Goal: Task Accomplishment & Management: Complete application form

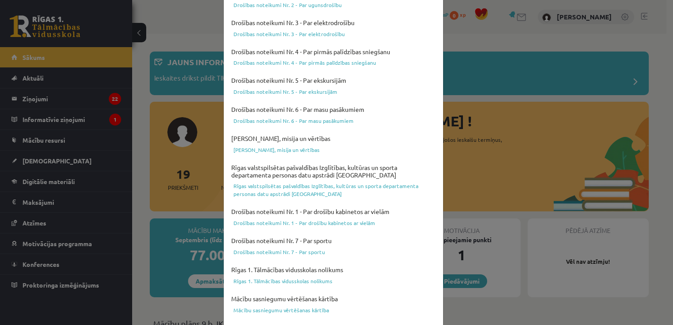
scroll to position [309, 0]
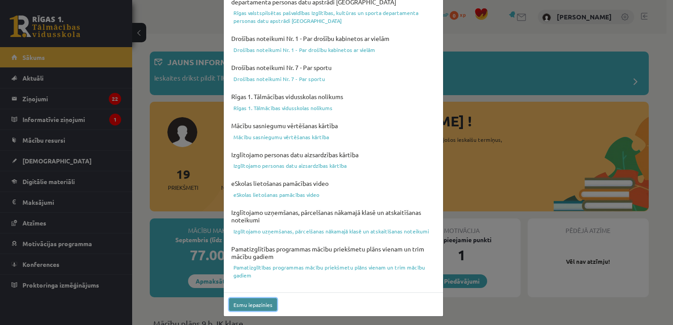
click at [258, 304] on button "Esmu iepazinies" at bounding box center [253, 304] width 48 height 13
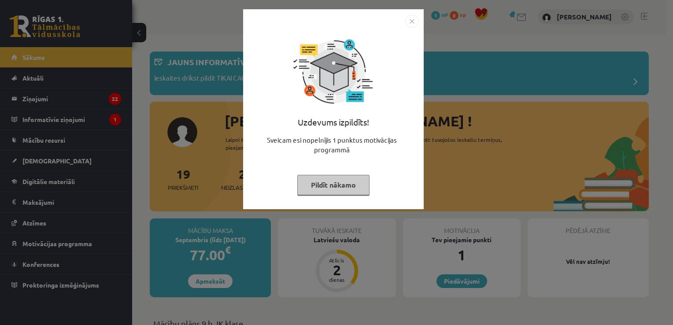
click at [336, 189] on button "Pildīt nākamo" at bounding box center [333, 185] width 72 height 20
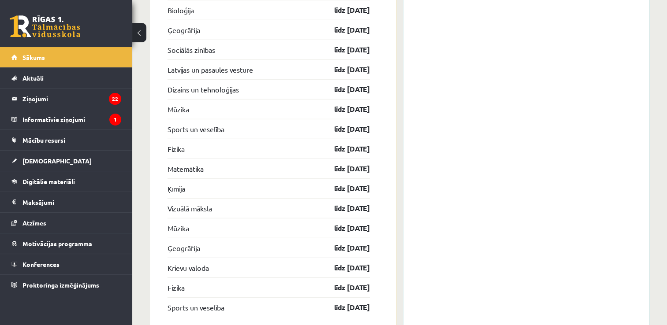
scroll to position [2417, 0]
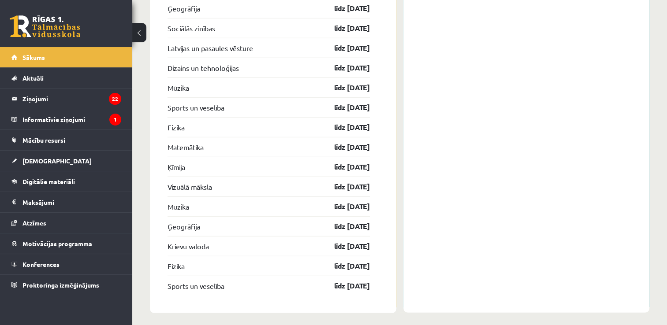
click at [357, 97] on div "Sports un veselība līdz 15.04.26" at bounding box center [268, 107] width 202 height 20
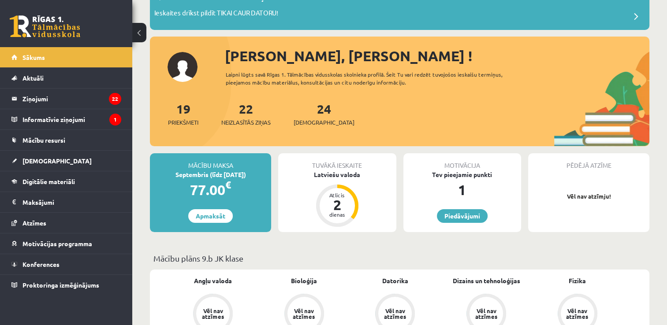
scroll to position [65, 0]
click at [243, 108] on link "22 Neizlasītās ziņas" at bounding box center [245, 114] width 49 height 26
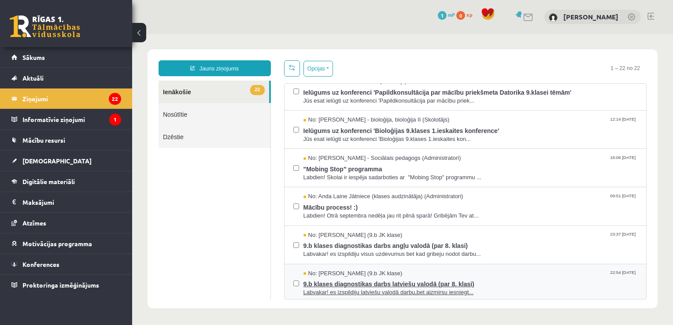
click at [434, 279] on span "9.b klases diagnostikas darbs latviešu valodā (par 8. klasi)" at bounding box center [471, 283] width 334 height 11
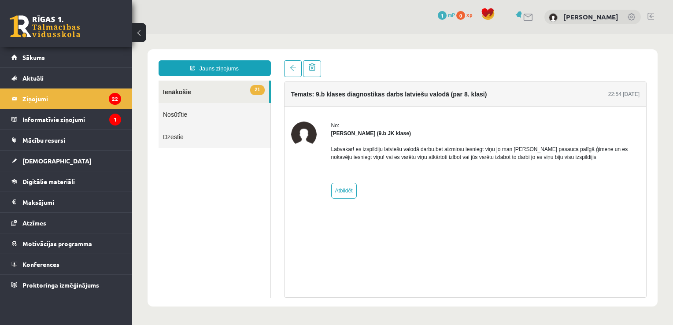
click at [227, 95] on link "21 Ienākošie" at bounding box center [214, 92] width 111 height 22
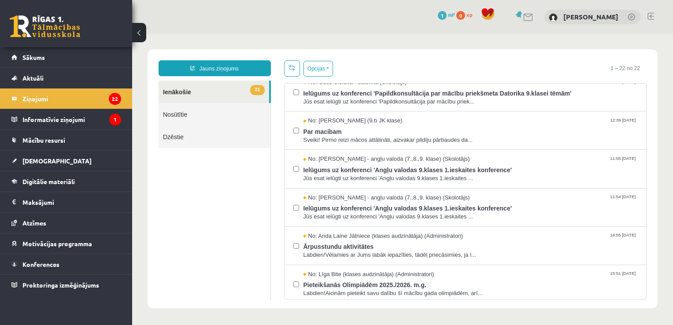
scroll to position [626, 0]
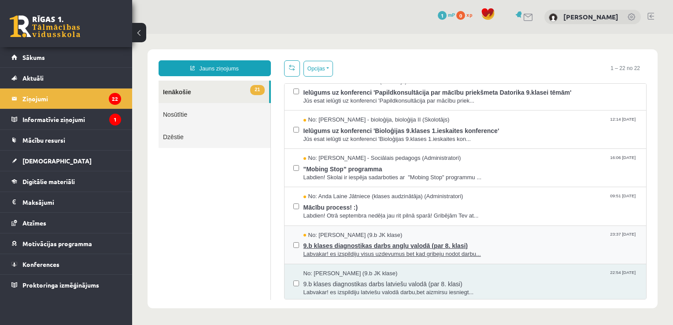
click at [436, 246] on span "9.b klases diagnostikas darbs angļu valodā (par 8. klasi)" at bounding box center [471, 244] width 334 height 11
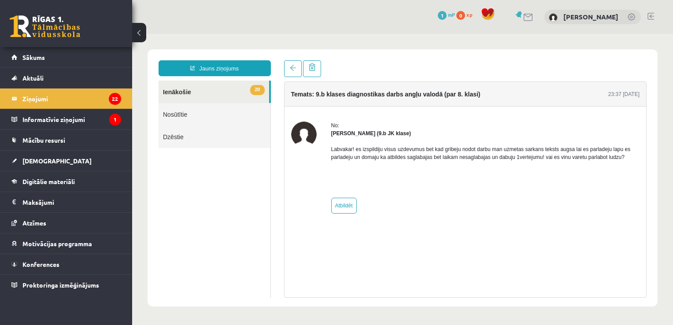
scroll to position [0, 0]
click at [293, 72] on link at bounding box center [293, 68] width 18 height 17
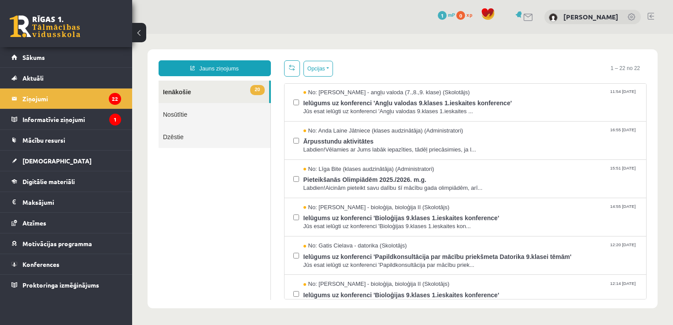
scroll to position [626, 0]
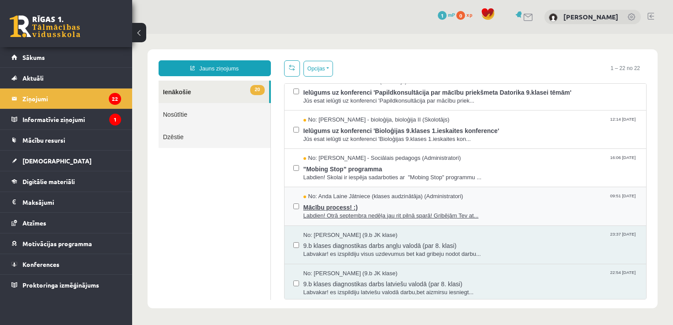
click at [362, 207] on span "Mācību process! :)" at bounding box center [471, 206] width 334 height 11
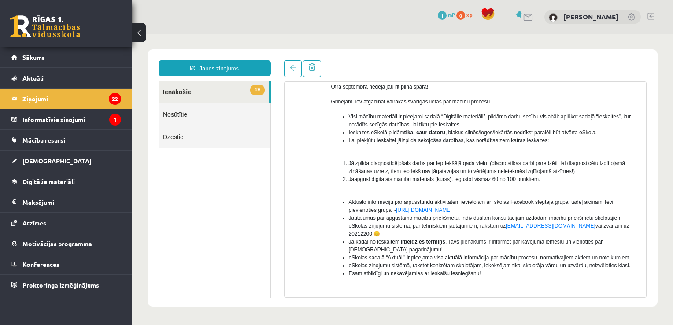
scroll to position [0, 0]
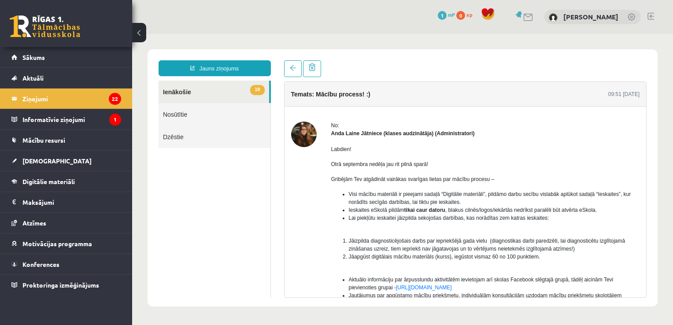
click at [244, 93] on link "19 Ienākošie" at bounding box center [214, 92] width 111 height 22
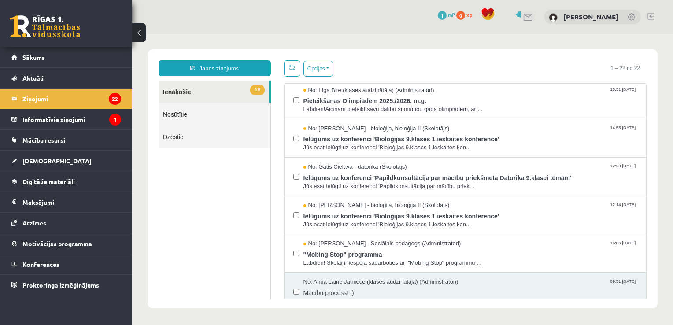
scroll to position [626, 0]
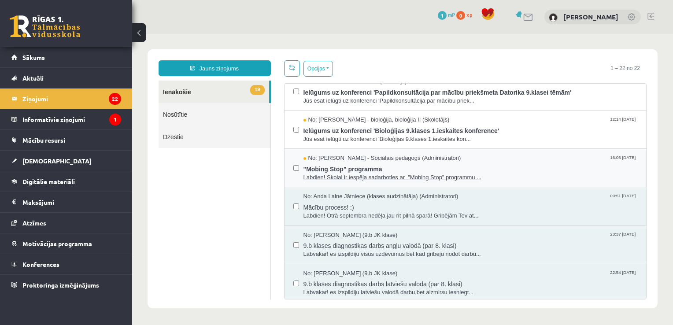
click at [412, 167] on span ""Mobing Stop" programma" at bounding box center [471, 168] width 334 height 11
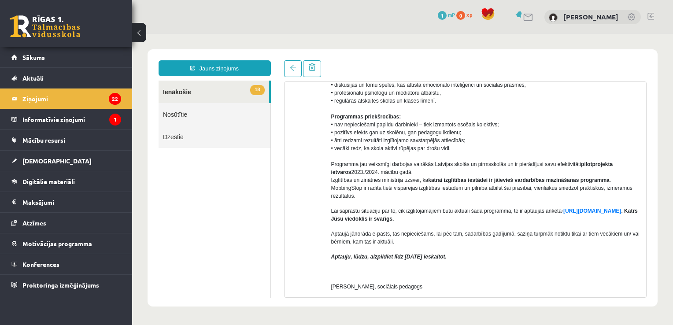
scroll to position [185, 0]
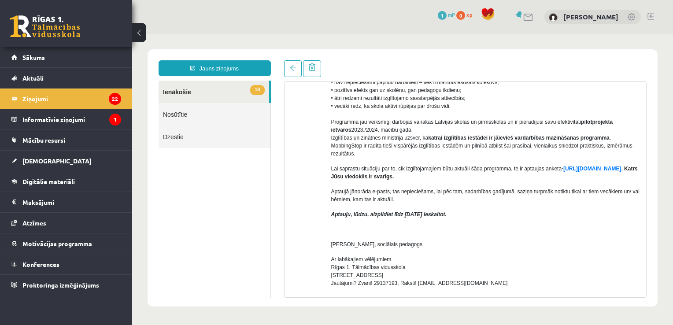
click at [412, 167] on p "Lai saprastu situāciju par to, cik izglītojamajiem būtu aktuāli šāda programma,…" at bounding box center [485, 173] width 309 height 16
click at [247, 89] on link "18 Ienākošie" at bounding box center [214, 92] width 111 height 22
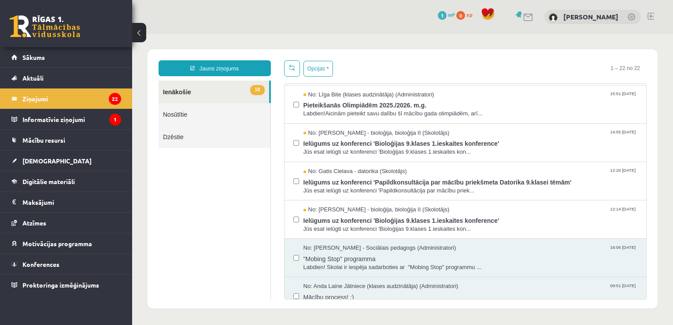
scroll to position [0, 0]
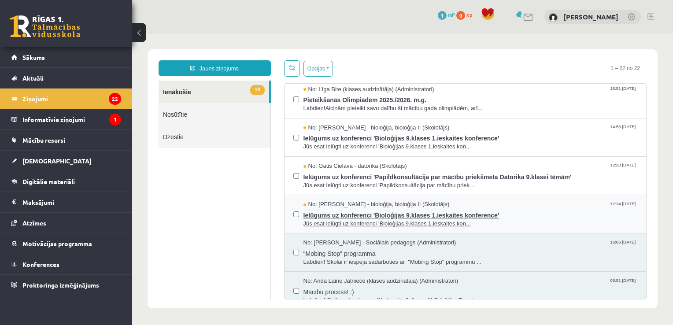
click at [424, 214] on span "Ielūgums uz konferenci 'Bioloģijas 9.klases 1.ieskaites konference'" at bounding box center [471, 214] width 334 height 11
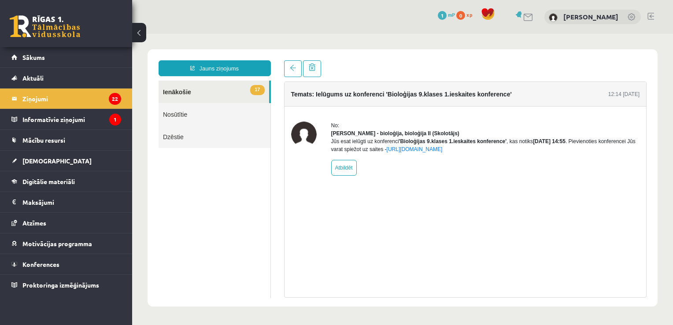
click at [198, 90] on link "17 Ienākošie" at bounding box center [214, 92] width 111 height 22
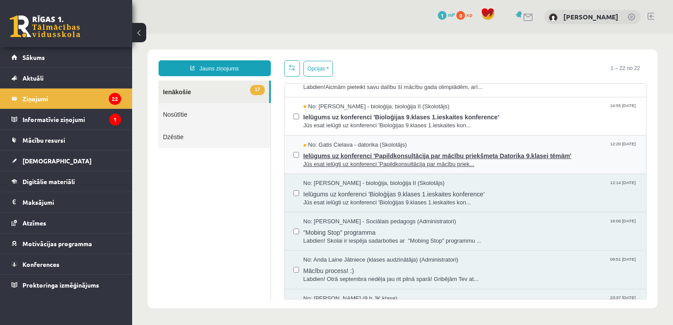
click at [455, 160] on span "Jūs esat ielūgti uz konferenci 'Papildkonsultācija par mācību priek..." at bounding box center [471, 164] width 334 height 8
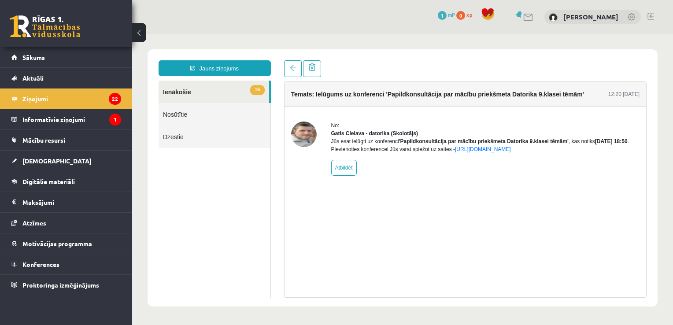
click at [240, 88] on link "16 Ienākošie" at bounding box center [214, 92] width 111 height 22
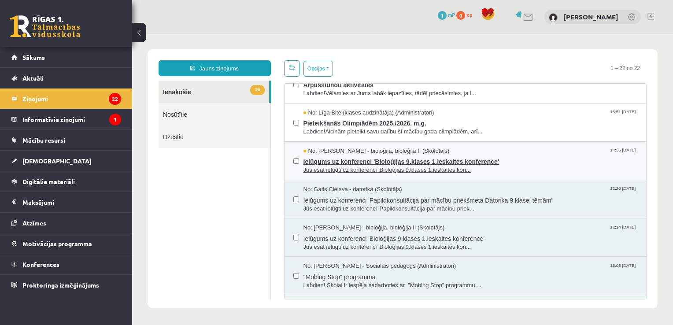
click at [494, 158] on span "Ielūgums uz konferenci 'Bioloģijas 9.klases 1.ieskaites konference'" at bounding box center [471, 160] width 334 height 11
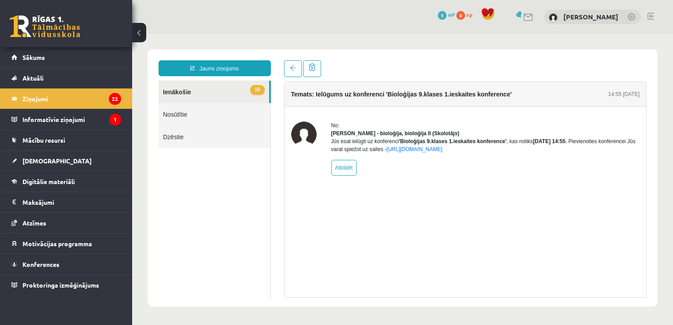
click at [225, 89] on link "15 Ienākošie" at bounding box center [214, 92] width 111 height 22
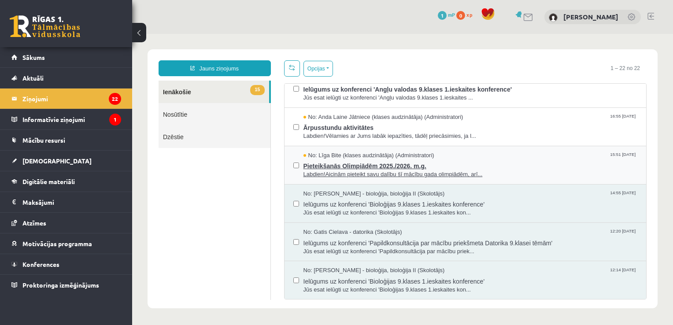
click at [449, 162] on span "Pieteikšanās Olimpiādēm 2025./2026. m.g." at bounding box center [471, 165] width 334 height 11
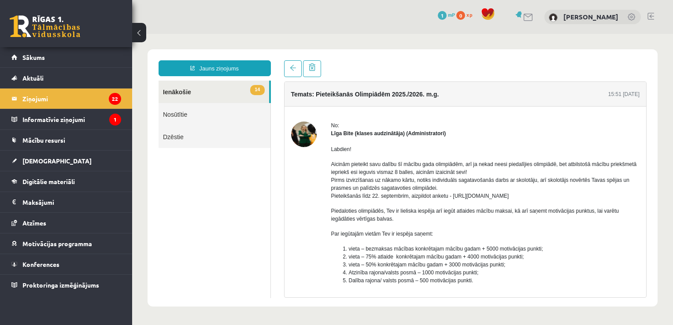
click at [197, 89] on link "14 Ienākošie" at bounding box center [214, 92] width 111 height 22
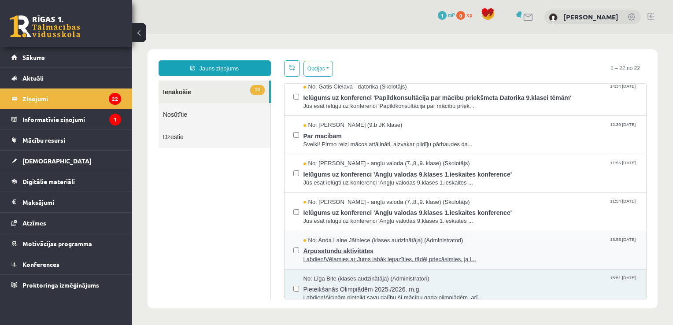
click at [453, 256] on span "Labdien!Vēlamies ar Jums labāk iepazīties, tādēļ priecāsimies, ja l..." at bounding box center [471, 260] width 334 height 8
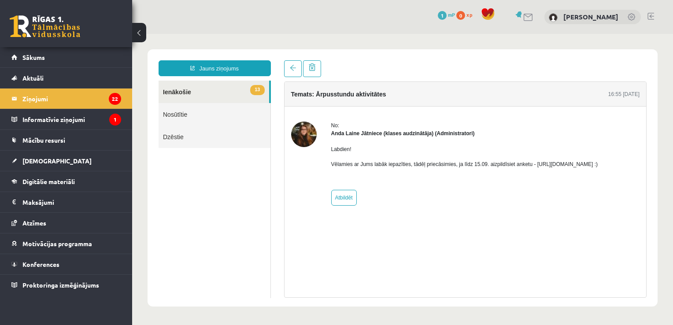
click at [233, 89] on link "13 Ienākošie" at bounding box center [214, 92] width 111 height 22
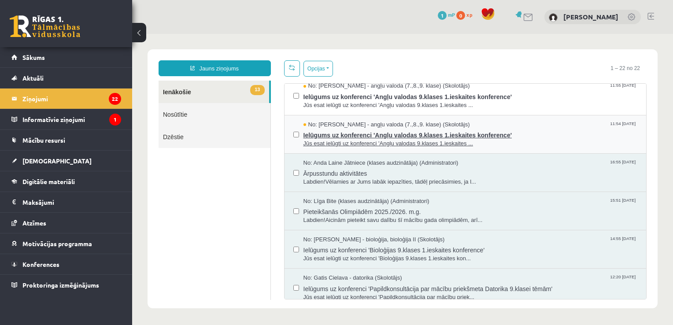
click at [441, 140] on span "Jūs esat ielūgti uz konferenci 'Angļu valodas 9.klases 1.ieskaites ..." at bounding box center [471, 144] width 334 height 8
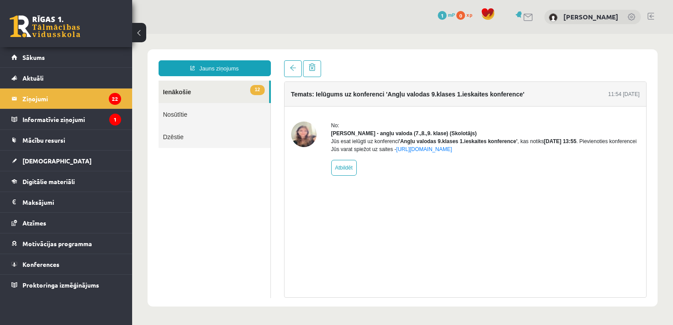
click at [202, 94] on link "12 Ienākošie" at bounding box center [214, 92] width 111 height 22
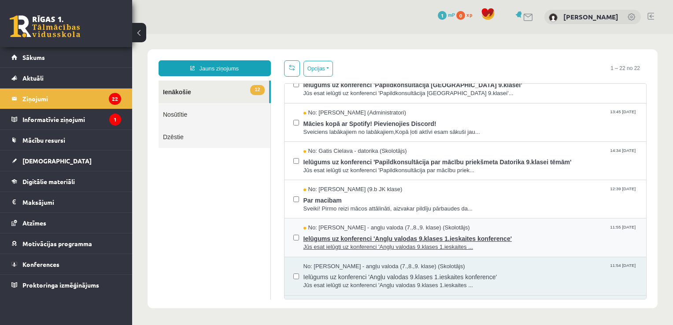
click at [411, 227] on span "No: Laila Priedīte-Dimiņa - angļu valoda (7.,8.,9. klase) (Skolotājs)" at bounding box center [387, 228] width 167 height 8
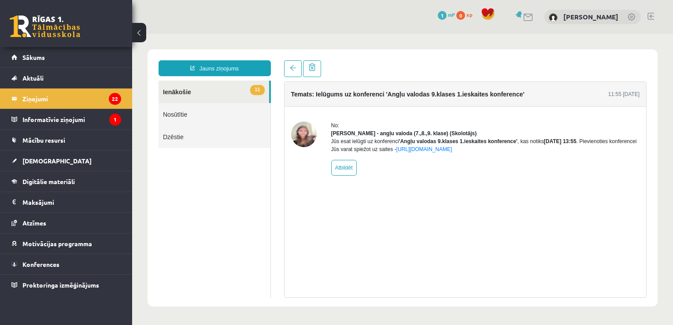
click at [236, 89] on link "11 Ienākošie" at bounding box center [214, 92] width 111 height 22
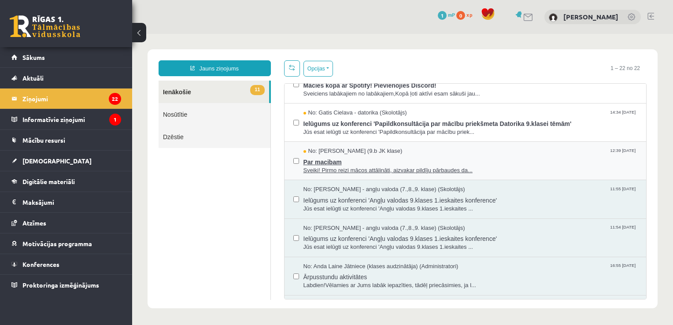
click at [468, 156] on span "Par macibam" at bounding box center [471, 161] width 334 height 11
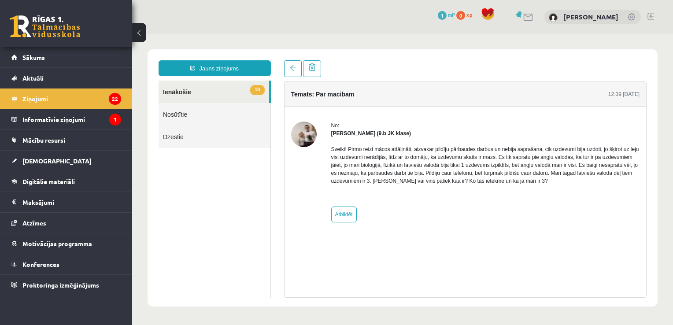
click at [239, 93] on link "10 Ienākošie" at bounding box center [214, 92] width 111 height 22
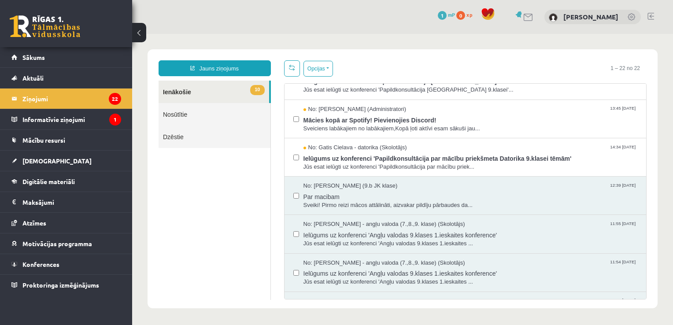
scroll to position [293, 0]
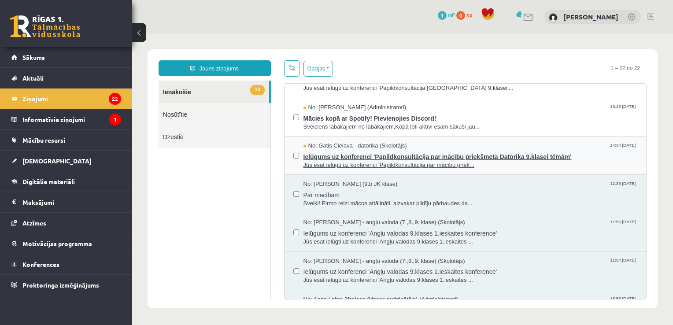
click at [418, 155] on span "Ielūgums uz konferenci 'Papildkonsultācija par mācību priekšmeta Datorika 9.kla…" at bounding box center [471, 155] width 334 height 11
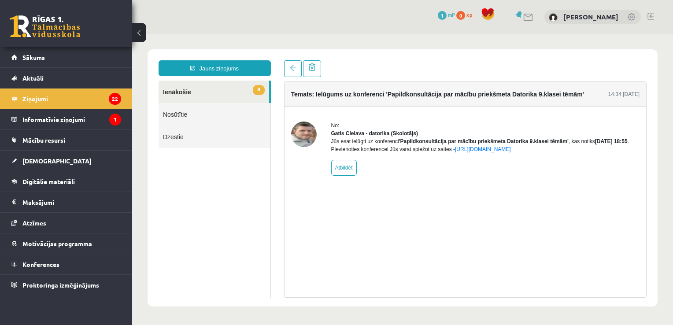
scroll to position [0, 0]
click at [218, 96] on link "9 Ienākošie" at bounding box center [214, 92] width 111 height 22
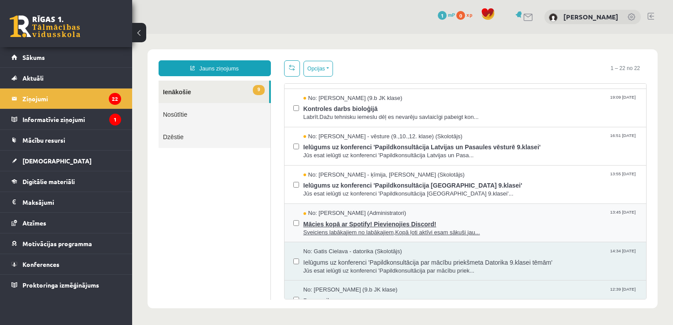
click at [458, 219] on span "Mācies kopā ar Spotify! Pievienojies Discord!" at bounding box center [471, 223] width 334 height 11
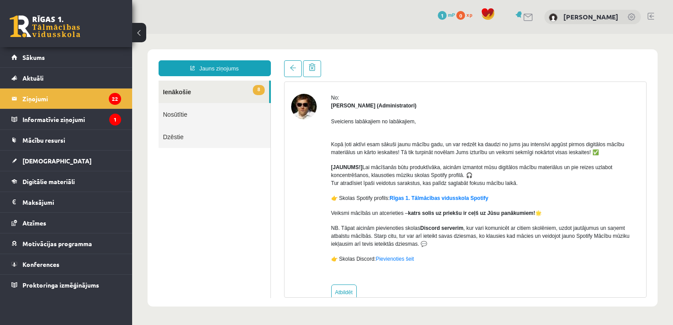
scroll to position [35, 0]
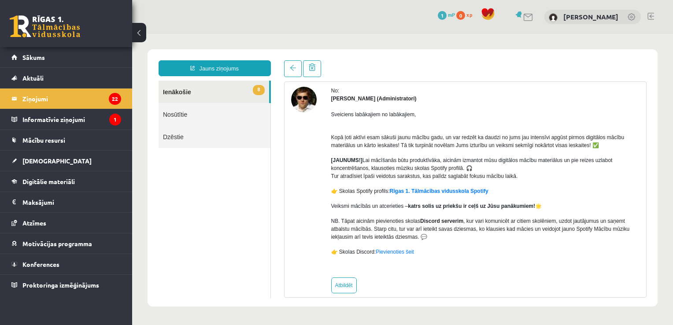
click at [245, 87] on link "8 Ienākošie" at bounding box center [214, 92] width 111 height 22
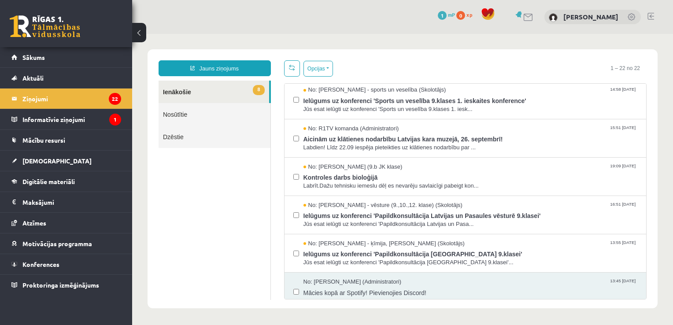
scroll to position [137, 0]
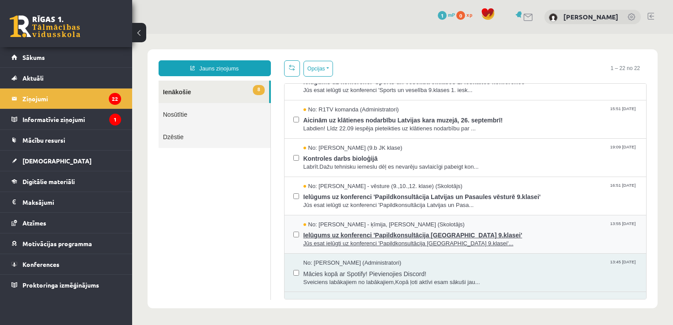
click at [461, 230] on span "Ielūgums uz konferenci 'Papildkonsultācija Ķīmijā 9.klasei'" at bounding box center [471, 234] width 334 height 11
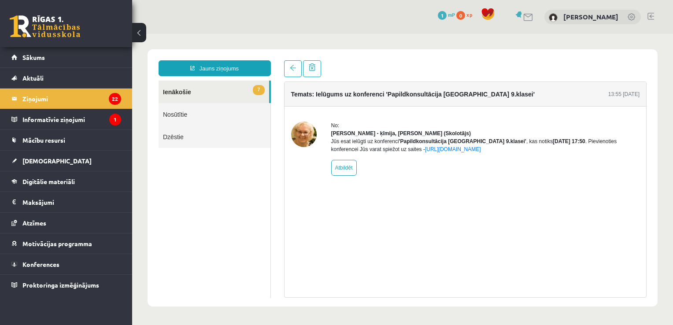
scroll to position [0, 0]
click at [229, 92] on link "7 Ienākošie" at bounding box center [214, 92] width 111 height 22
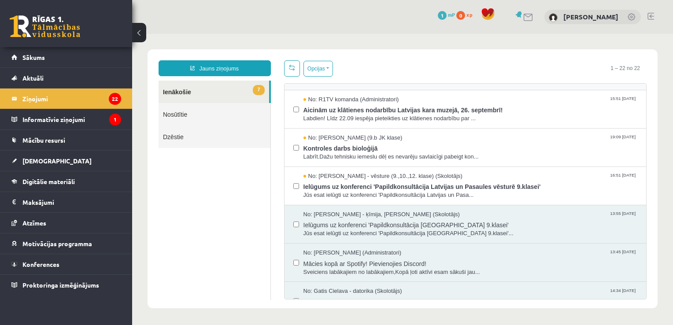
scroll to position [159, 0]
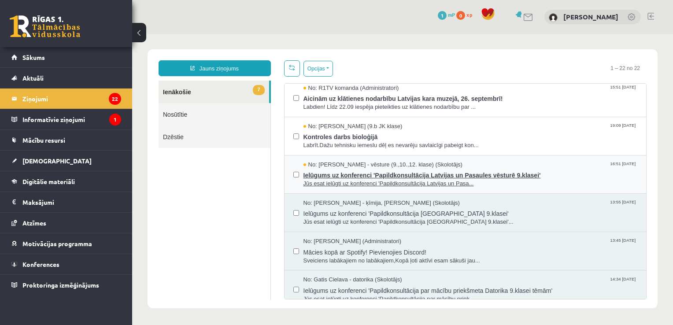
click at [446, 174] on span "Ielūgums uz konferenci 'Papildkonsultācija Latvijas un Pasaules vēsturē 9.klase…" at bounding box center [471, 174] width 334 height 11
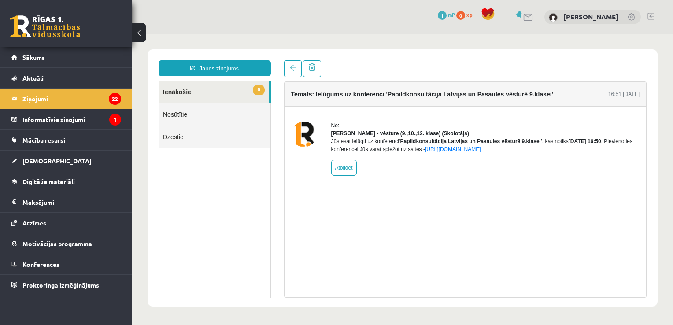
scroll to position [0, 0]
click at [225, 90] on link "6 Ienākošie" at bounding box center [214, 92] width 111 height 22
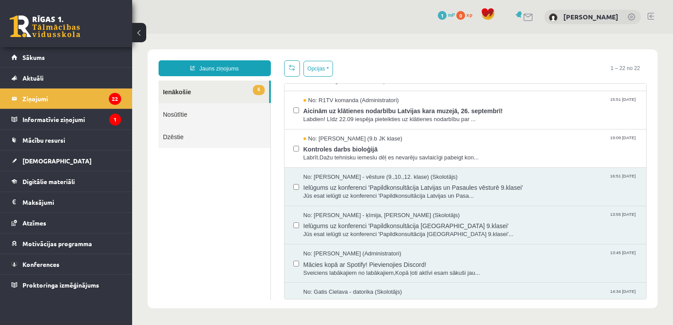
scroll to position [150, 0]
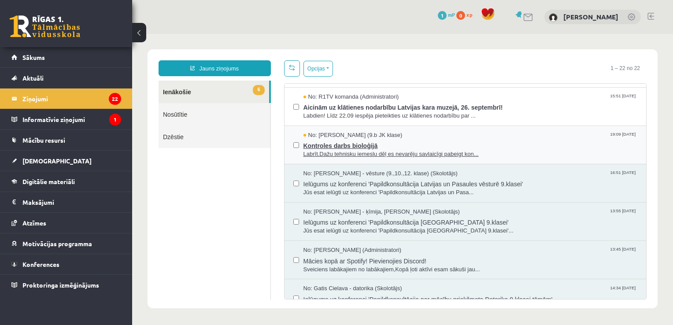
click at [442, 141] on span "Kontroles darbs bioloģijā" at bounding box center [471, 144] width 334 height 11
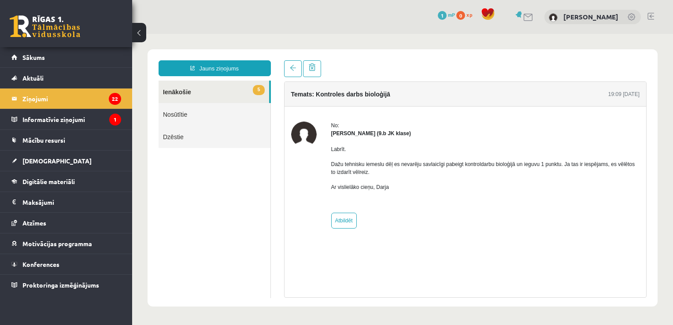
scroll to position [0, 0]
click at [241, 89] on link "5 Ienākošie" at bounding box center [214, 92] width 111 height 22
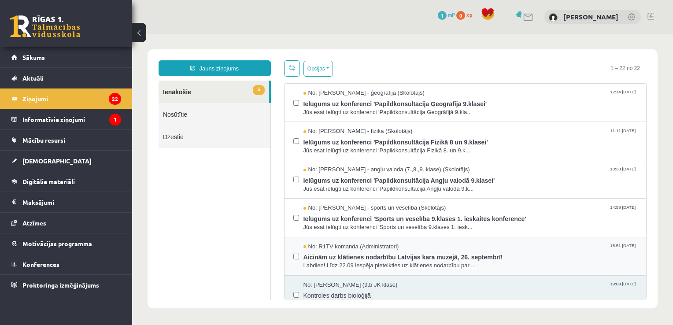
click at [400, 258] on span "Aicinām uz klātienes nodarbību Latvijas kara muzejā, 26. septembrī!" at bounding box center [471, 256] width 334 height 11
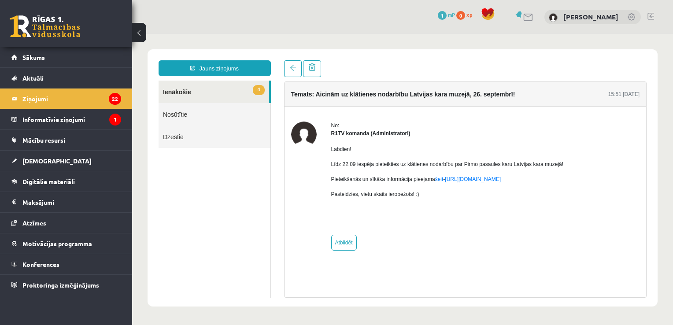
click at [240, 91] on link "4 Ienākošie" at bounding box center [214, 92] width 111 height 22
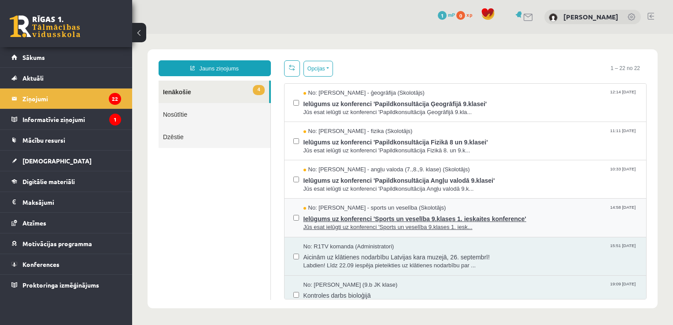
click at [430, 212] on span "Ielūgums uz konferenci 'Sports un veselība 9.klases 1. ieskaites konference'" at bounding box center [471, 217] width 334 height 11
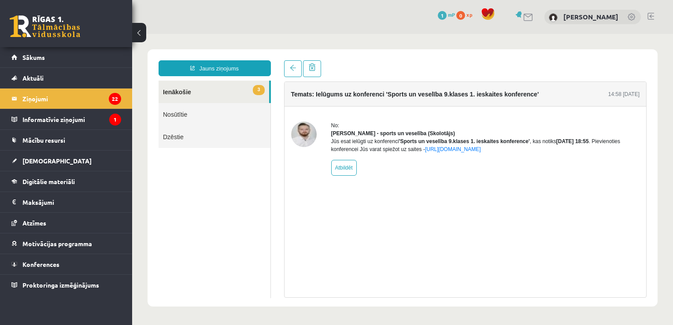
click at [231, 93] on link "3 Ienākošie" at bounding box center [214, 92] width 111 height 22
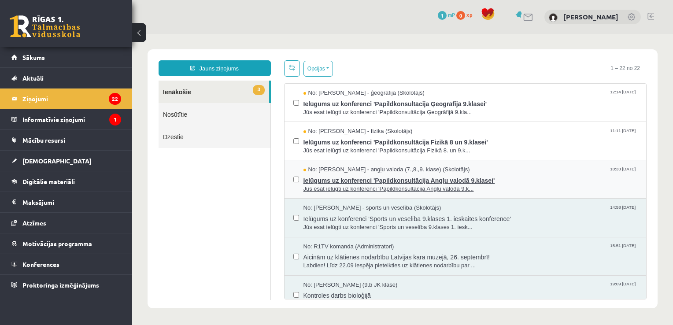
click at [457, 180] on span "Ielūgums uz konferenci 'Papildkonsultācija Angļu valodā 9.klasei'" at bounding box center [471, 179] width 334 height 11
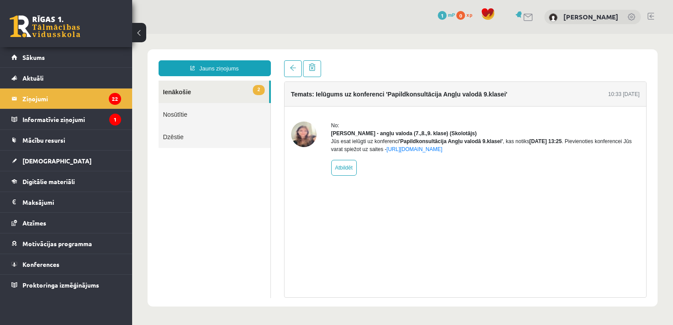
click at [229, 89] on link "2 Ienākošie" at bounding box center [214, 92] width 111 height 22
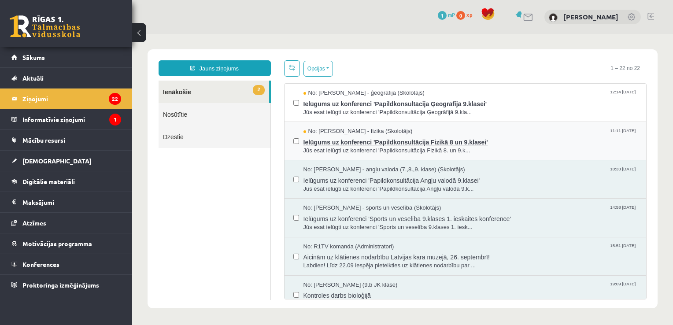
click at [438, 148] on span "Jūs esat ielūgti uz konferenci 'Papildkonsultācija Fizikā 8. un 9.k..." at bounding box center [471, 151] width 334 height 8
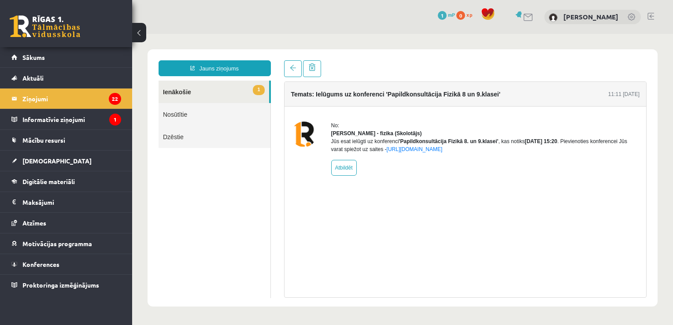
click at [252, 90] on link "1 Ienākošie" at bounding box center [214, 92] width 111 height 22
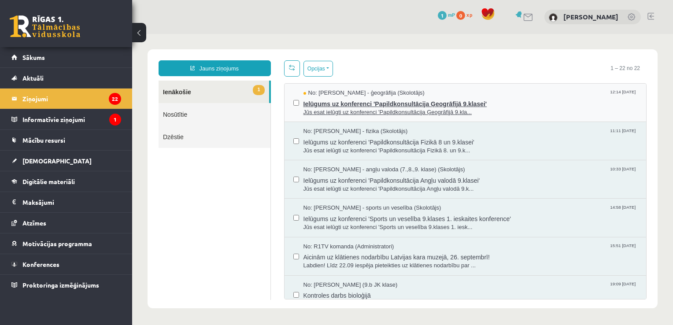
click at [416, 99] on span "Ielūgums uz konferenci 'Papildkonsultācija Ģeogrāfijā 9.klasei'" at bounding box center [471, 102] width 334 height 11
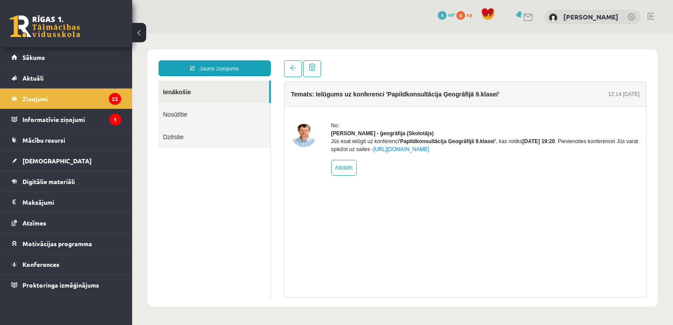
click at [191, 93] on link "Ienākošie" at bounding box center [214, 92] width 111 height 22
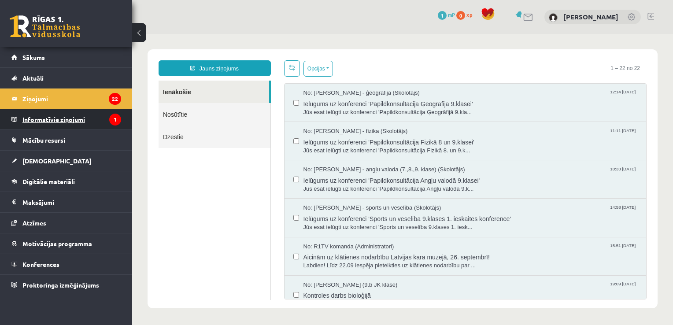
click at [97, 119] on legend "Informatīvie ziņojumi 1" at bounding box center [71, 119] width 99 height 20
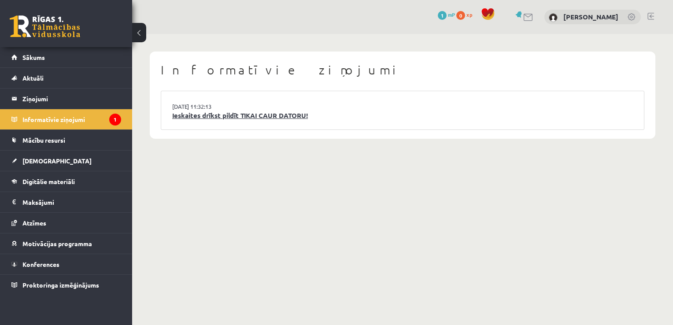
click at [261, 116] on link "Ieskaites drīkst pildīt TIKAI CAUR DATORU!" at bounding box center [402, 116] width 461 height 10
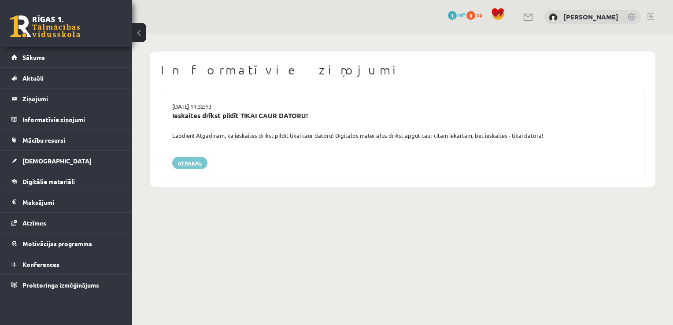
click at [189, 166] on link "Atpakaļ" at bounding box center [189, 163] width 35 height 12
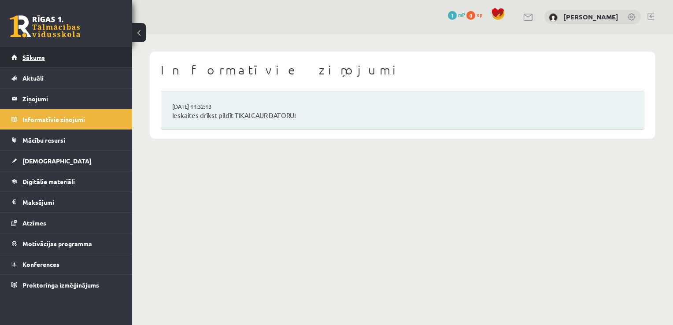
click at [80, 59] on link "Sākums" at bounding box center [66, 57] width 110 height 20
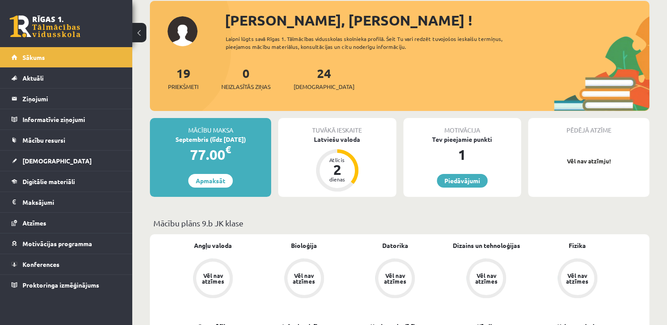
scroll to position [51, 0]
click at [353, 140] on div "Latviešu valoda" at bounding box center [337, 138] width 118 height 9
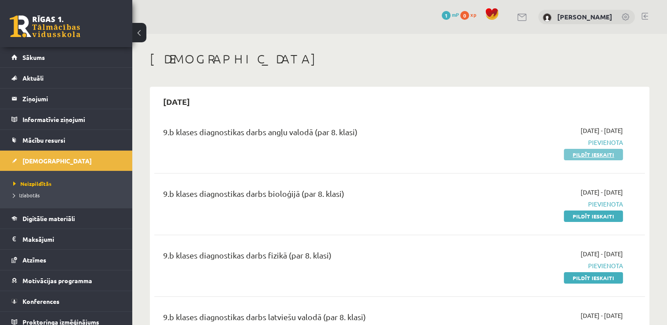
click at [603, 155] on link "Pildīt ieskaiti" at bounding box center [593, 154] width 59 height 11
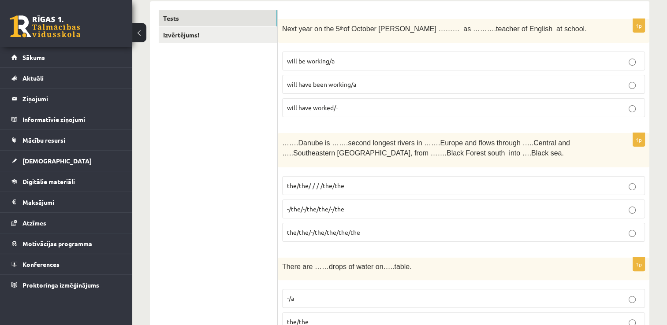
scroll to position [149, 0]
click at [347, 59] on p "will be working/a" at bounding box center [463, 59] width 353 height 9
click at [348, 187] on p "the/the/-/-/-/the/the" at bounding box center [463, 184] width 353 height 9
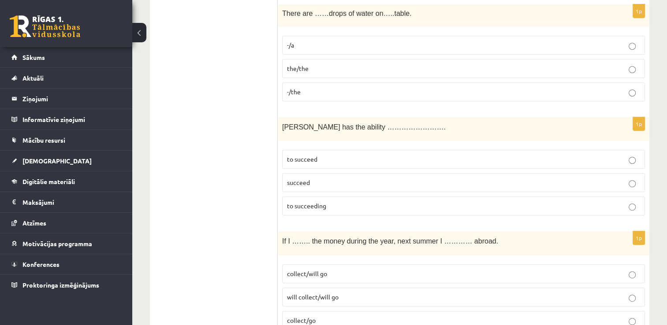
scroll to position [402, 0]
click at [315, 92] on p "-/the" at bounding box center [463, 91] width 353 height 9
click at [336, 156] on p "to succeed" at bounding box center [463, 158] width 353 height 9
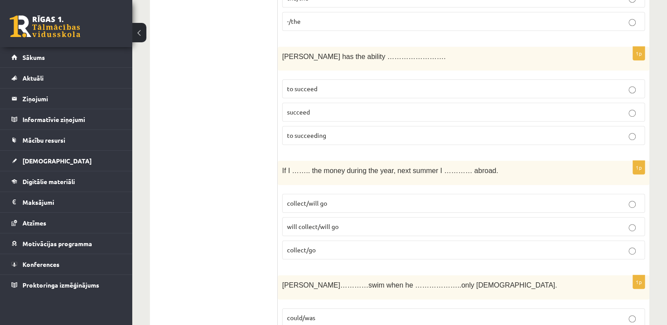
scroll to position [476, 0]
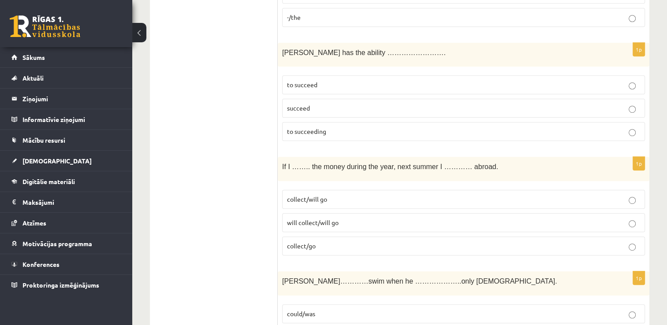
click at [327, 200] on p "collect/will go" at bounding box center [463, 199] width 353 height 9
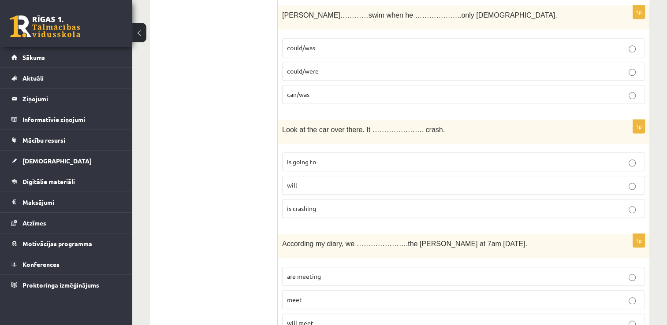
scroll to position [743, 0]
click at [323, 90] on p "can/was" at bounding box center [463, 93] width 353 height 9
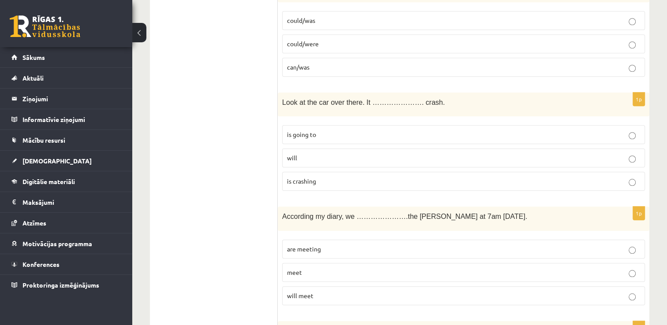
scroll to position [770, 0]
click at [325, 130] on p "is going to" at bounding box center [463, 134] width 353 height 9
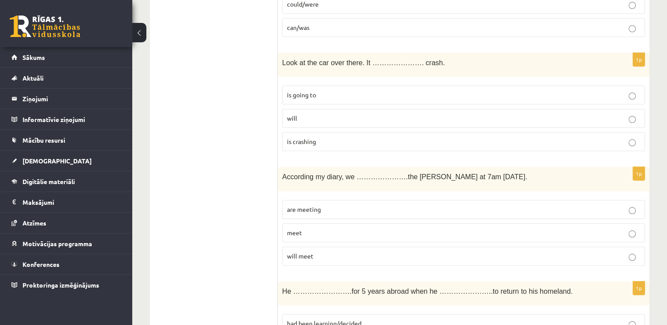
scroll to position [811, 0]
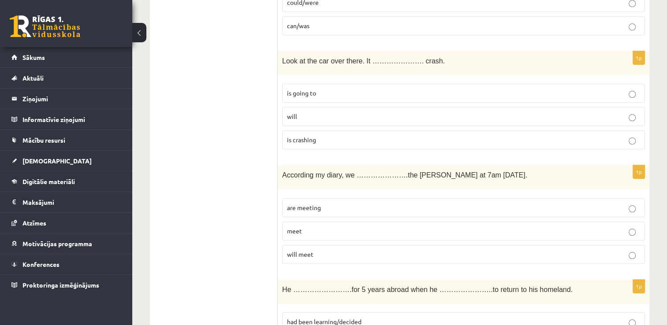
click at [353, 203] on p "are meeting" at bounding box center [463, 207] width 353 height 9
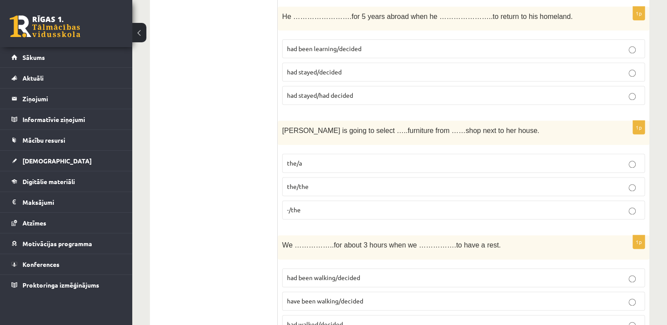
scroll to position [1085, 0]
click at [367, 68] on p "had stayed/decided" at bounding box center [463, 71] width 353 height 9
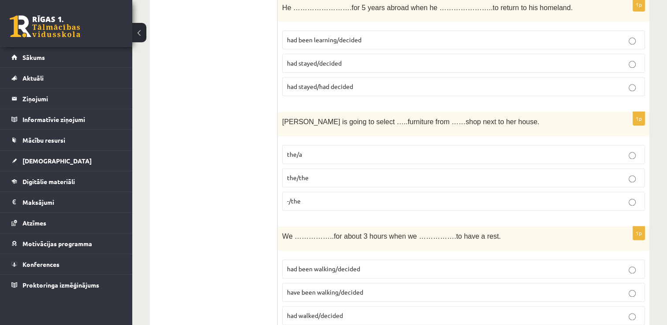
click at [316, 197] on p "-/the" at bounding box center [463, 201] width 353 height 9
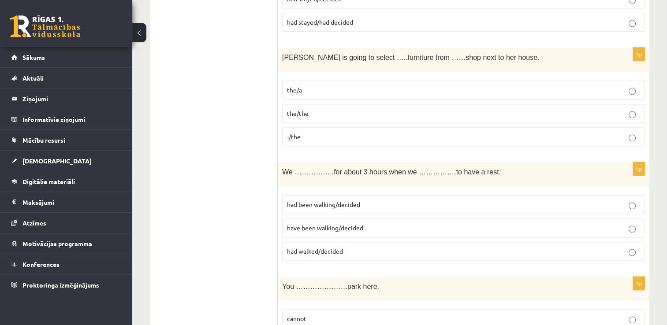
scroll to position [1159, 0]
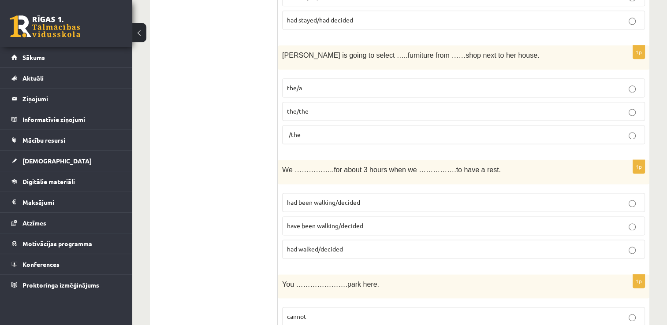
click at [351, 222] on span "have been walking/decided" at bounding box center [325, 226] width 76 height 8
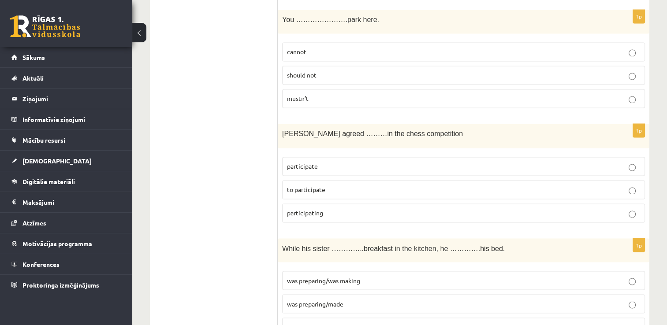
scroll to position [1425, 0]
click at [338, 46] on p "cannot" at bounding box center [463, 50] width 353 height 9
click at [320, 93] on p "mustn’t" at bounding box center [463, 97] width 353 height 9
click at [347, 184] on p "to participate" at bounding box center [463, 188] width 353 height 9
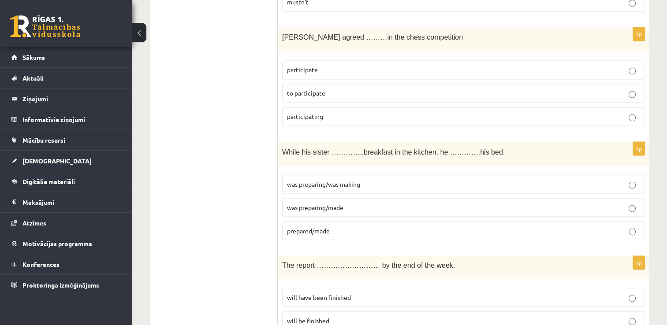
scroll to position [1521, 0]
click at [350, 202] on p "was preparing/made" at bounding box center [463, 206] width 353 height 9
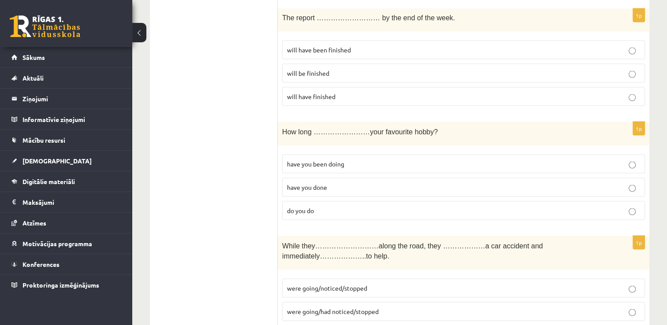
scroll to position [1769, 0]
click at [347, 45] on span "will have been finished" at bounding box center [319, 49] width 64 height 8
click at [346, 159] on p "have you been doing" at bounding box center [463, 163] width 353 height 9
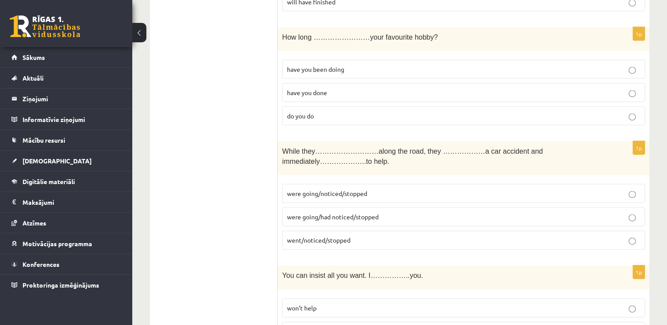
scroll to position [1864, 0]
click at [361, 188] on span "were going/noticed/stopped" at bounding box center [327, 192] width 80 height 8
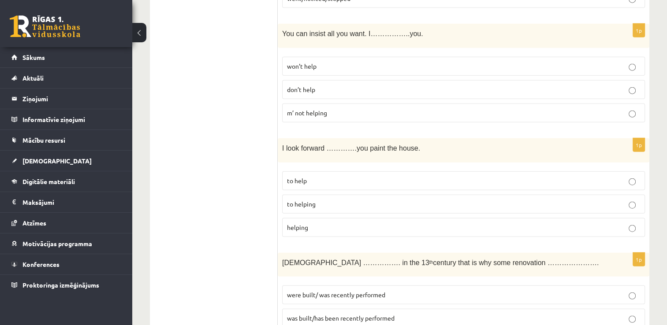
scroll to position [2107, 0]
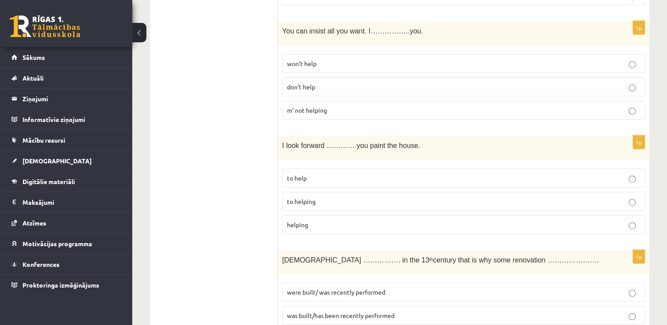
click at [346, 82] on p "don’t help" at bounding box center [463, 86] width 353 height 9
click at [329, 59] on p "won’t help" at bounding box center [463, 63] width 353 height 9
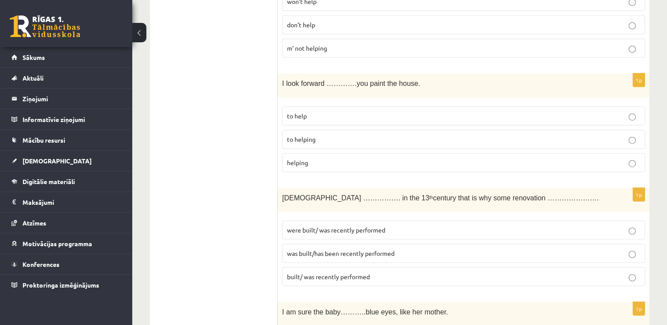
scroll to position [2171, 0]
click at [326, 134] on p "to helping" at bounding box center [463, 138] width 353 height 9
click at [344, 19] on p "don’t help" at bounding box center [463, 23] width 353 height 9
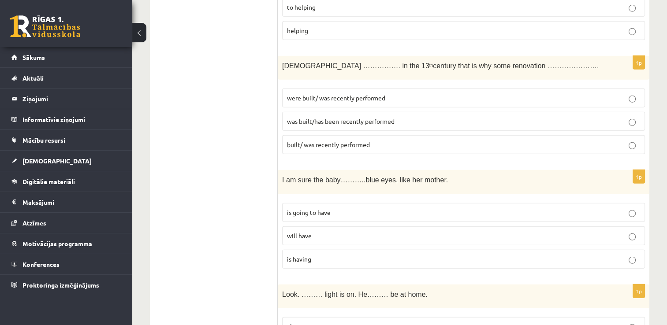
scroll to position [2301, 0]
click at [344, 118] on span "was built/has been recently performed" at bounding box center [341, 122] width 108 height 8
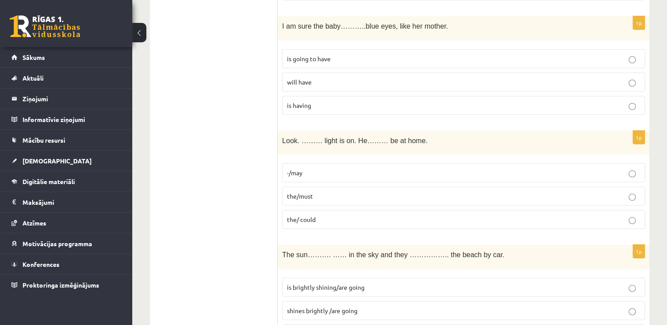
scroll to position [2455, 0]
click at [325, 78] on p "will have" at bounding box center [463, 82] width 353 height 9
click at [323, 192] on p "the/must" at bounding box center [463, 196] width 353 height 9
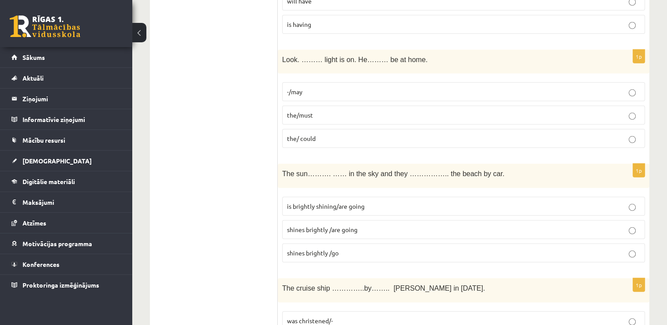
scroll to position [2537, 0]
click at [352, 226] on span "shines brightly /are going" at bounding box center [322, 230] width 71 height 8
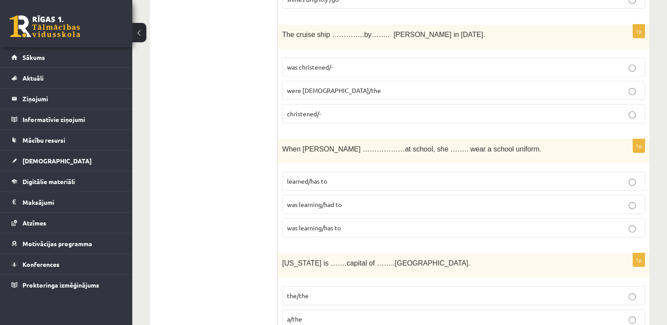
scroll to position [2790, 0]
click at [338, 104] on label "christened/-" at bounding box center [463, 113] width 363 height 19
click at [348, 200] on p "was learning/had to" at bounding box center [463, 204] width 353 height 9
click at [380, 63] on p "was christened/-" at bounding box center [463, 67] width 353 height 9
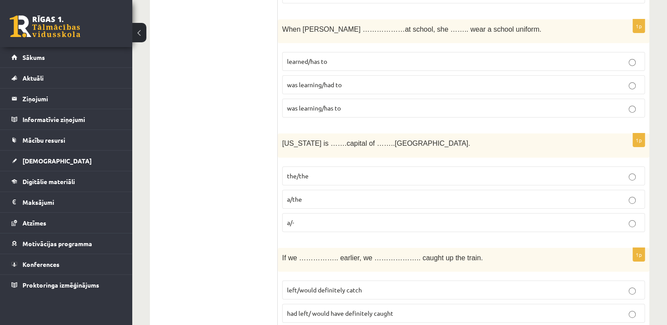
scroll to position [2910, 0]
click at [317, 171] on p "the/the" at bounding box center [463, 175] width 353 height 9
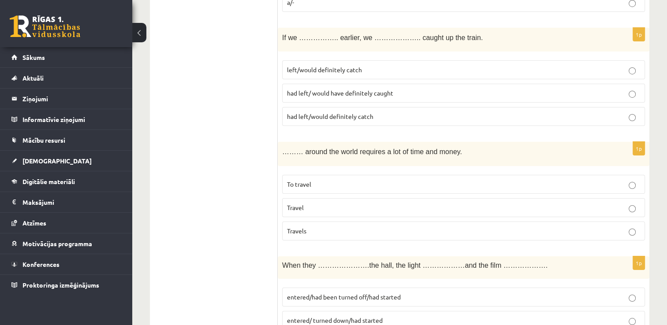
scroll to position [3130, 0]
click at [390, 89] on span "had left/ would have definitely caught" at bounding box center [340, 93] width 106 height 8
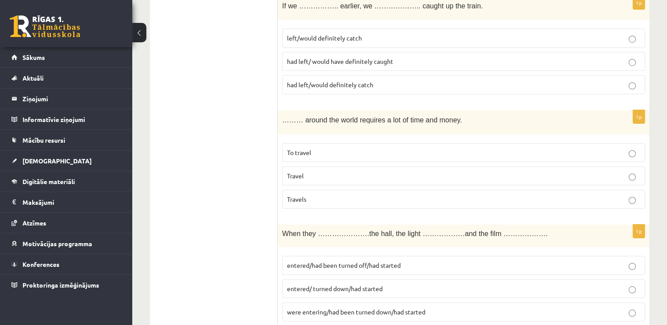
scroll to position [3163, 0]
click at [335, 147] on p "To travel" at bounding box center [463, 151] width 353 height 9
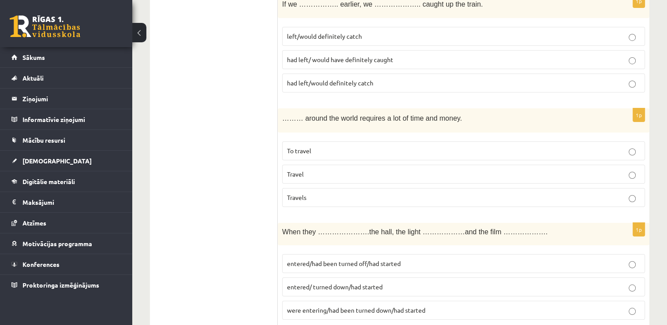
click at [349, 260] on span "entered/had been turned off/had started" at bounding box center [344, 264] width 114 height 8
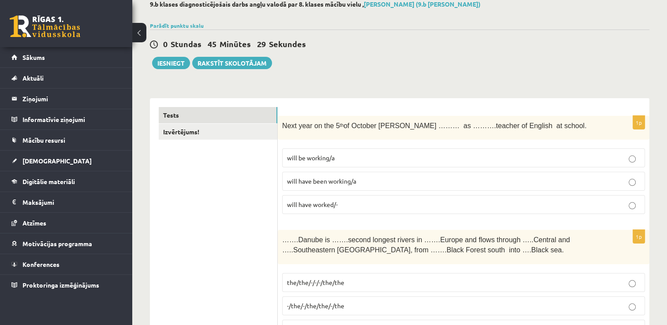
scroll to position [51, 0]
click at [216, 134] on link "Izvērtējums!" at bounding box center [218, 132] width 119 height 16
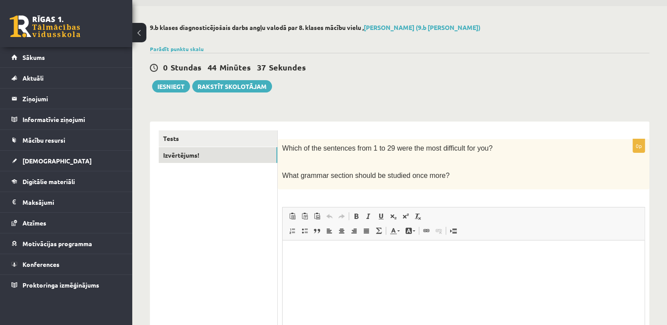
scroll to position [28, 0]
click at [179, 85] on button "Iesniegt" at bounding box center [171, 86] width 38 height 12
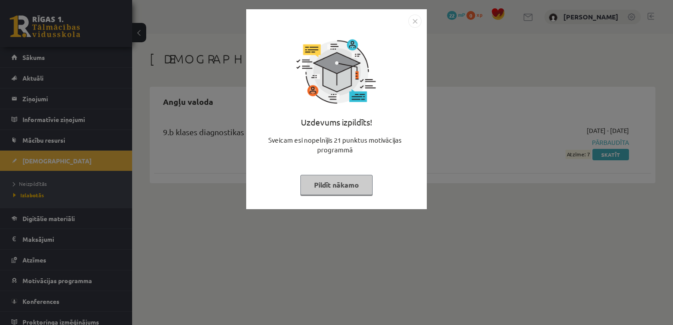
click at [350, 193] on button "Pildīt nākamo" at bounding box center [337, 185] width 72 height 20
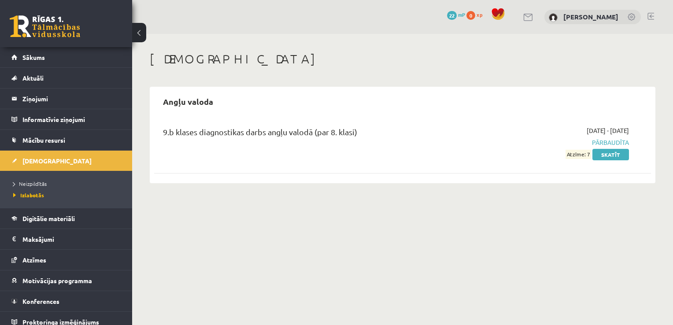
drag, startPoint x: 590, startPoint y: 156, endPoint x: 580, endPoint y: 156, distance: 10.6
click at [580, 156] on span "Atzīme: 7" at bounding box center [579, 154] width 26 height 9
drag, startPoint x: 580, startPoint y: 156, endPoint x: 612, endPoint y: 171, distance: 35.9
click at [612, 171] on div "9.b klases diagnostikas darbs angļu valodā (par 8. klasi) 2025-09-18 - 2025-09-…" at bounding box center [402, 148] width 497 height 62
click at [621, 158] on link "Skatīt" at bounding box center [611, 154] width 37 height 11
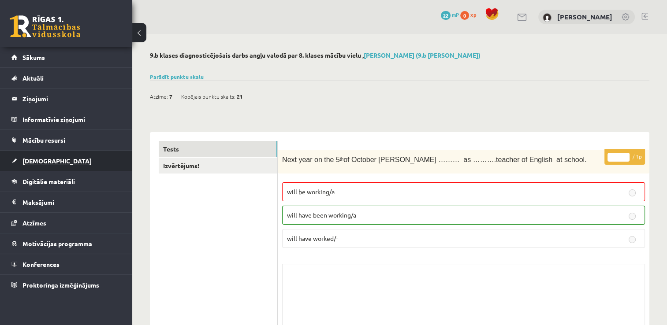
click at [52, 153] on link "[DEMOGRAPHIC_DATA]" at bounding box center [66, 161] width 110 height 20
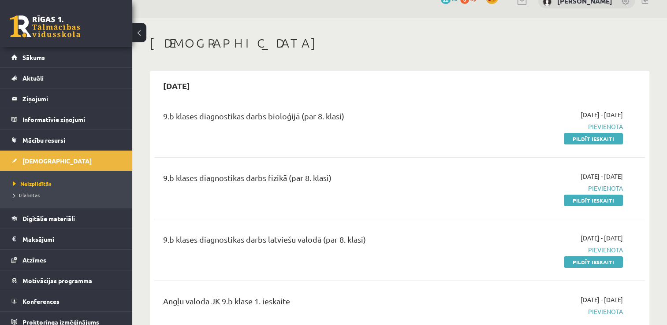
scroll to position [17, 0]
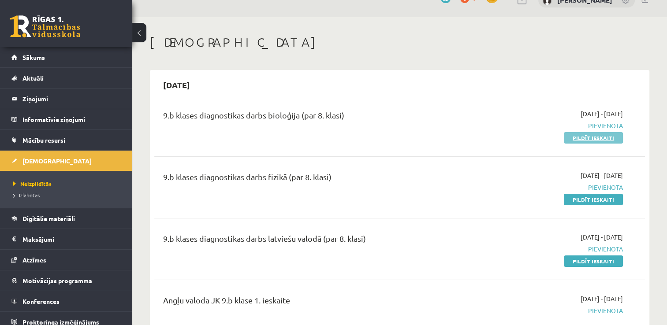
click at [601, 137] on link "Pildīt ieskaiti" at bounding box center [593, 137] width 59 height 11
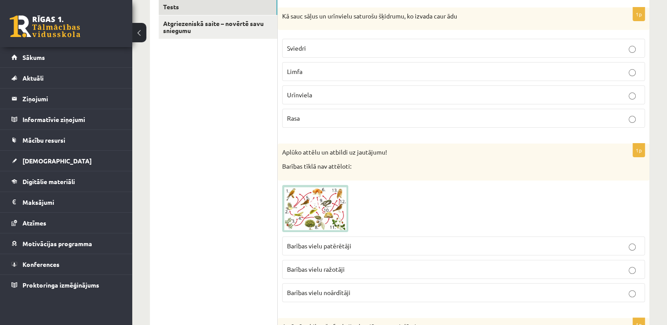
scroll to position [158, 0]
click at [600, 58] on label "Sviedri" at bounding box center [463, 49] width 363 height 19
click at [364, 294] on p "Barības vielu noārdītāji" at bounding box center [463, 294] width 353 height 9
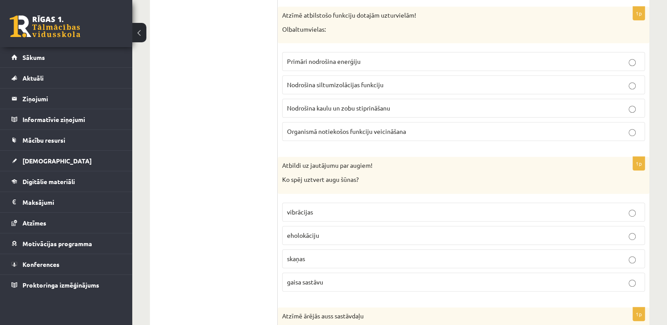
scroll to position [471, 0]
click at [367, 134] on p "Organismā notiekošos funkciju veicināšana" at bounding box center [463, 131] width 353 height 9
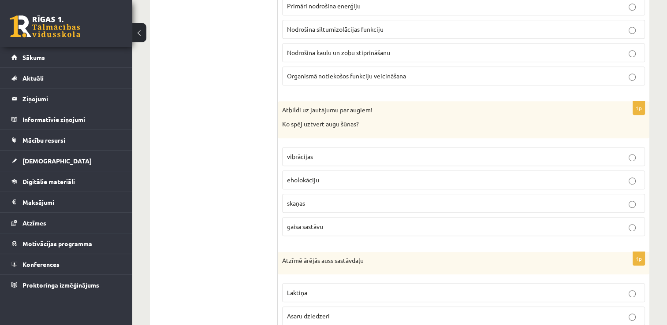
scroll to position [527, 0]
click at [331, 225] on p "gaisa sastāvu" at bounding box center [463, 226] width 353 height 9
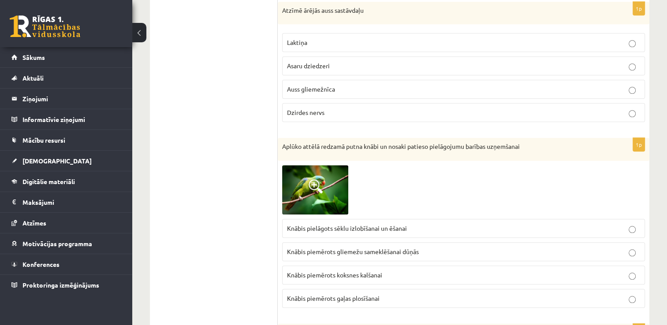
scroll to position [778, 0]
click at [379, 87] on p "Auss gliemežnīca" at bounding box center [463, 88] width 353 height 9
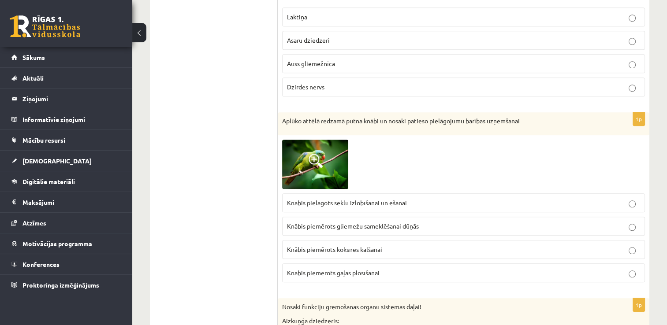
scroll to position [807, 0]
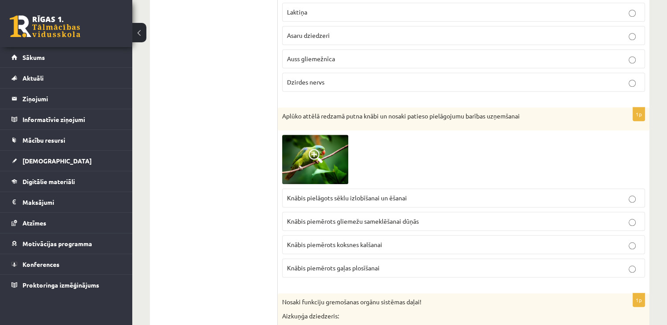
click at [390, 195] on span "Knābis pielāgots sēklu izlobīšanai un ēšanai" at bounding box center [347, 198] width 120 height 8
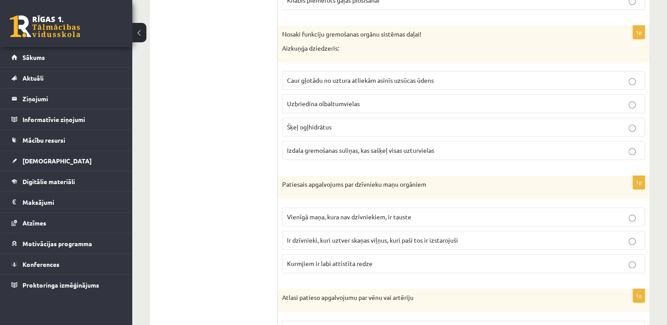
scroll to position [1075, 0]
click at [373, 149] on span "Izdala gremošanas suliņas, kas sašķeļ visas uzturvielas" at bounding box center [360, 151] width 147 height 8
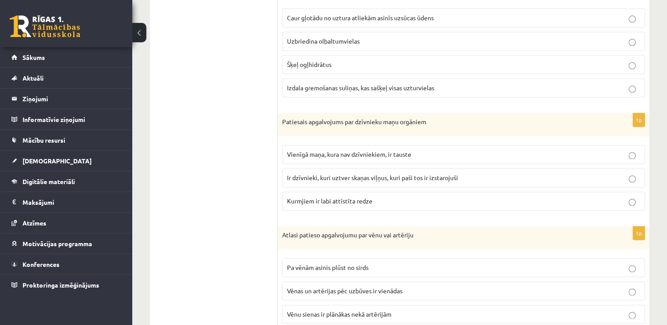
scroll to position [1156, 0]
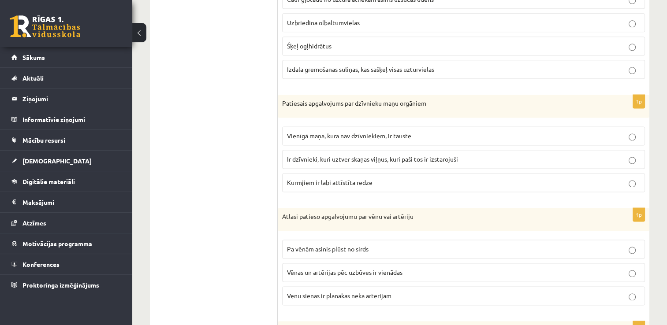
click at [376, 155] on span "Ir dzīvnieki, kuri uztver skaņas viļņus, kuri paši tos ir izstarojuši" at bounding box center [372, 159] width 171 height 8
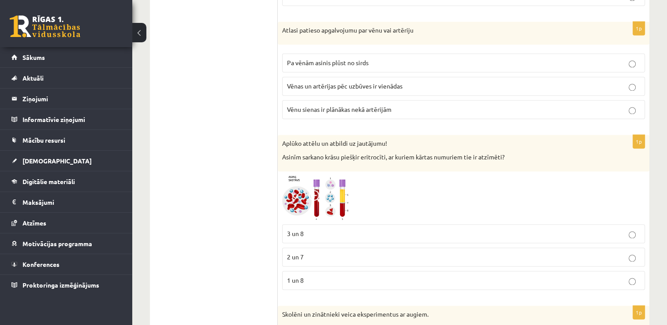
scroll to position [1342, 0]
click at [339, 196] on img at bounding box center [315, 198] width 66 height 45
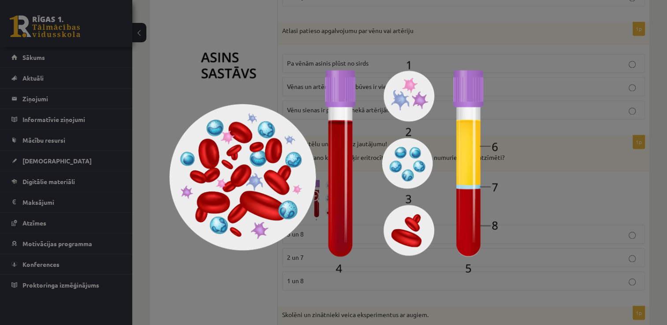
click at [527, 193] on div at bounding box center [333, 162] width 667 height 325
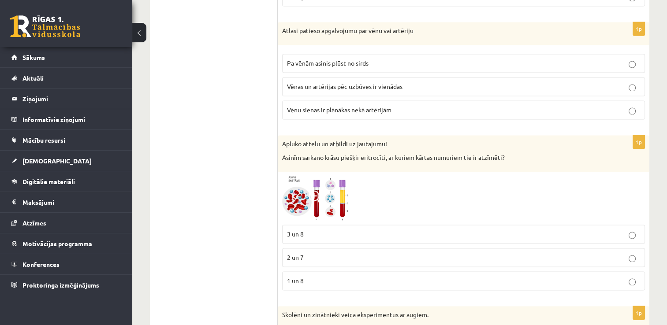
click at [398, 105] on p "Vēnu sienas ir plānākas nekā artērijām" at bounding box center [463, 109] width 353 height 9
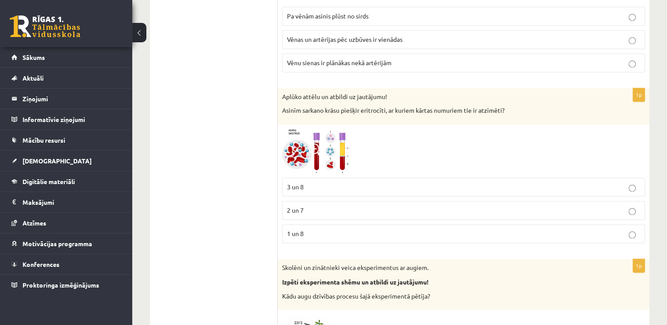
scroll to position [1390, 0]
click at [320, 229] on p "1 un 8" at bounding box center [463, 233] width 353 height 9
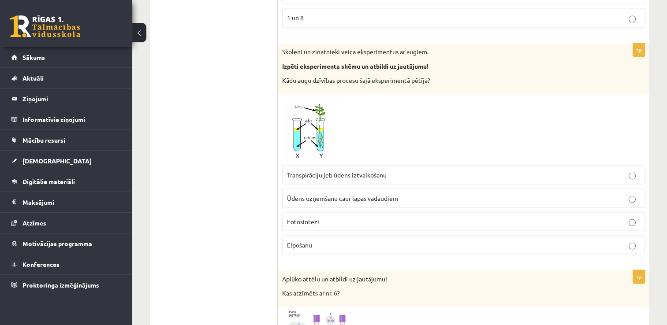
scroll to position [1605, 0]
click at [351, 171] on span "Transpirāciju jeb ūdens iztvaikošanu" at bounding box center [337, 175] width 100 height 8
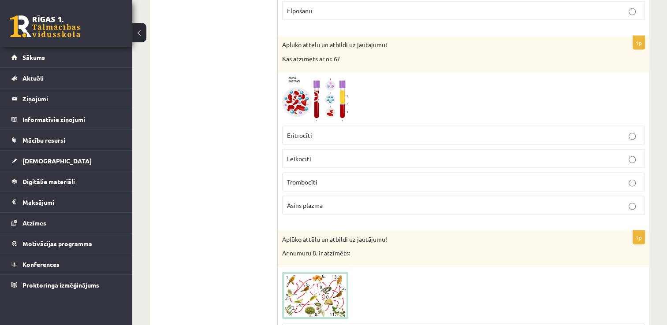
scroll to position [1840, 0]
click at [334, 154] on p "Leikocīti" at bounding box center [463, 157] width 353 height 9
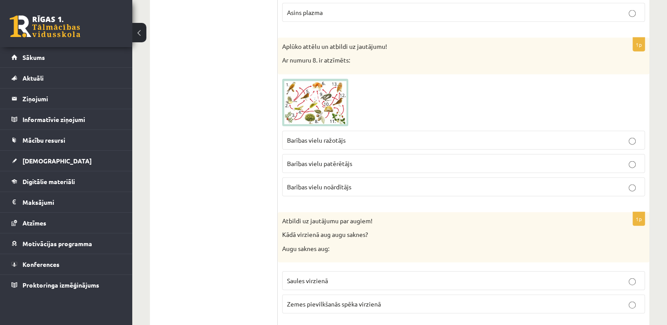
scroll to position [2036, 0]
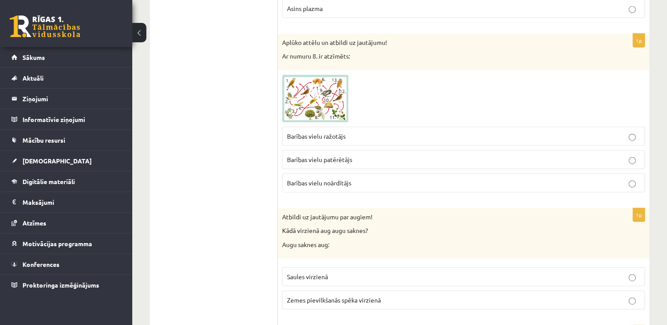
click at [334, 156] on span "Barības vielu patērētājs" at bounding box center [319, 160] width 65 height 8
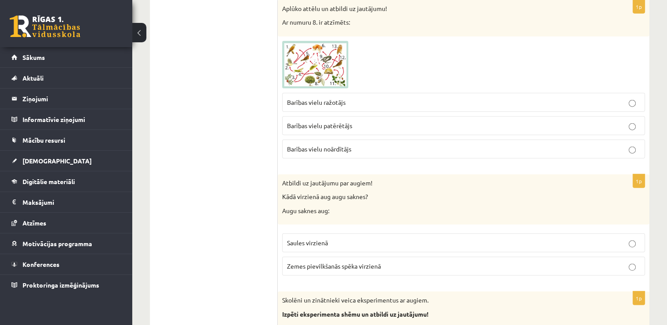
scroll to position [2071, 0]
click at [361, 262] on span "Zemes pievilkšanās spēka virzienā" at bounding box center [334, 266] width 94 height 8
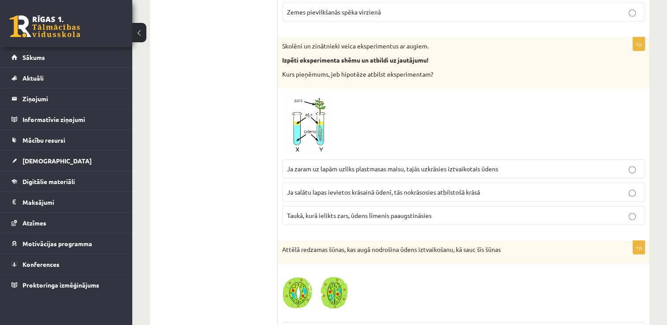
scroll to position [2323, 0]
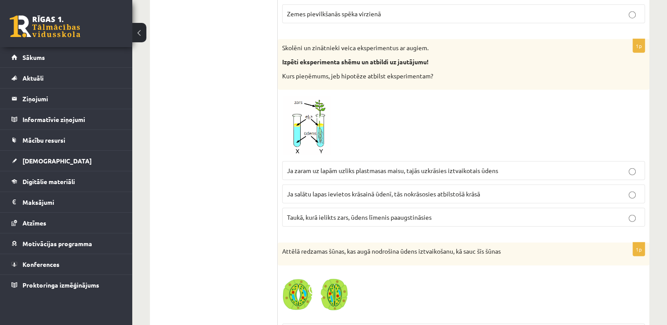
click at [393, 167] on span "Ja zaram uz lapām uzliks plastmasas maisu, tajās uzkrāsies iztvaikotais ūdens" at bounding box center [392, 171] width 211 height 8
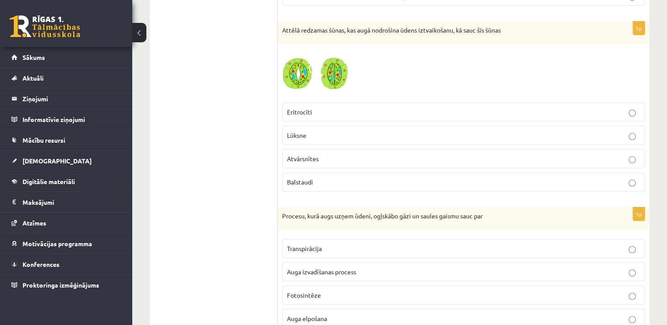
scroll to position [2545, 0]
click at [324, 153] on p "Atvārsnītes" at bounding box center [463, 157] width 353 height 9
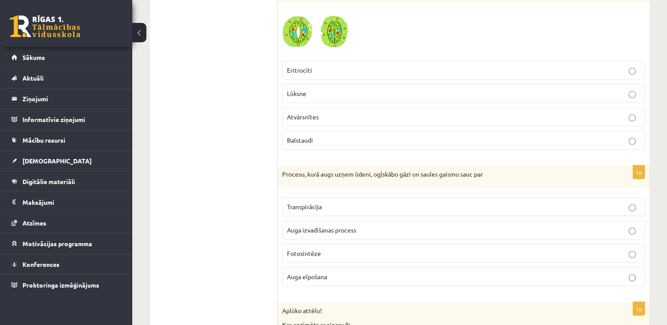
scroll to position [2589, 0]
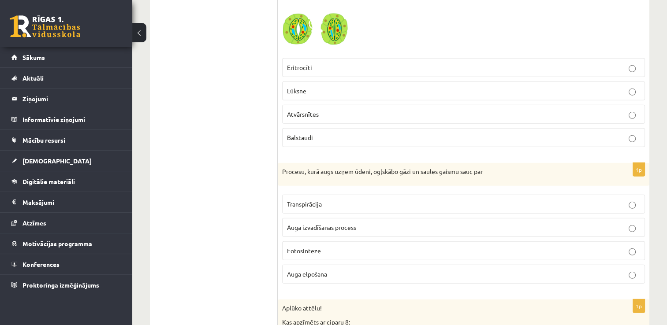
click at [368, 246] on p "Fotosintēze" at bounding box center [463, 250] width 353 height 9
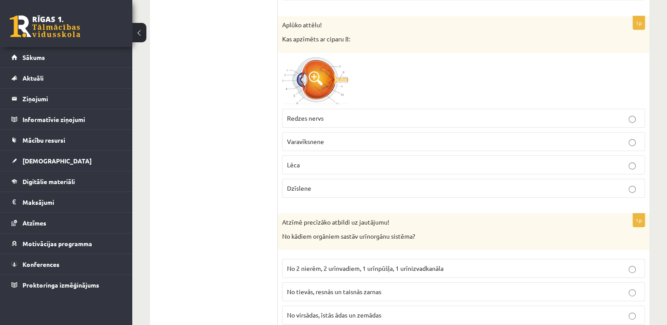
scroll to position [2872, 0]
click at [395, 114] on label "Redzes nervs" at bounding box center [463, 118] width 363 height 19
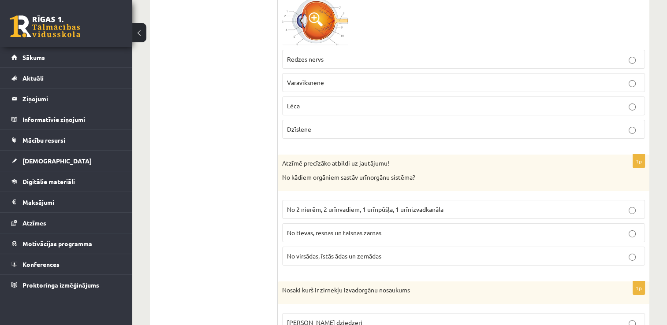
scroll to position [2934, 0]
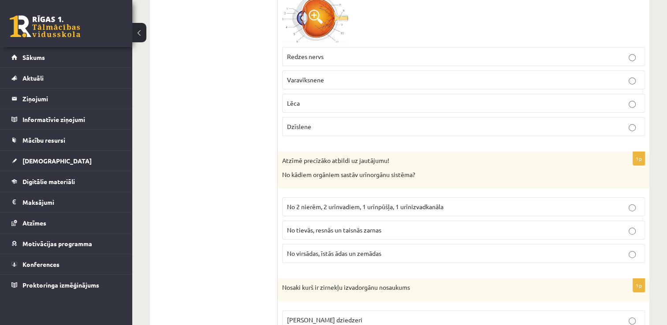
click at [422, 202] on label "No 2 nierēm, 2 urīnvadiem, 1 urīnpūšļa, 1 urīnizvadkanāla" at bounding box center [463, 206] width 363 height 19
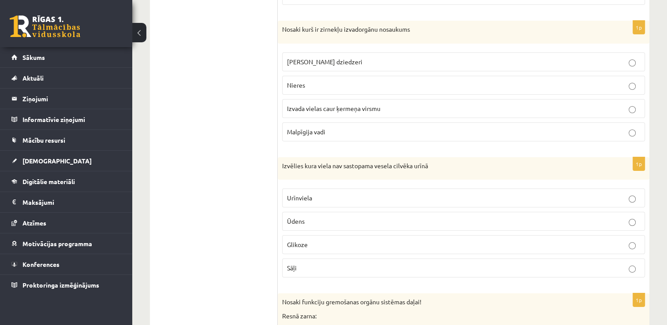
scroll to position [3194, 0]
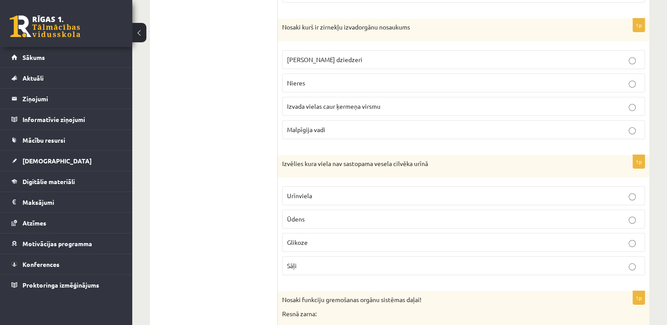
click at [367, 123] on label "Malpīgija vadi" at bounding box center [463, 129] width 363 height 19
click at [359, 238] on p "Glikoze" at bounding box center [463, 242] width 353 height 9
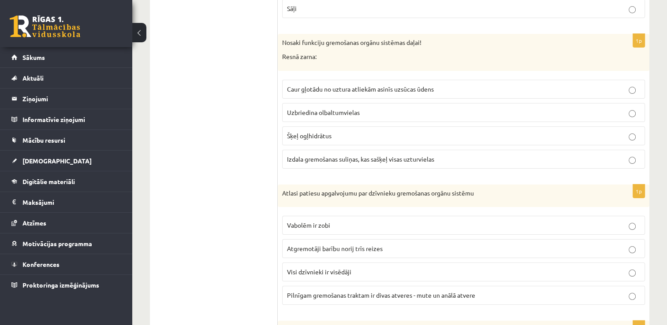
scroll to position [3451, 0]
click at [368, 81] on label "Caur gļotādu no uztura atliekām asinīs uzsūcas ūdens" at bounding box center [463, 89] width 363 height 19
click at [349, 268] on fieldset "Vabolēm ir zobi Atgremotāji barību norij trīs reizes Visi dzīvnieki ir visēdāji…" at bounding box center [463, 260] width 363 height 96
click at [360, 286] on label "Pilnīgam gremošanas traktam ir divas atveres - mute un anālā atvere" at bounding box center [463, 295] width 363 height 19
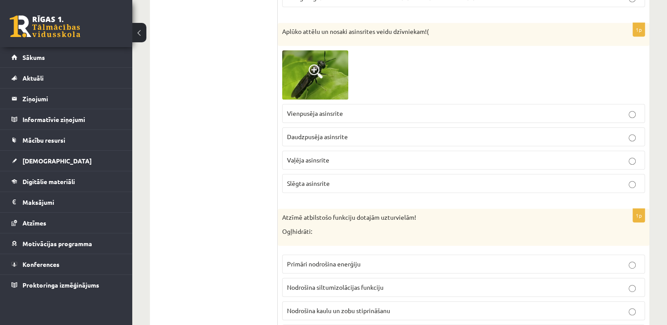
scroll to position [3751, 0]
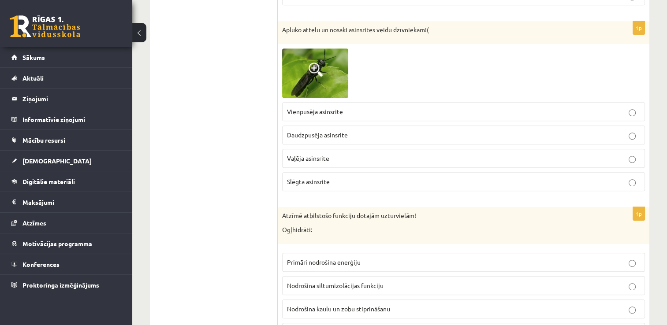
click at [319, 63] on span at bounding box center [315, 70] width 14 height 14
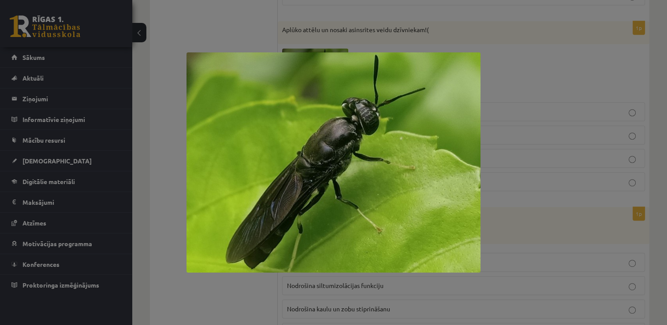
click at [497, 87] on div at bounding box center [333, 162] width 667 height 325
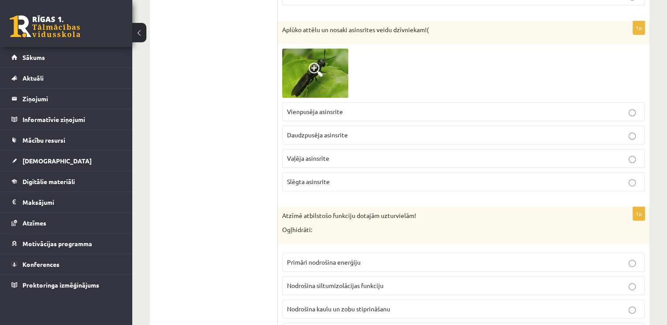
click at [338, 102] on label "Vienpusēja asinsrite" at bounding box center [463, 111] width 363 height 19
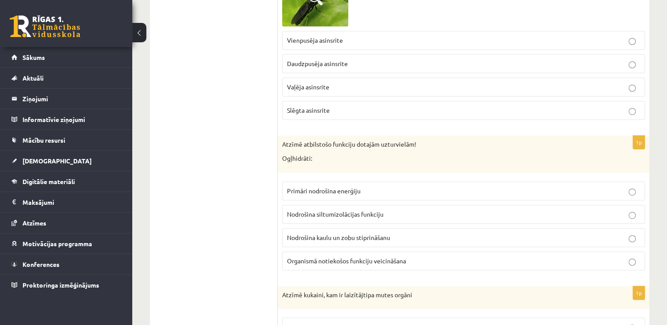
scroll to position [3825, 0]
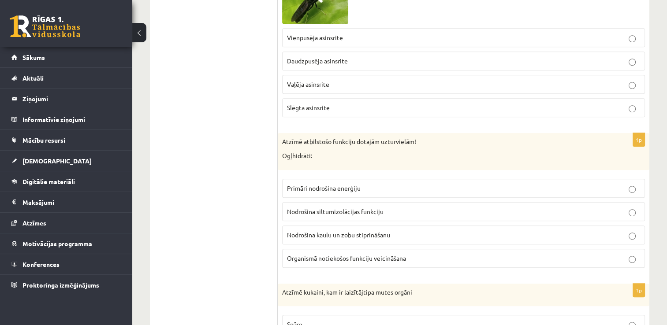
click at [383, 184] on p "Primāri nodrošina enerģiju" at bounding box center [463, 188] width 353 height 9
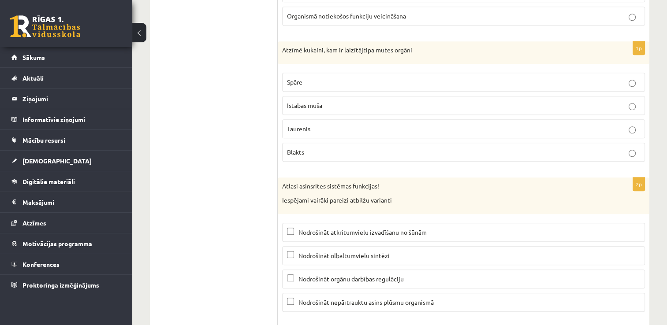
scroll to position [4069, 0]
click at [413, 77] on p "Spāre" at bounding box center [463, 81] width 353 height 9
click at [373, 100] on p "Istabas muša" at bounding box center [463, 104] width 353 height 9
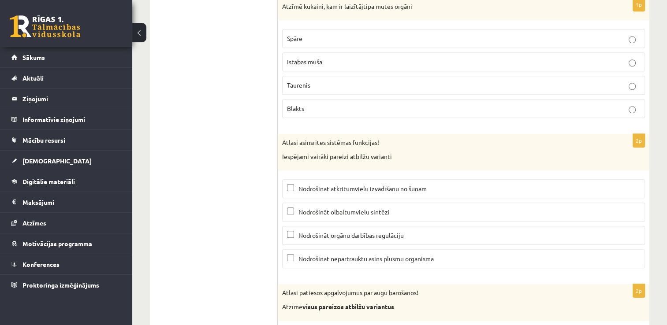
scroll to position [4121, 0]
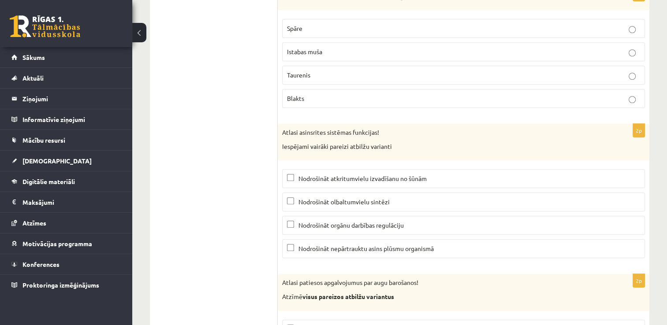
click at [314, 169] on label "Nodrošināt atkritumvielu izvadīšanu no šūnām" at bounding box center [463, 178] width 363 height 19
click at [308, 198] on span "Nodrošināt olbaltumvielu sintēzi" at bounding box center [343, 202] width 91 height 8
click at [329, 193] on label "Nodrošināt olbaltumvielu sintēzi" at bounding box center [463, 202] width 363 height 19
click at [324, 221] on span "Nodrošināt orgānu darbības regulāciju" at bounding box center [350, 225] width 105 height 8
click at [324, 239] on label "Nodrošināt nepārtrauktu asins plūsmu organismā" at bounding box center [463, 248] width 363 height 19
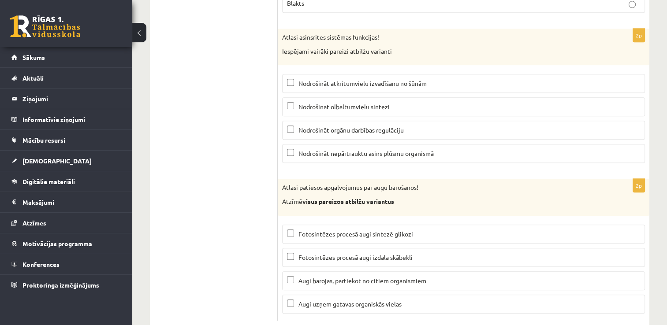
scroll to position [4220, 0]
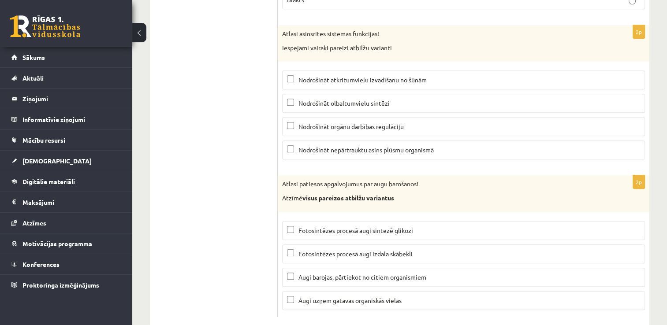
click at [394, 226] on p "Fotosintēzes procesā augi sintezē glikozi" at bounding box center [463, 230] width 353 height 9
click at [399, 249] on p "Fotosintēzes procesā augi izdala skābekli" at bounding box center [463, 253] width 353 height 9
click at [398, 291] on label "Augi uzņem gatavas organiskās vielas" at bounding box center [463, 300] width 363 height 19
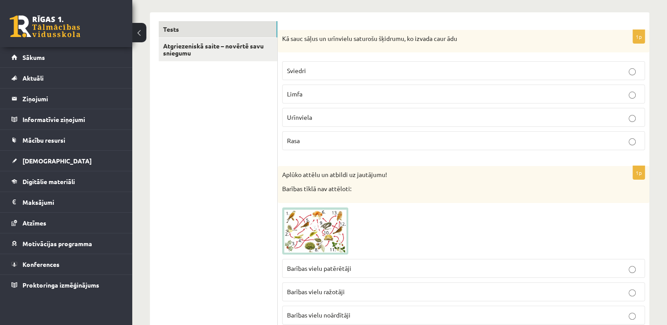
scroll to position [0, 0]
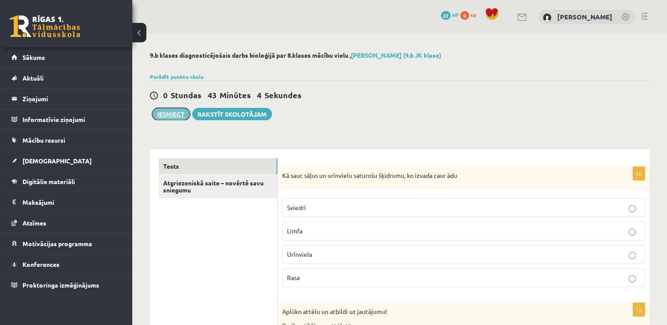
click at [173, 115] on button "Iesniegt" at bounding box center [171, 114] width 38 height 12
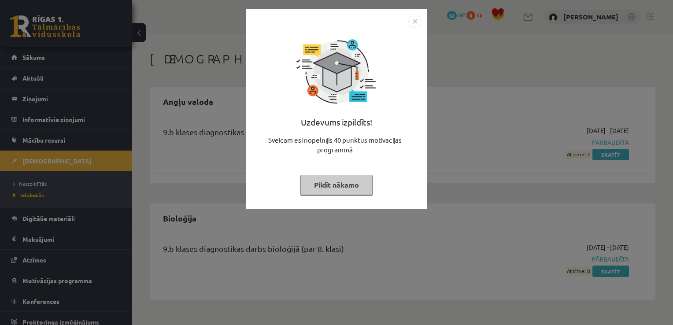
click at [353, 186] on button "Pildīt nākamo" at bounding box center [337, 185] width 72 height 20
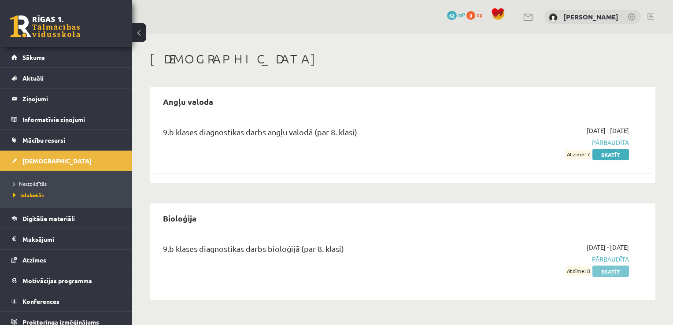
click at [620, 274] on link "Skatīt" at bounding box center [611, 271] width 37 height 11
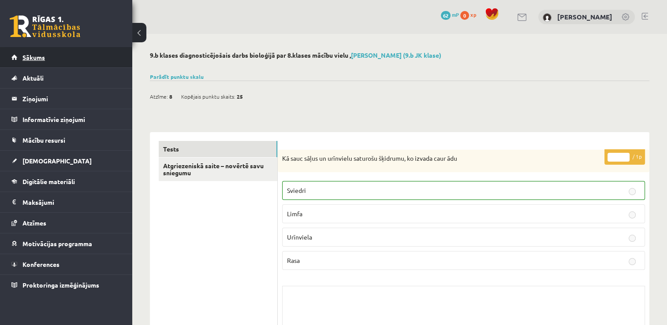
click at [65, 61] on link "Sākums" at bounding box center [66, 57] width 110 height 20
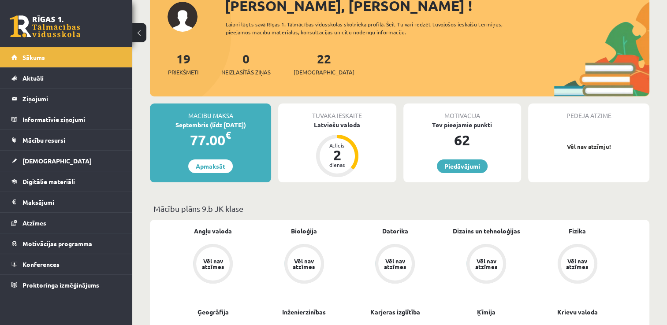
scroll to position [67, 0]
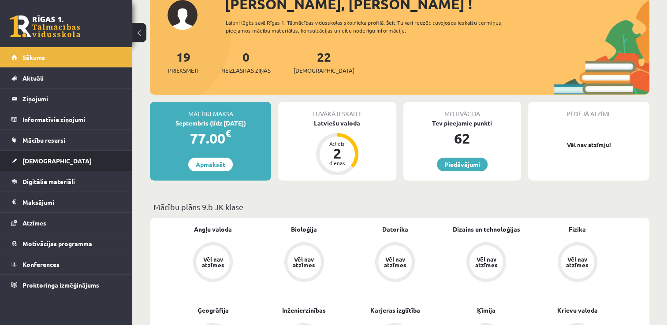
click at [77, 156] on link "[DEMOGRAPHIC_DATA]" at bounding box center [66, 161] width 110 height 20
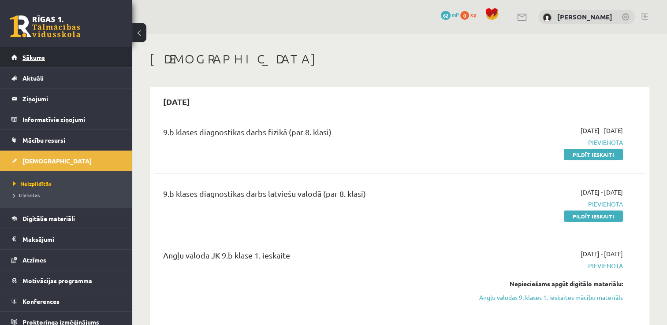
click at [76, 59] on link "Sākums" at bounding box center [66, 57] width 110 height 20
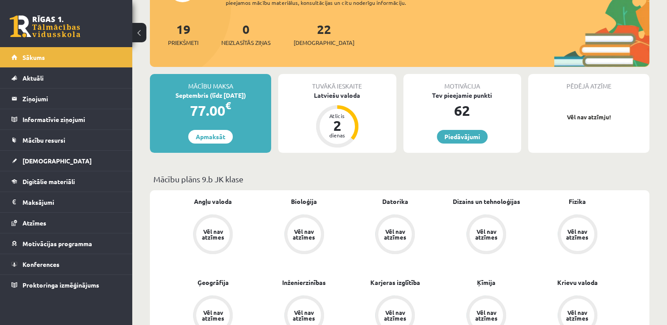
scroll to position [95, 0]
click at [470, 137] on link "Piedāvājumi" at bounding box center [462, 137] width 51 height 14
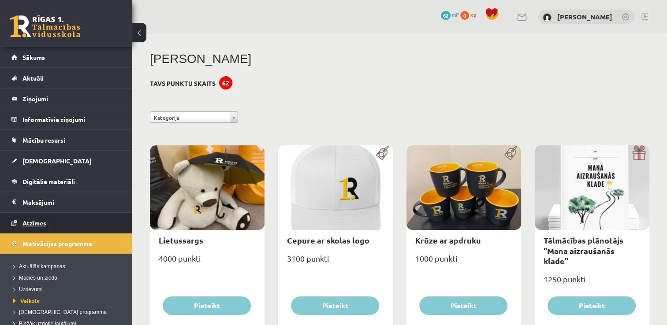
click at [86, 216] on link "Atzīmes" at bounding box center [66, 223] width 110 height 20
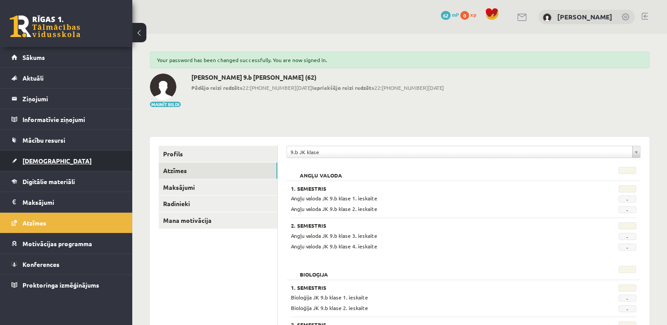
click at [73, 165] on link "[DEMOGRAPHIC_DATA]" at bounding box center [66, 161] width 110 height 20
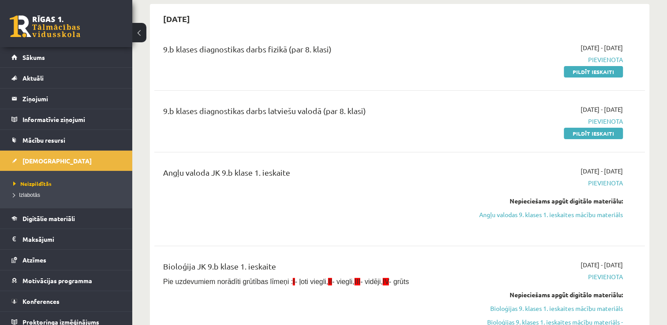
scroll to position [84, 0]
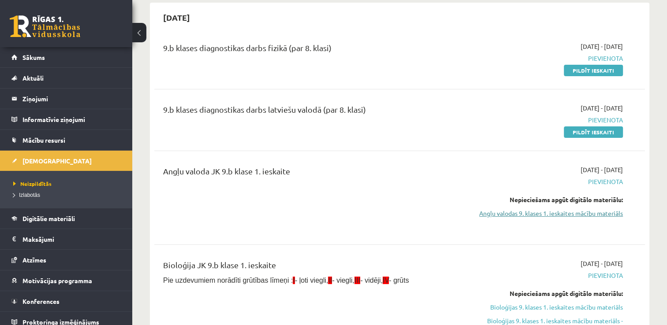
click at [602, 214] on link "Angļu valodas 9. klases 1. ieskaites mācību materiāls" at bounding box center [550, 213] width 145 height 9
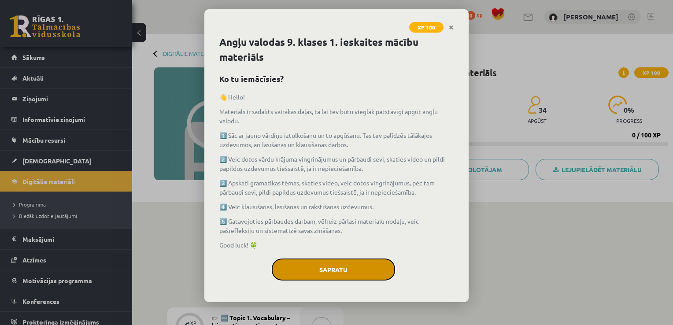
click at [337, 274] on button "Sapratu" at bounding box center [333, 270] width 123 height 22
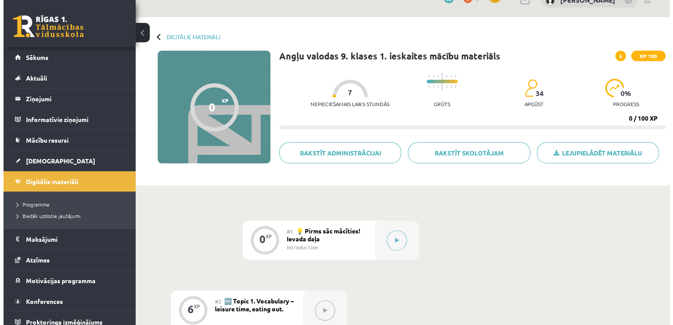
scroll to position [16, 0]
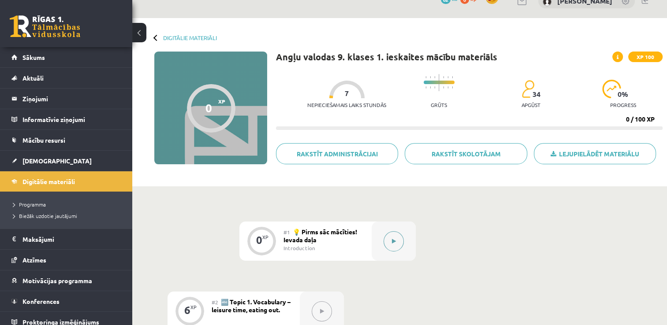
click at [386, 239] on button at bounding box center [393, 241] width 20 height 20
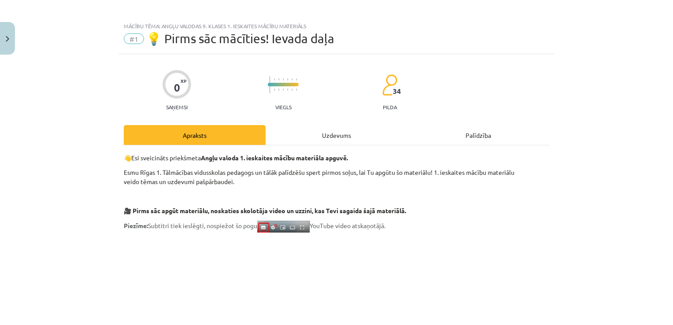
scroll to position [0, 0]
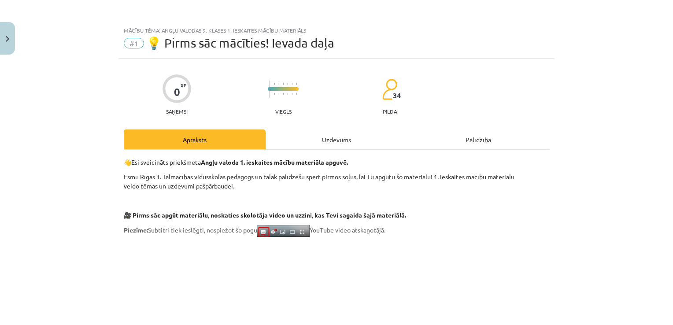
click at [346, 138] on div "Uzdevums" at bounding box center [337, 140] width 142 height 20
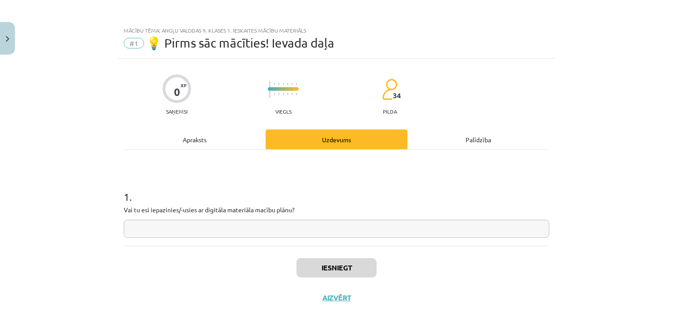
scroll to position [9, 0]
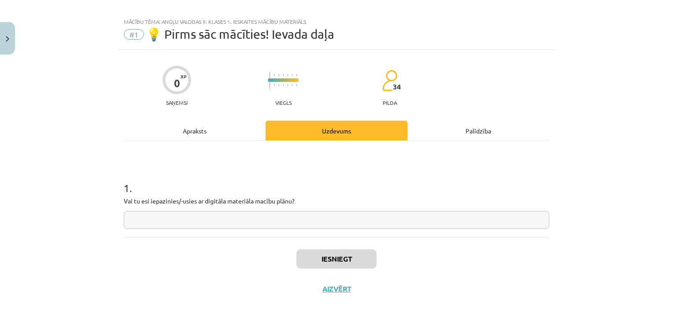
click at [323, 219] on input "text" at bounding box center [337, 220] width 426 height 18
click at [220, 126] on div "Apraksts" at bounding box center [195, 131] width 142 height 20
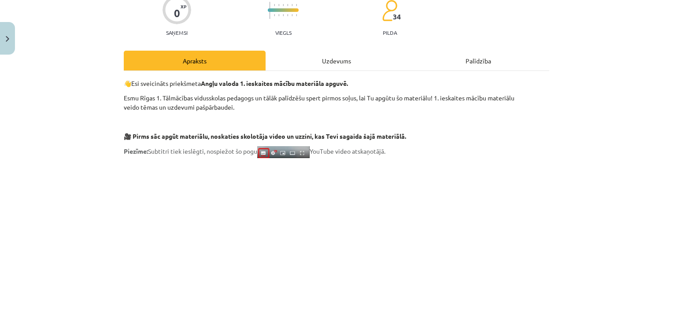
scroll to position [0, 0]
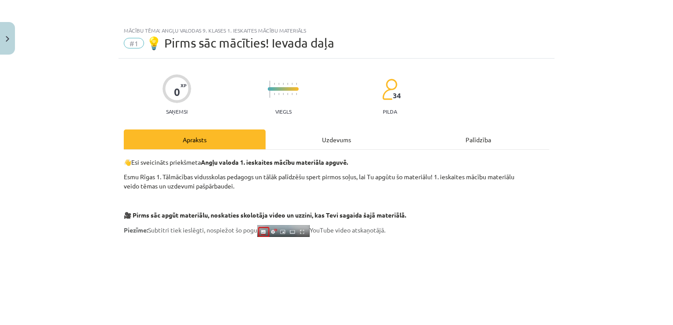
click at [320, 143] on div "Uzdevums" at bounding box center [337, 140] width 142 height 20
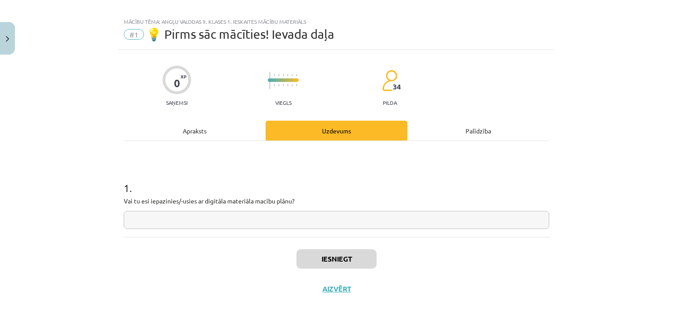
click at [291, 218] on input "text" at bounding box center [337, 220] width 426 height 18
type input "**"
click at [347, 253] on button "Iesniegt" at bounding box center [337, 258] width 80 height 19
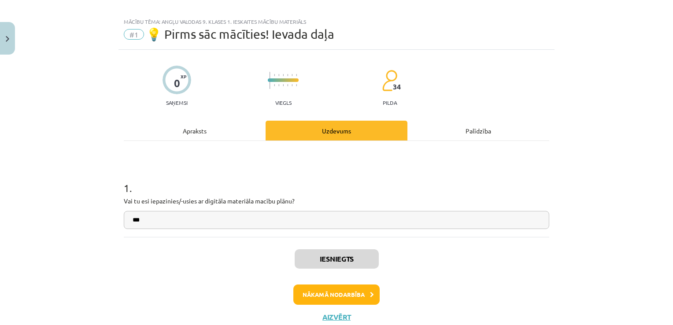
scroll to position [37, 0]
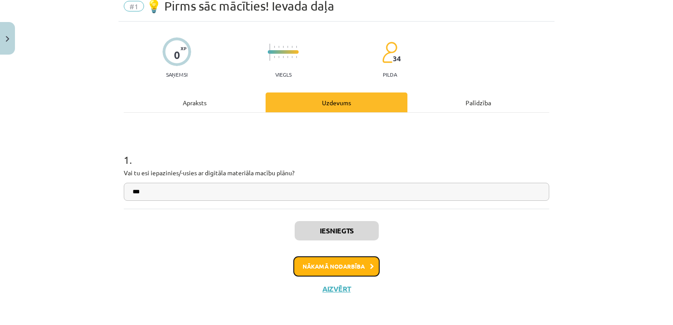
click at [360, 265] on button "Nākamā nodarbība" at bounding box center [337, 266] width 86 height 20
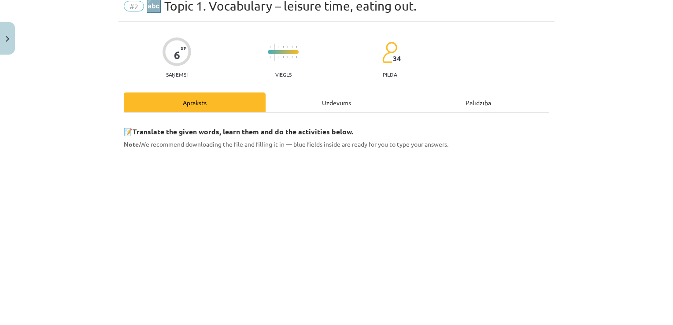
scroll to position [22, 0]
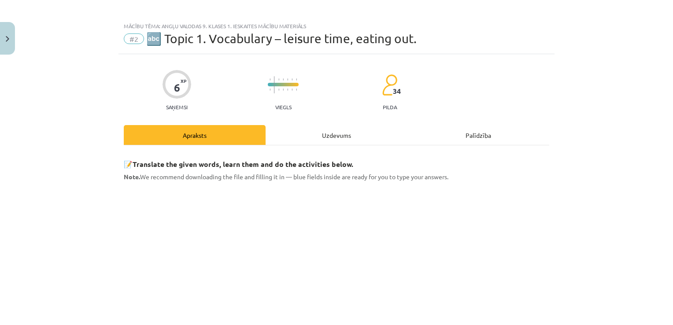
click at [339, 134] on div "Uzdevums" at bounding box center [337, 135] width 142 height 20
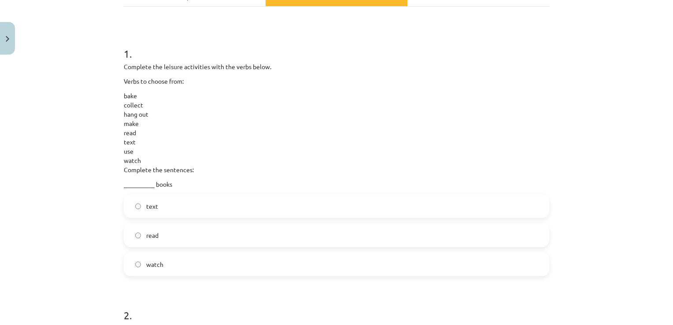
scroll to position [135, 0]
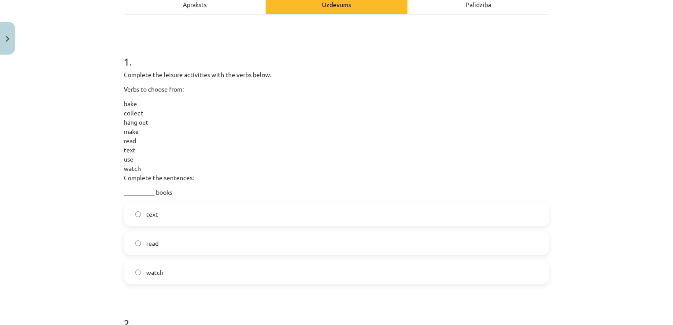
click at [193, 239] on label "read" at bounding box center [337, 243] width 424 height 22
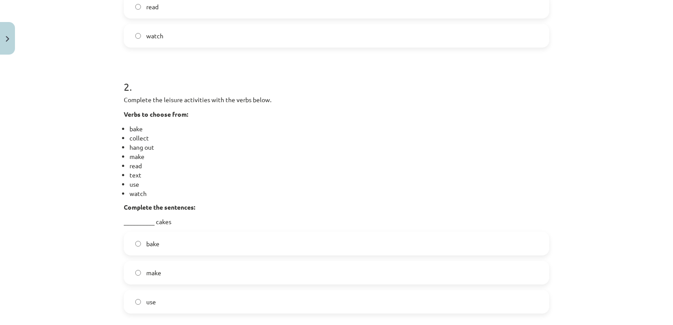
scroll to position [372, 0]
click at [178, 251] on label "bake" at bounding box center [337, 243] width 424 height 22
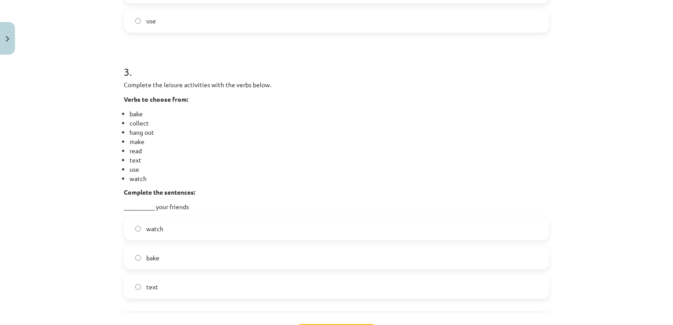
scroll to position [654, 0]
click at [165, 290] on label "text" at bounding box center [337, 286] width 424 height 22
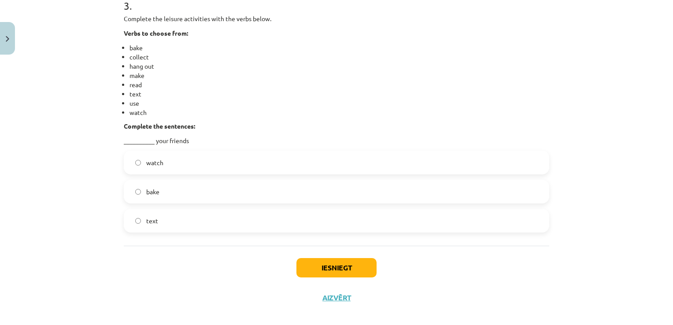
scroll to position [728, 0]
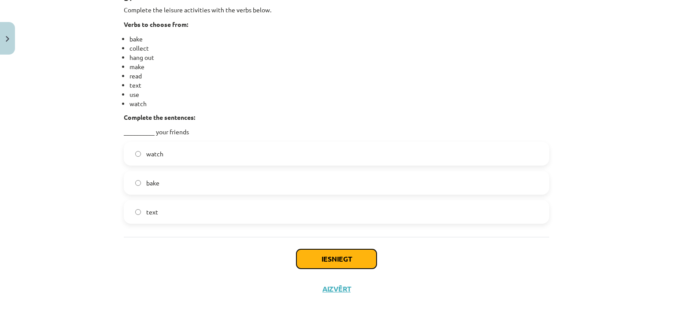
click at [365, 265] on button "Iesniegt" at bounding box center [337, 258] width 80 height 19
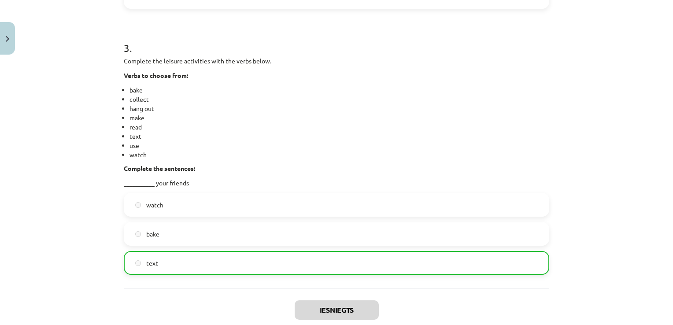
scroll to position [756, 0]
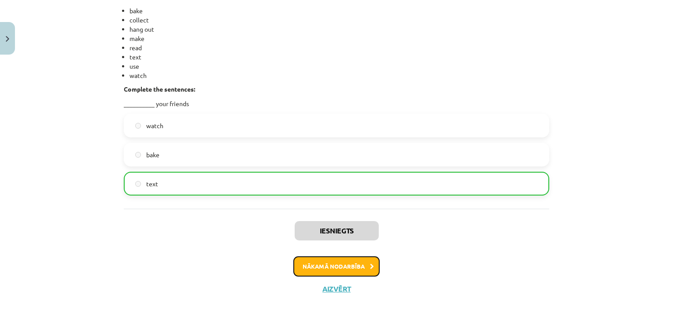
click at [344, 271] on button "Nākamā nodarbība" at bounding box center [337, 266] width 86 height 20
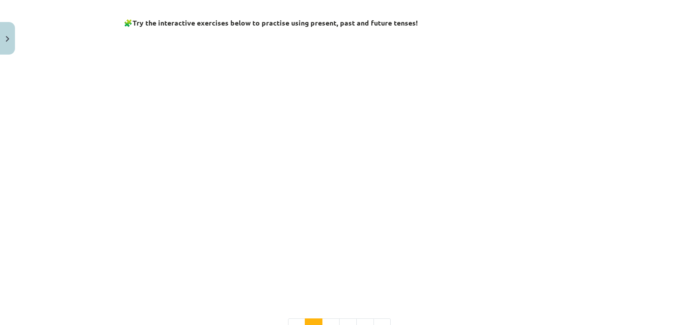
scroll to position [830, 0]
click at [605, 140] on div "Mācību tēma: Angļu valodas 9. klases 1. ieskaites mācību materiāls #3 📝 Topic 2…" at bounding box center [336, 162] width 673 height 325
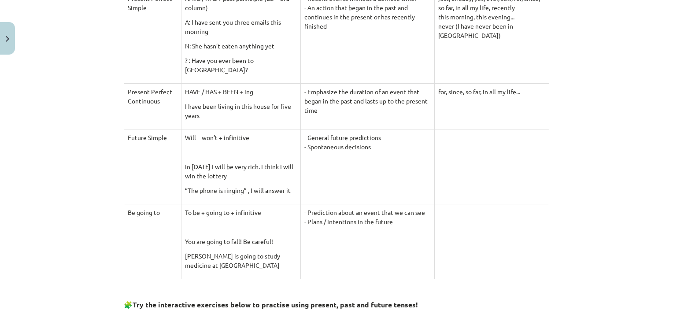
scroll to position [770, 0]
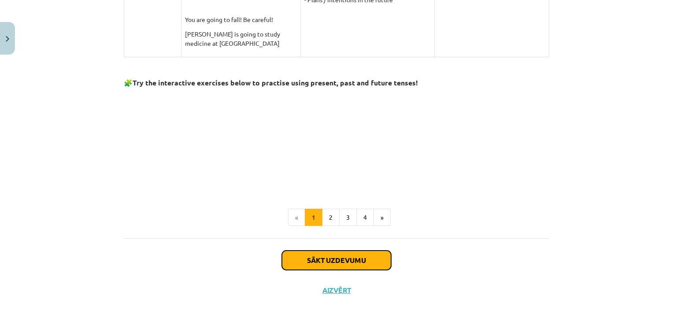
click at [365, 258] on button "Sākt uzdevumu" at bounding box center [336, 260] width 109 height 19
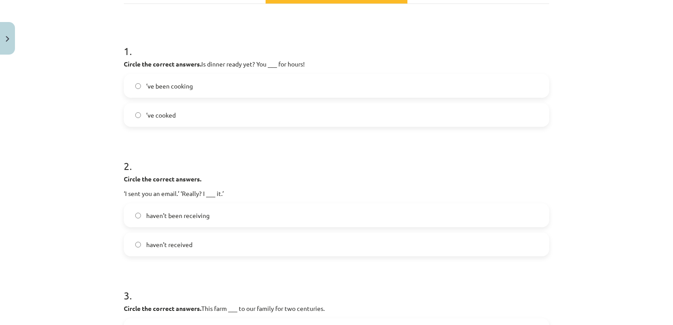
scroll to position [137, 0]
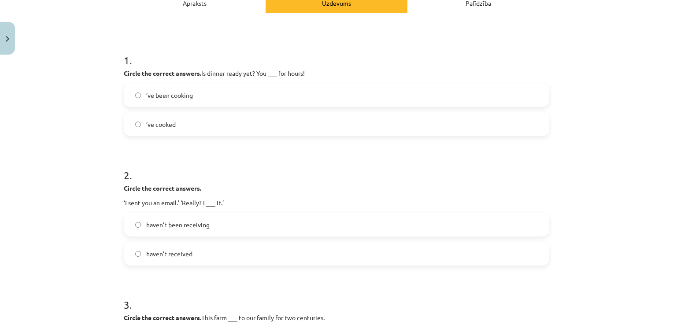
click at [233, 99] on label "’ve been cooking" at bounding box center [337, 95] width 424 height 22
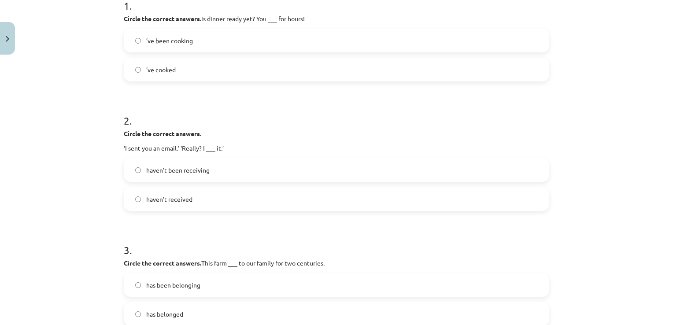
scroll to position [192, 0]
click at [209, 199] on label "haven’t received" at bounding box center [337, 198] width 424 height 22
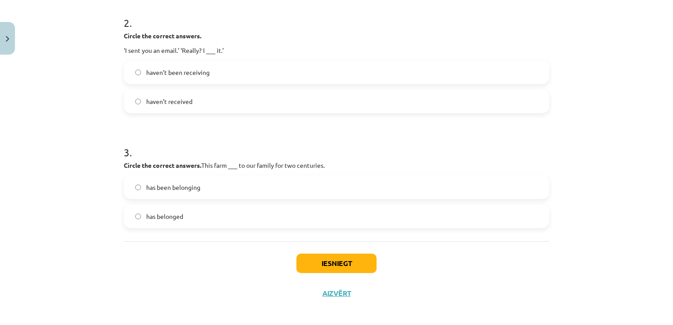
scroll to position [290, 0]
click at [193, 216] on label "has belonged" at bounding box center [337, 215] width 424 height 22
click at [348, 267] on button "Iesniegt" at bounding box center [337, 262] width 80 height 19
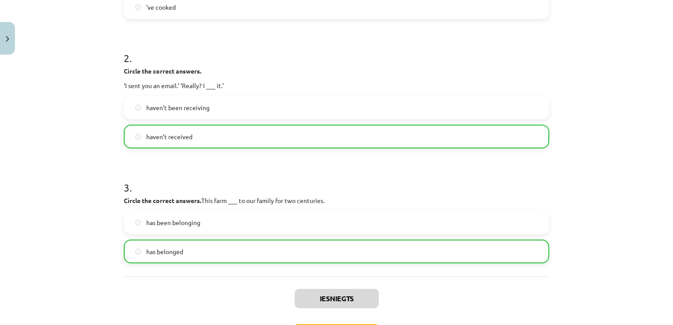
scroll to position [322, 0]
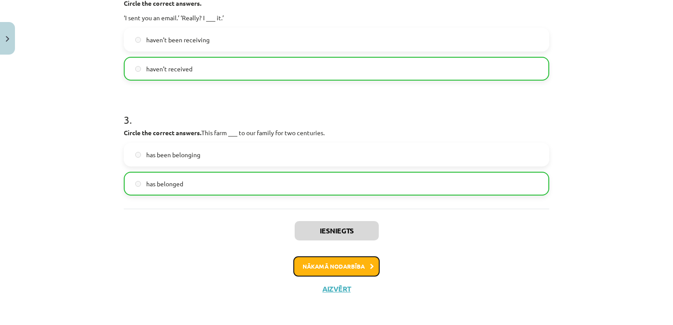
click at [335, 267] on button "Nākamā nodarbība" at bounding box center [337, 266] width 86 height 20
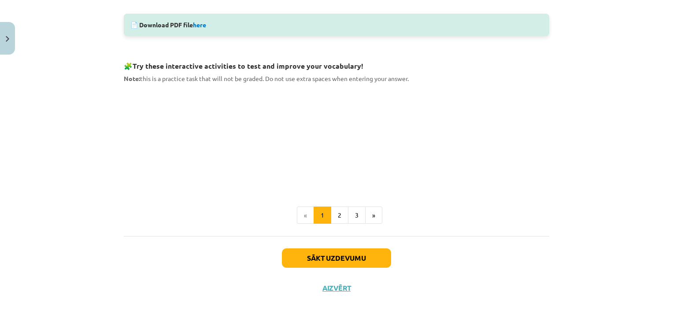
scroll to position [435, 0]
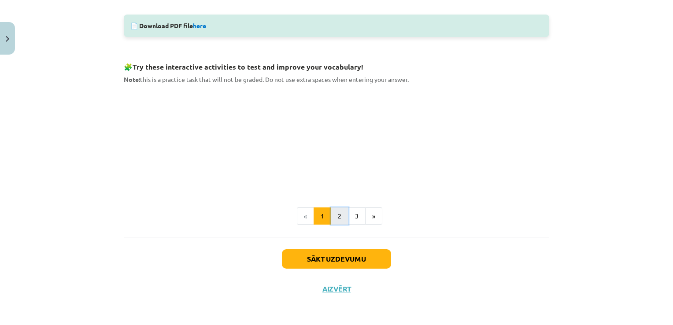
click at [338, 221] on button "2" at bounding box center [340, 217] width 18 height 18
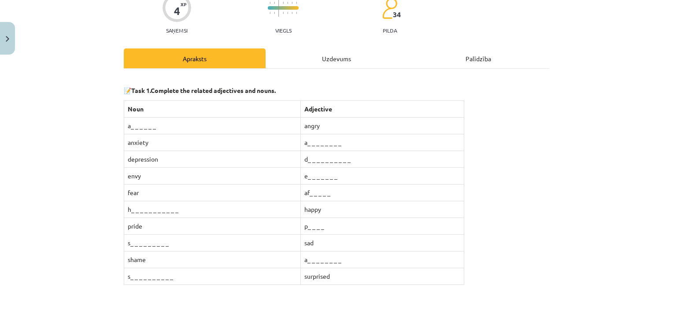
scroll to position [0, 0]
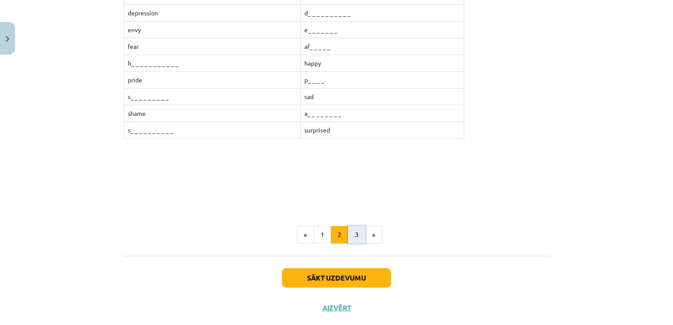
click at [355, 238] on button "3" at bounding box center [357, 235] width 18 height 18
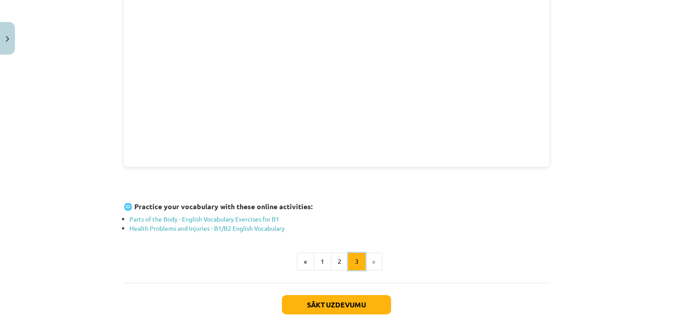
scroll to position [256, 0]
click at [315, 267] on button "1" at bounding box center [323, 262] width 18 height 18
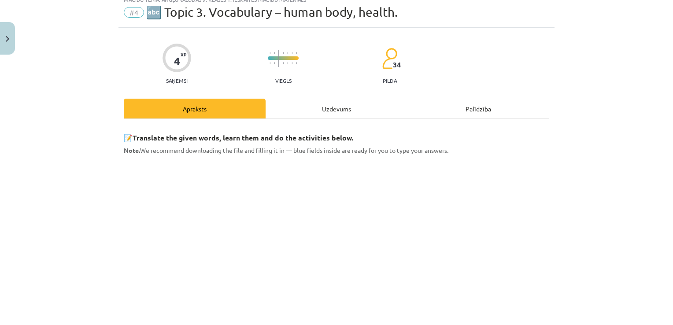
scroll to position [0, 0]
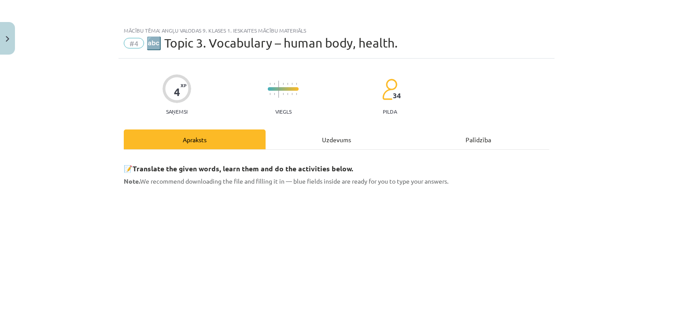
click at [333, 144] on div "Uzdevums" at bounding box center [337, 140] width 142 height 20
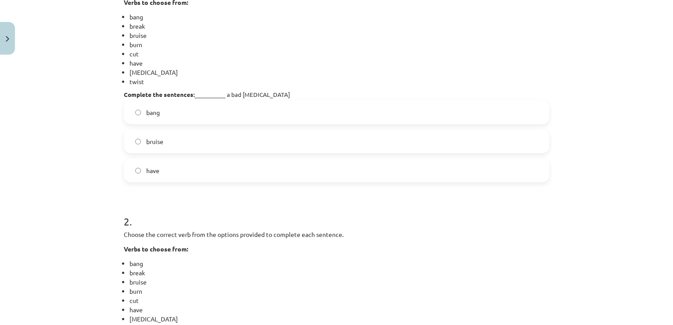
scroll to position [217, 0]
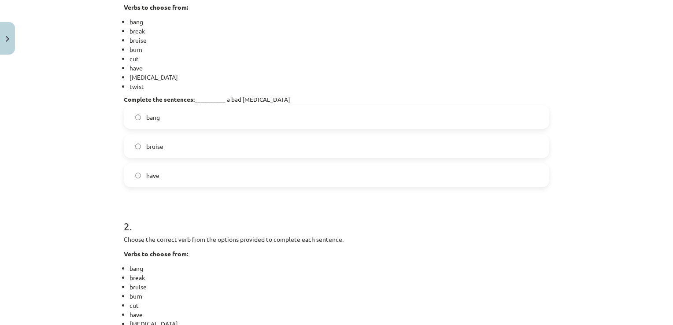
click at [234, 174] on label "have" at bounding box center [337, 175] width 424 height 22
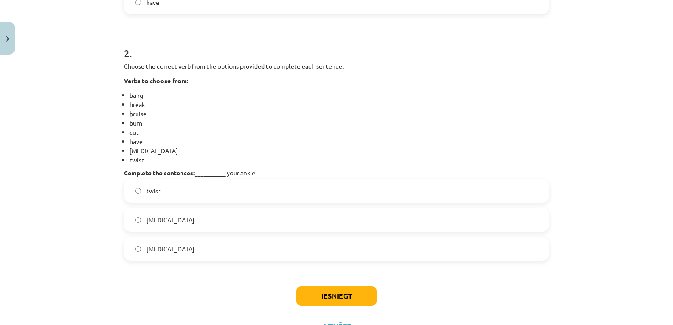
scroll to position [391, 0]
click at [191, 252] on label "[MEDICAL_DATA]" at bounding box center [337, 249] width 424 height 22
click at [357, 294] on button "Iesniegt" at bounding box center [337, 295] width 80 height 19
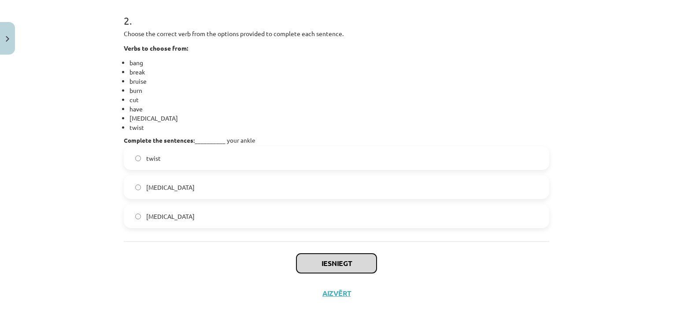
scroll to position [428, 0]
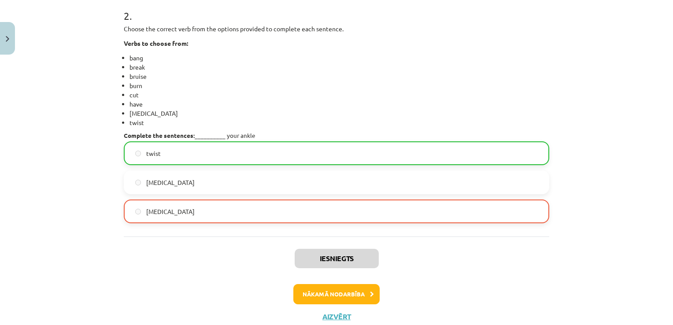
click at [246, 152] on label "twist" at bounding box center [337, 153] width 424 height 22
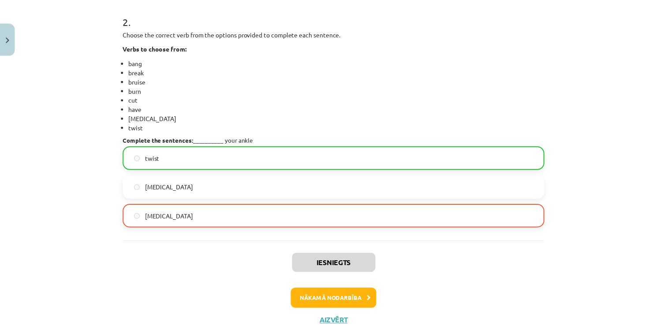
scroll to position [456, 0]
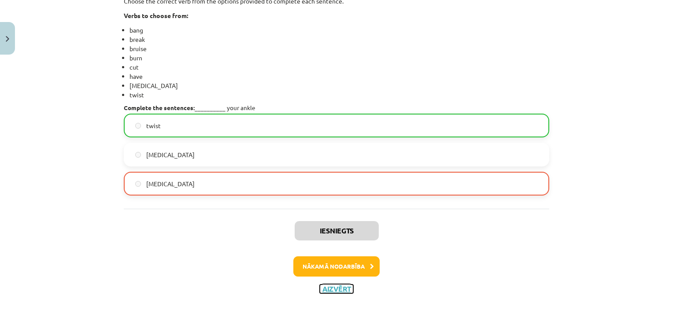
click at [340, 285] on button "Aizvērt" at bounding box center [336, 289] width 33 height 9
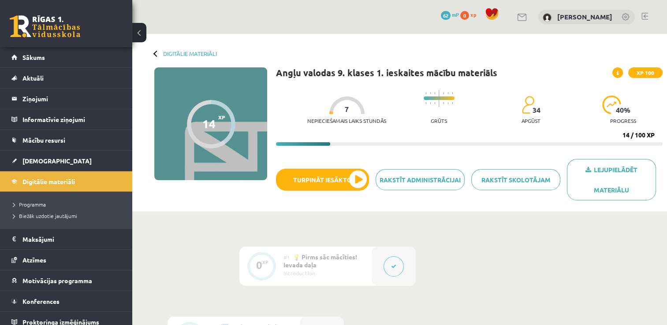
scroll to position [5, 0]
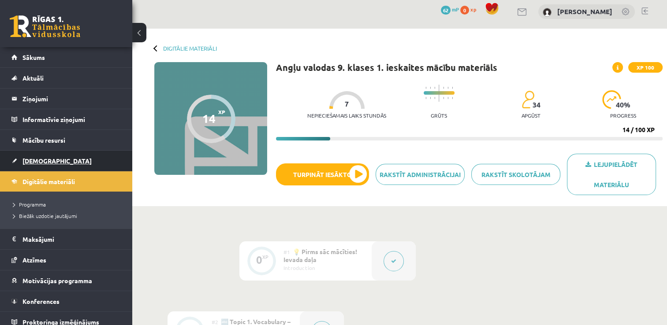
click at [69, 160] on link "[DEMOGRAPHIC_DATA]" at bounding box center [66, 161] width 110 height 20
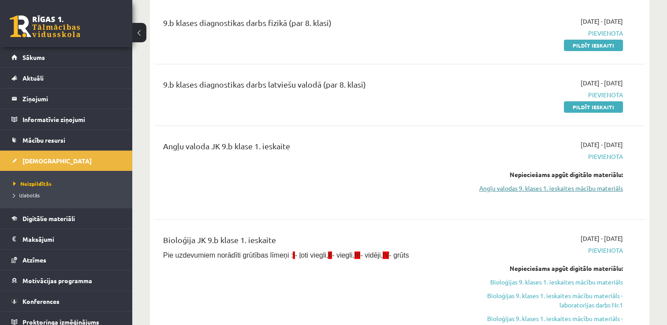
scroll to position [107, 0]
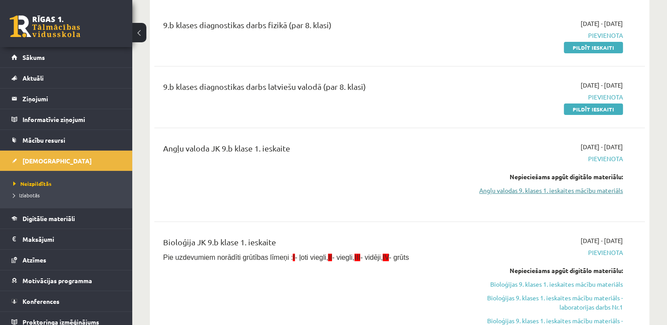
click at [586, 191] on link "Angļu valodas 9. klases 1. ieskaites mācību materiāls" at bounding box center [550, 190] width 145 height 9
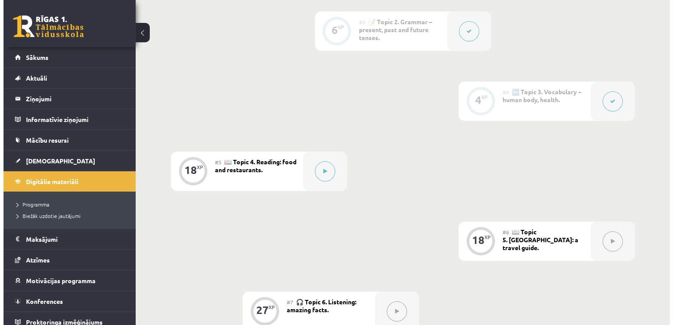
scroll to position [375, 0]
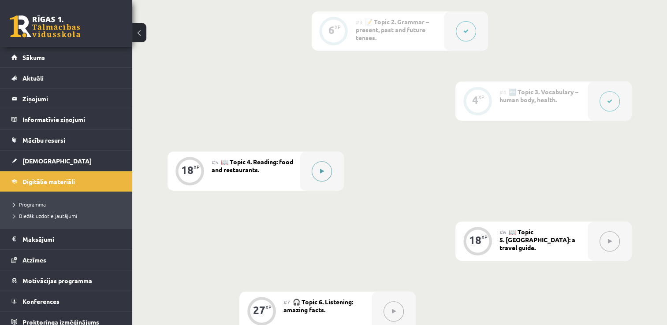
click at [326, 171] on button at bounding box center [322, 171] width 20 height 20
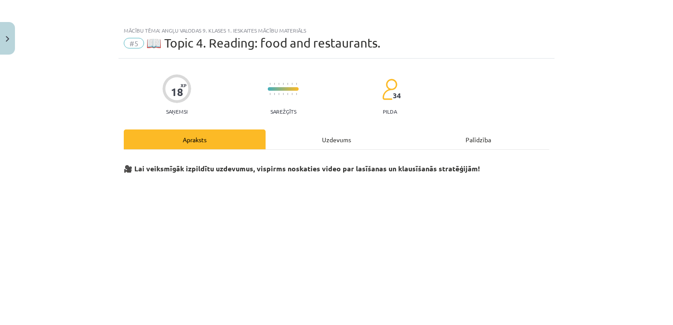
click at [332, 139] on div "Uzdevums" at bounding box center [337, 140] width 142 height 20
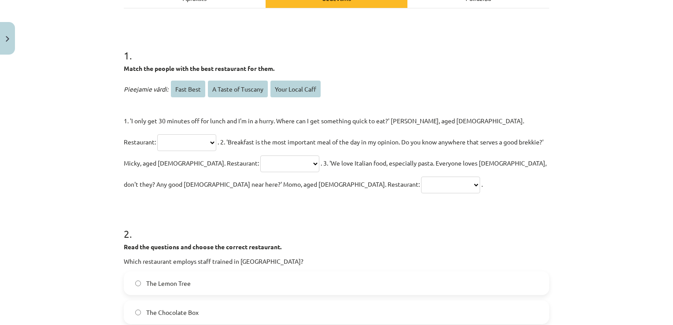
scroll to position [140, 0]
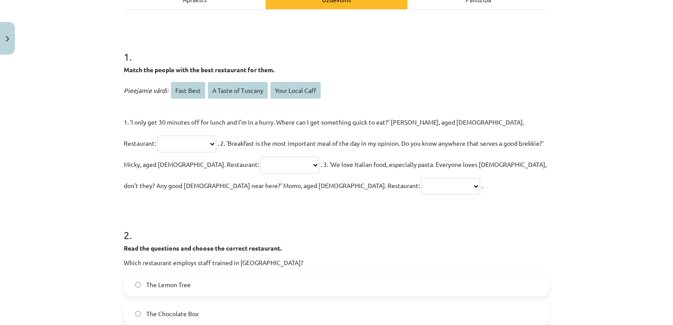
click at [216, 136] on select "**********" at bounding box center [186, 144] width 59 height 17
select select "*********"
click at [216, 136] on select "**********" at bounding box center [186, 144] width 59 height 17
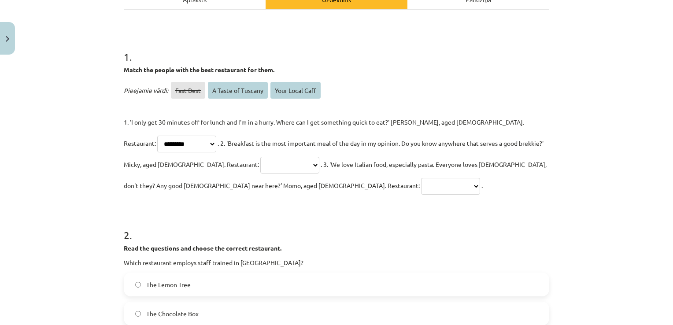
click at [260, 164] on select "**********" at bounding box center [289, 165] width 59 height 17
select select "**********"
click at [260, 157] on select "**********" at bounding box center [289, 165] width 59 height 17
click at [421, 185] on select "**********" at bounding box center [450, 186] width 59 height 17
select select "**********"
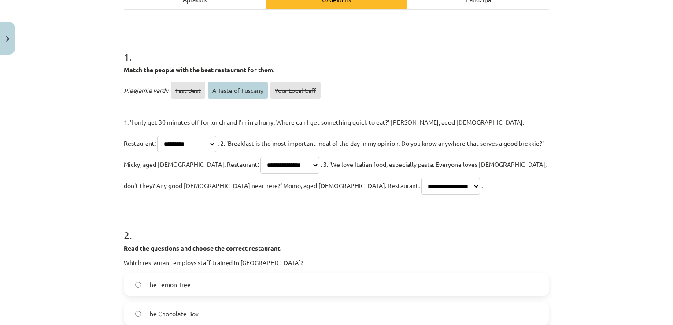
click at [421, 178] on select "**********" at bounding box center [450, 186] width 59 height 17
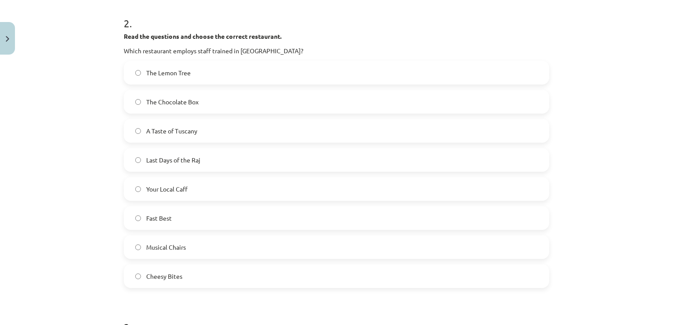
scroll to position [351, 0]
click at [212, 137] on label "A Taste of Tuscany" at bounding box center [337, 132] width 424 height 22
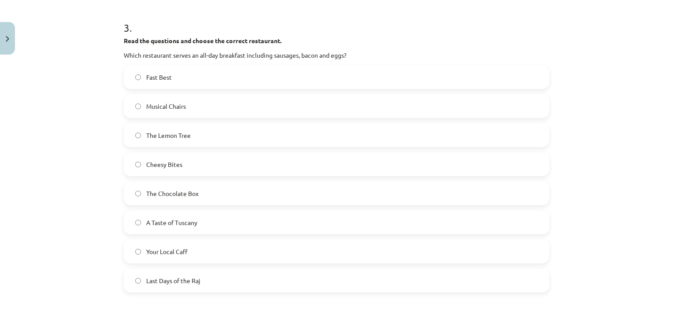
scroll to position [651, 0]
click at [277, 246] on label "Your Local Caff" at bounding box center [337, 253] width 424 height 22
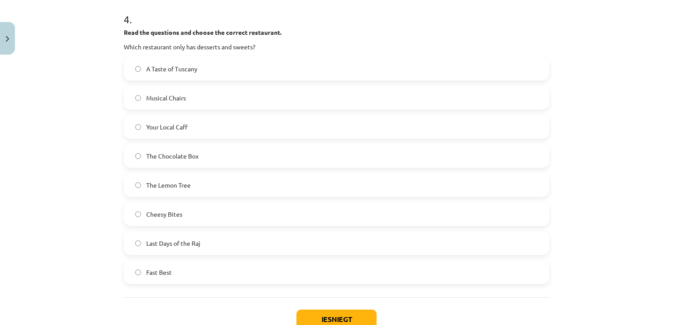
scroll to position [968, 0]
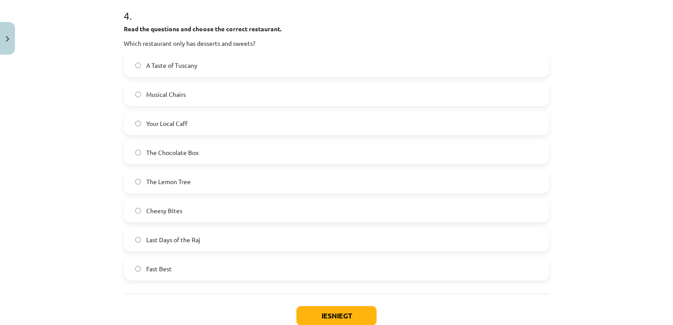
click at [219, 152] on label "The Chocolate Box" at bounding box center [337, 152] width 424 height 22
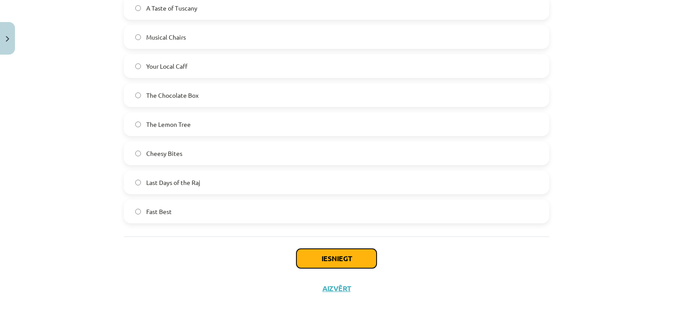
click at [361, 267] on button "Iesniegt" at bounding box center [337, 258] width 80 height 19
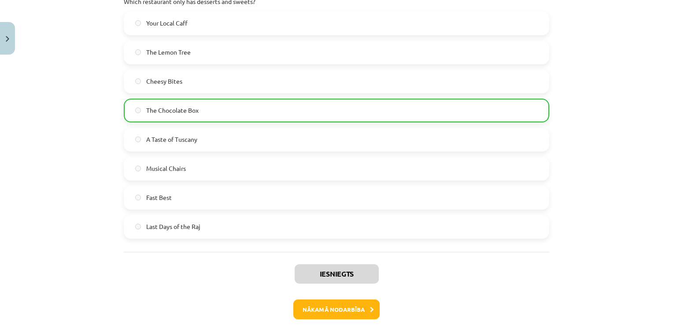
scroll to position [1181, 0]
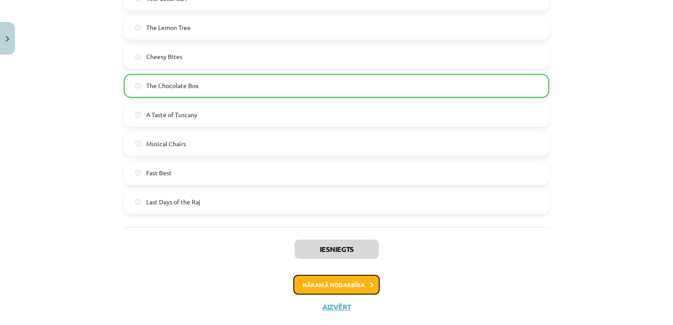
click at [356, 275] on button "Nākamā nodarbība" at bounding box center [337, 285] width 86 height 20
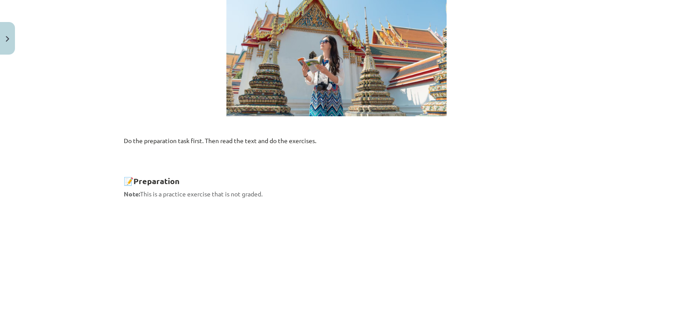
scroll to position [22, 0]
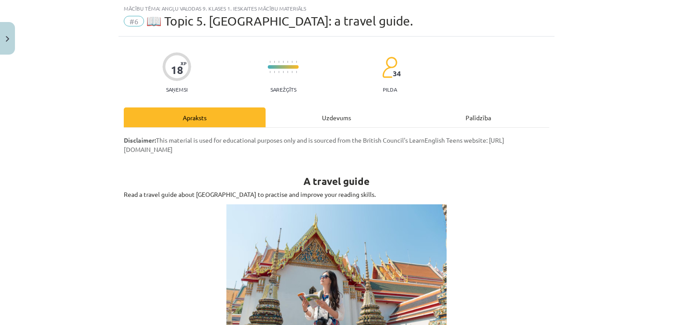
click at [338, 118] on div "Uzdevums" at bounding box center [337, 118] width 142 height 20
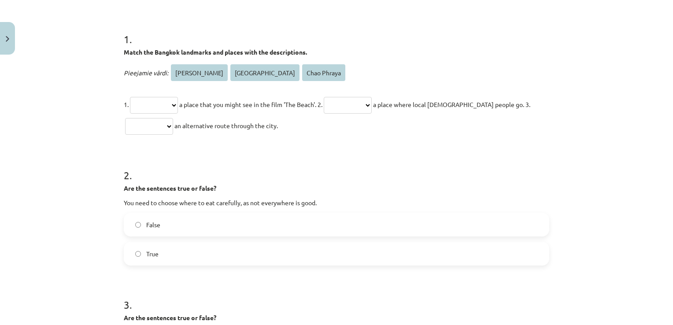
scroll to position [139, 0]
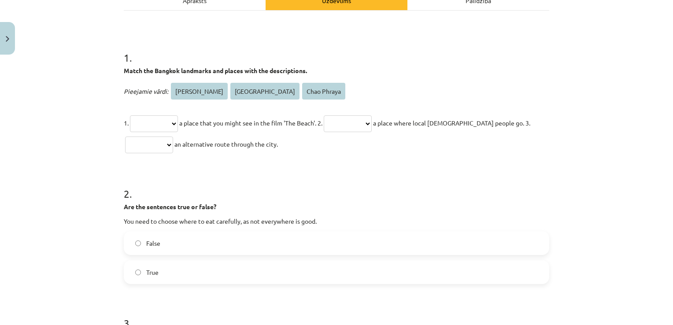
click at [169, 120] on select "**********" at bounding box center [154, 123] width 48 height 17
select select "**********"
click at [130, 115] on select "**********" at bounding box center [154, 123] width 48 height 17
click at [372, 121] on select "**********" at bounding box center [348, 123] width 48 height 17
select select "**********"
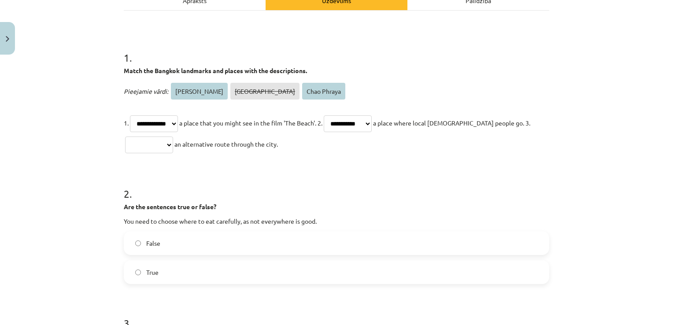
click at [338, 115] on select "**********" at bounding box center [348, 123] width 48 height 17
click at [159, 142] on select "**********" at bounding box center [149, 145] width 48 height 17
select select "**********"
click at [125, 137] on select "**********" at bounding box center [149, 145] width 48 height 17
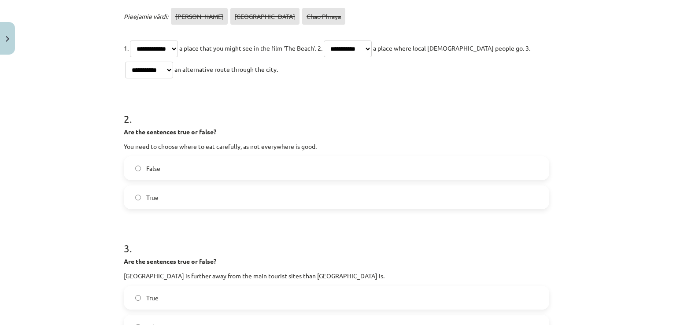
scroll to position [215, 0]
click at [235, 202] on label "True" at bounding box center [337, 197] width 424 height 22
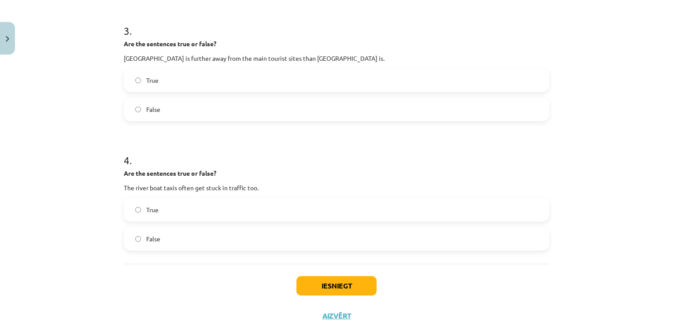
scroll to position [432, 0]
click at [159, 77] on label "True" at bounding box center [337, 80] width 424 height 22
click at [192, 243] on label "False" at bounding box center [337, 238] width 424 height 22
click at [329, 283] on button "Iesniegt" at bounding box center [337, 285] width 80 height 19
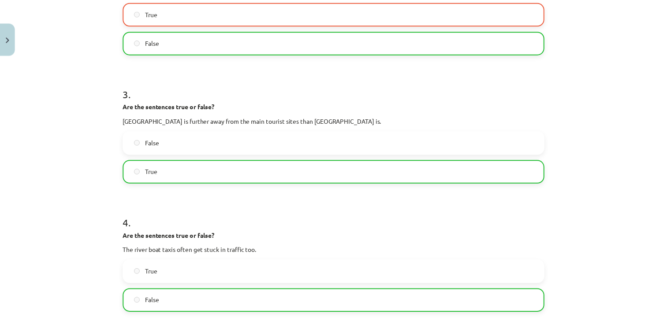
scroll to position [571, 0]
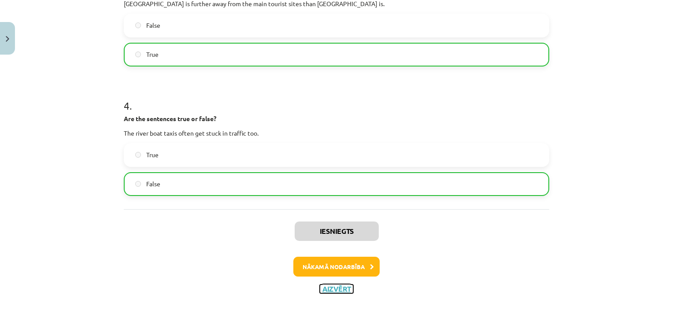
click at [336, 290] on button "Aizvērt" at bounding box center [336, 289] width 33 height 9
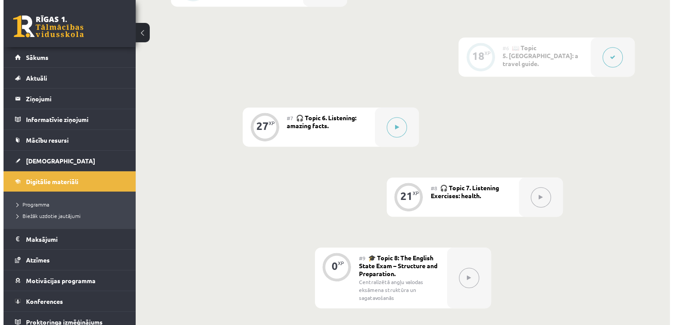
scroll to position [560, 0]
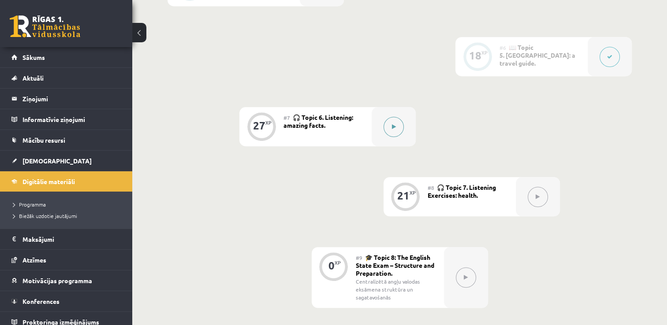
click at [393, 126] on icon at bounding box center [394, 126] width 4 height 5
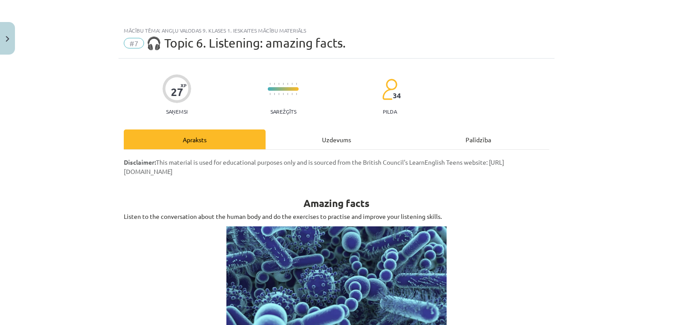
click at [343, 138] on div "Uzdevums" at bounding box center [337, 140] width 142 height 20
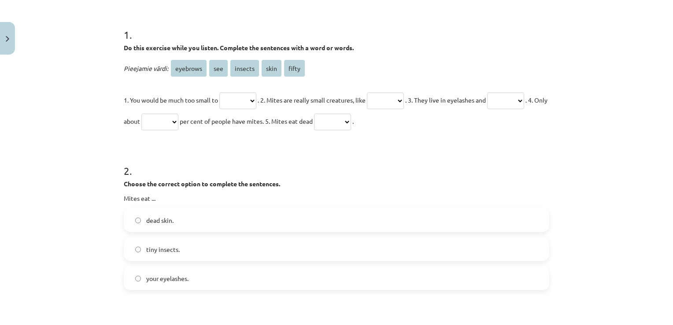
scroll to position [164, 0]
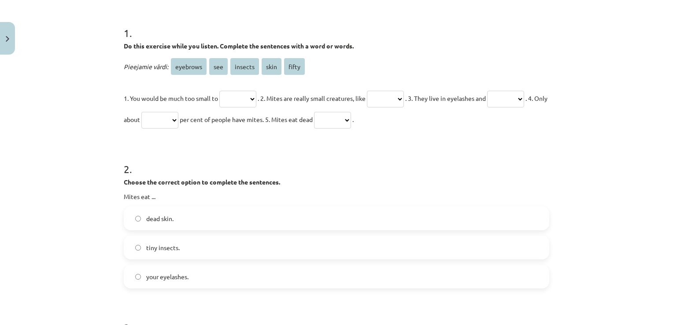
click at [239, 97] on select "******** *** ******* **** *****" at bounding box center [237, 99] width 37 height 17
select select "***"
click at [219, 91] on select "******** *** ******* **** *****" at bounding box center [237, 99] width 37 height 17
click at [398, 94] on select "******** *** ******* **** *****" at bounding box center [385, 99] width 37 height 17
select select "*******"
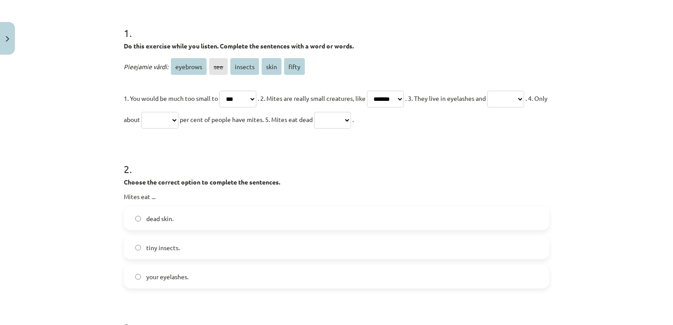
click at [377, 91] on select "******** *** ******* **** *****" at bounding box center [385, 99] width 37 height 17
click at [487, 108] on select "******** *** ******* **** *****" at bounding box center [505, 99] width 37 height 17
select select "********"
click at [487, 108] on select "******** *** ******* **** *****" at bounding box center [505, 99] width 37 height 17
click at [178, 117] on select "******** *** ******* **** *****" at bounding box center [159, 120] width 37 height 17
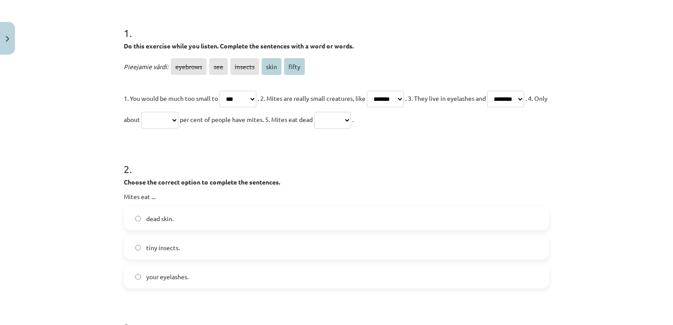
select select "*****"
click at [178, 112] on select "******** *** ******* **** *****" at bounding box center [159, 120] width 37 height 17
click at [351, 115] on select "******** *** ******* **** *****" at bounding box center [332, 120] width 37 height 17
select select "****"
click at [351, 112] on select "******** *** ******* **** *****" at bounding box center [332, 120] width 37 height 17
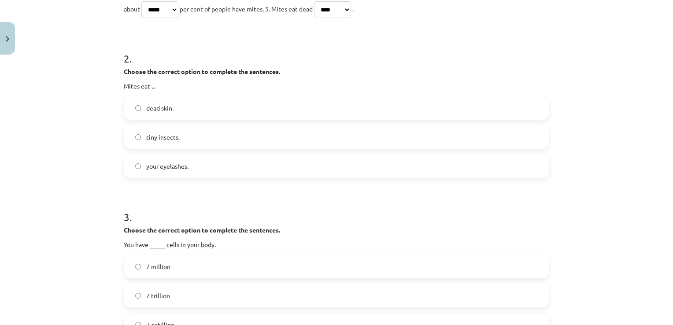
scroll to position [275, 0]
click at [204, 109] on label "dead skin." at bounding box center [337, 108] width 424 height 22
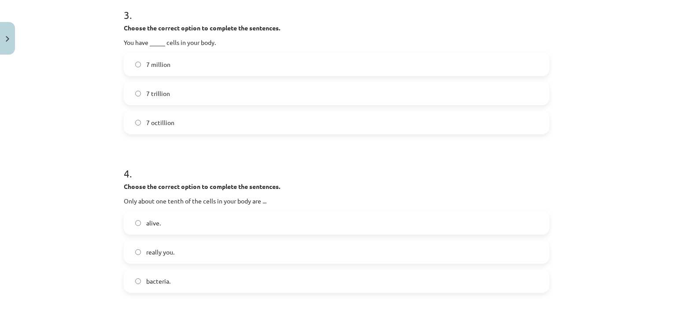
scroll to position [476, 0]
click at [259, 121] on label "7 octillion" at bounding box center [337, 123] width 424 height 22
click at [171, 253] on span "really you." at bounding box center [160, 253] width 28 height 9
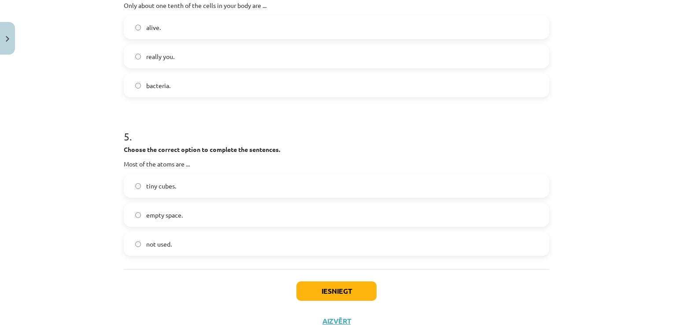
scroll to position [673, 0]
click at [171, 219] on label "empty space." at bounding box center [337, 214] width 424 height 22
click at [339, 292] on button "Iesniegt" at bounding box center [337, 290] width 80 height 19
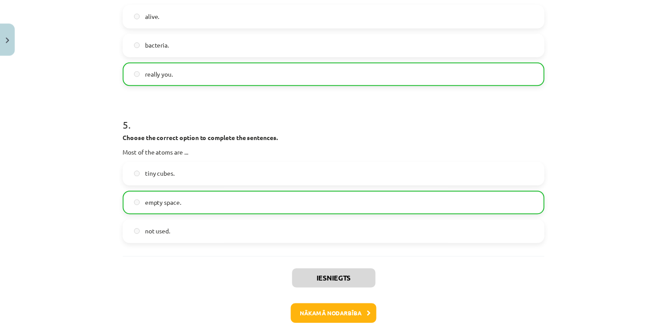
scroll to position [846, 0]
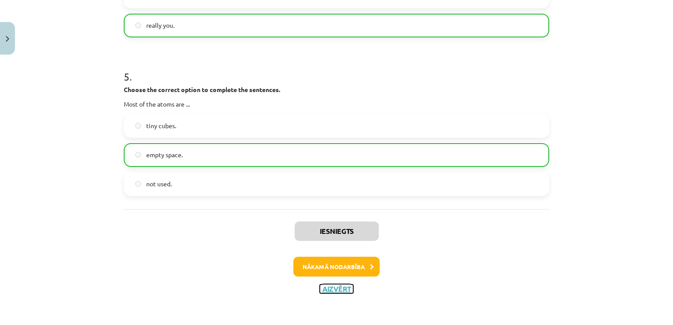
click at [345, 287] on button "Aizvērt" at bounding box center [336, 289] width 33 height 9
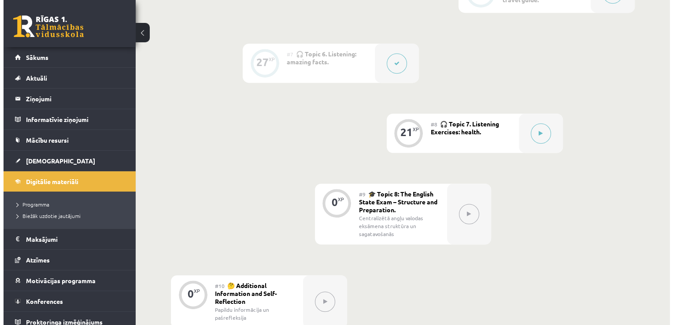
scroll to position [624, 0]
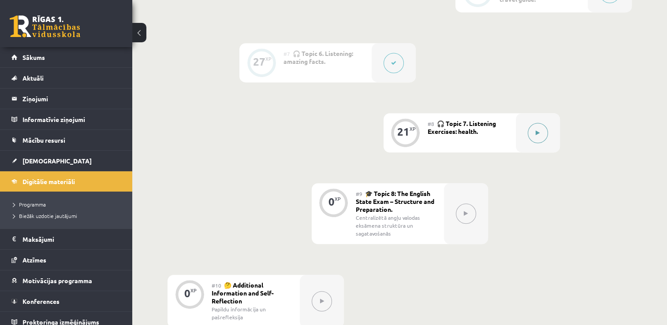
click at [540, 138] on button at bounding box center [538, 133] width 20 height 20
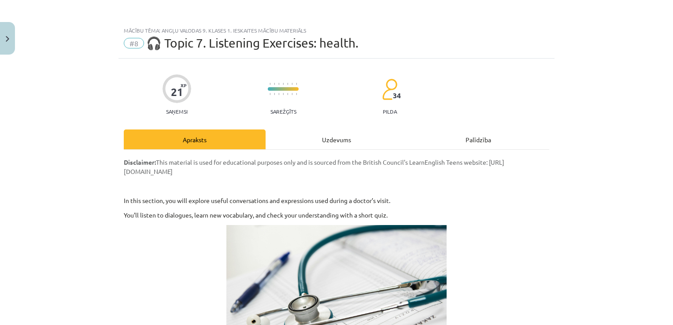
click at [338, 141] on div "Uzdevums" at bounding box center [337, 140] width 142 height 20
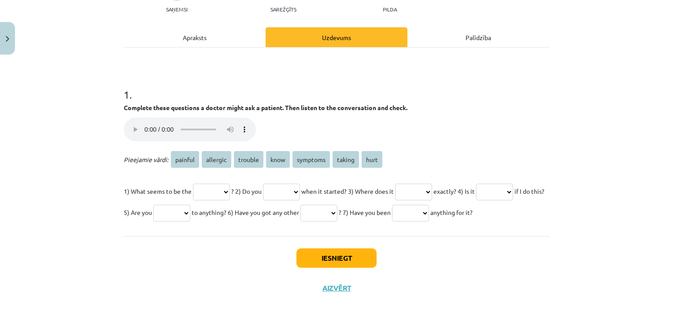
scroll to position [123, 0]
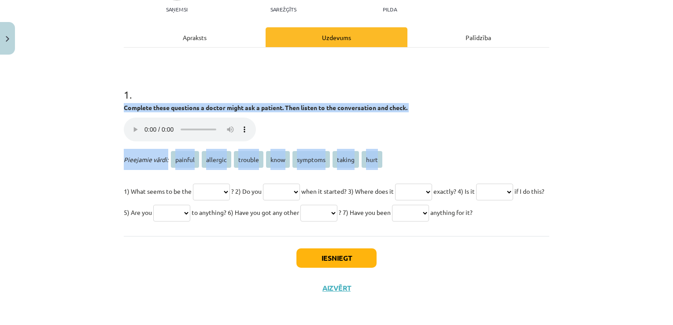
drag, startPoint x: 542, startPoint y: 125, endPoint x: 257, endPoint y: 27, distance: 301.3
click at [257, 48] on div "1 . Complete these questions a doctor might ask a patient. Then listen to the c…" at bounding box center [337, 142] width 426 height 189
drag, startPoint x: 257, startPoint y: 27, endPoint x: 205, endPoint y: 50, distance: 56.8
click at [205, 50] on div "1 . Complete these questions a doctor might ask a patient. Then listen to the c…" at bounding box center [337, 142] width 426 height 189
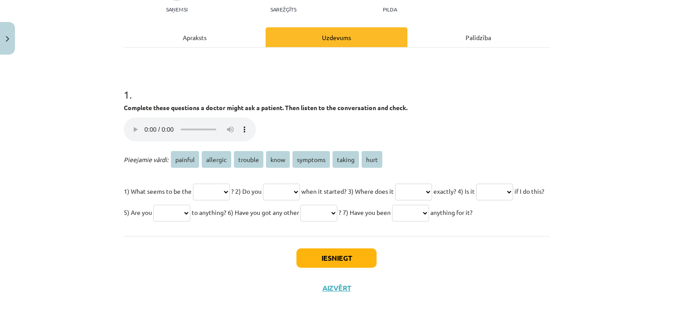
click at [82, 164] on div "Mācību tēma: Angļu valodas 9. klases 1. ieskaites mācību materiāls #8 🎧 Topic 7…" at bounding box center [336, 162] width 673 height 325
click at [225, 184] on select "******* ******** ******* **** ******** ****** ****" at bounding box center [211, 192] width 37 height 17
click at [219, 184] on select "******* ******** ******* **** ******** ****** ****" at bounding box center [211, 192] width 37 height 17
select select "*******"
click at [193, 184] on select "******* ******** ******* **** ******** ****** ****" at bounding box center [211, 192] width 37 height 17
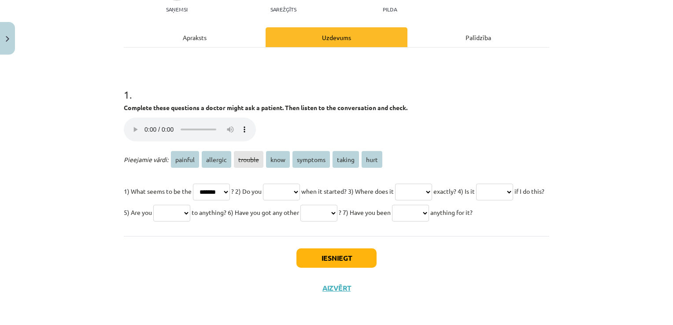
click at [300, 184] on select "******* ******** ******* **** ******** ****** ****" at bounding box center [281, 192] width 37 height 17
select select "****"
click at [273, 184] on select "******* ******** ******* **** ******** ****** ****" at bounding box center [281, 192] width 37 height 17
click at [432, 184] on select "******* ******** ******* **** ******** ****** ****" at bounding box center [413, 192] width 37 height 17
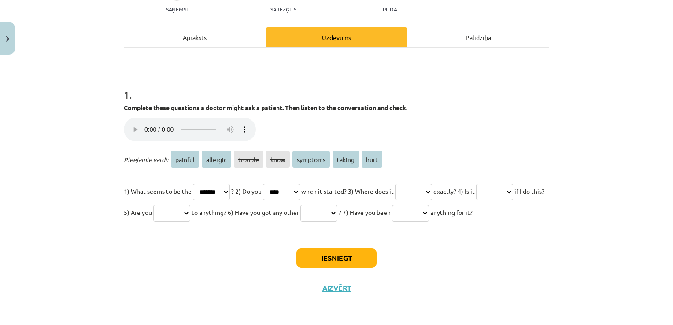
click at [432, 184] on select "******* ******** ******* **** ******** ****** ****" at bounding box center [413, 192] width 37 height 17
select select "****"
click at [418, 184] on select "******* ******** ******* **** ******** ****** ****" at bounding box center [413, 192] width 37 height 17
click at [476, 192] on select "******* ******** ******* **** ******** ****** ****" at bounding box center [494, 192] width 37 height 17
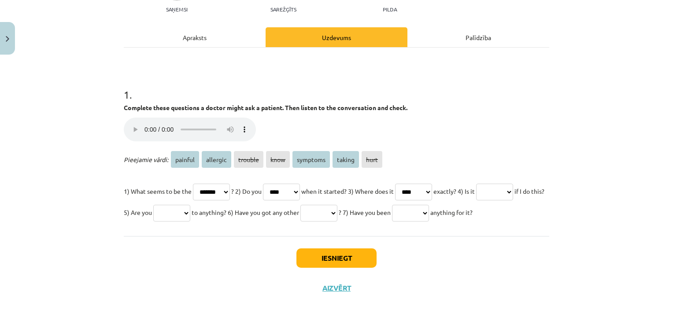
select select "*******"
click at [476, 184] on select "******* ******** ******* **** ******** ****** ****" at bounding box center [494, 192] width 37 height 17
click at [190, 205] on select "******* ******** ******* **** ******** ****** ****" at bounding box center [171, 213] width 37 height 17
select select "********"
click at [190, 205] on select "******* ******** ******* **** ******** ****** ****" at bounding box center [171, 213] width 37 height 17
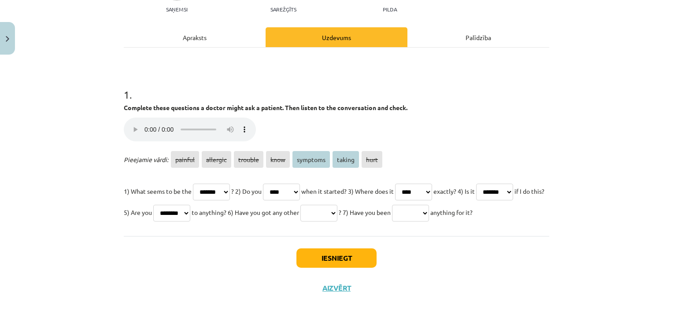
click at [338, 205] on select "******* ******** ******* **** ******** ****** ****" at bounding box center [319, 213] width 37 height 17
select select "********"
click at [338, 205] on select "******* ******** ******* **** ******** ****** ****" at bounding box center [319, 213] width 37 height 17
click at [392, 217] on select "******* ******** ******* **** ******** ****** ****" at bounding box center [410, 213] width 37 height 17
select select "******"
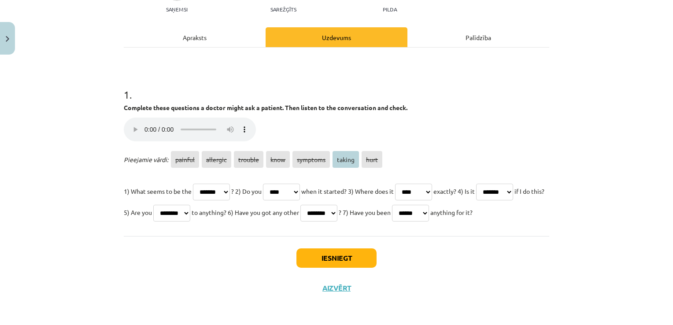
click at [392, 205] on select "******* ******** ******* **** ******** ****** ****" at bounding box center [410, 213] width 37 height 17
click at [349, 261] on button "Iesniegt" at bounding box center [337, 258] width 80 height 19
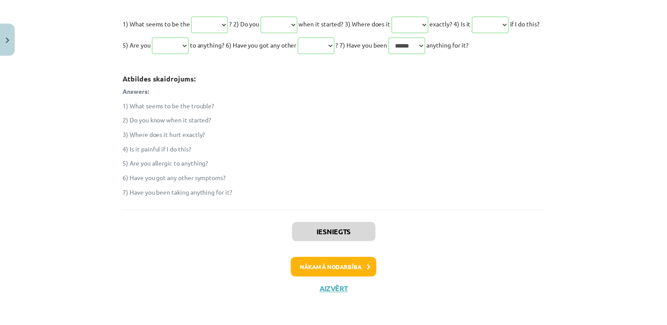
scroll to position [294, 0]
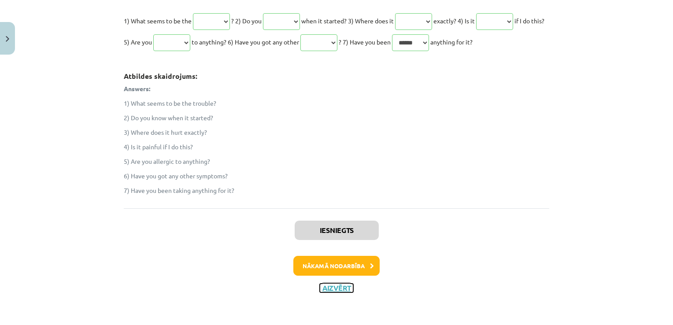
click at [343, 288] on button "Aizvērt" at bounding box center [336, 288] width 33 height 9
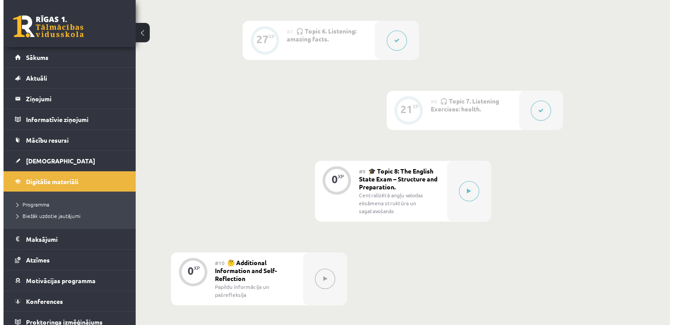
scroll to position [650, 0]
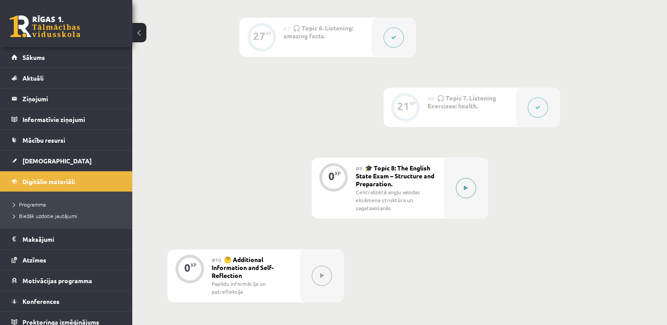
click at [468, 191] on button at bounding box center [466, 188] width 20 height 20
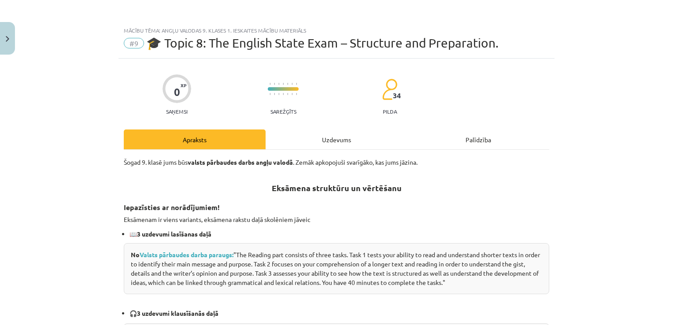
click at [332, 136] on div "Uzdevums" at bounding box center [337, 140] width 142 height 20
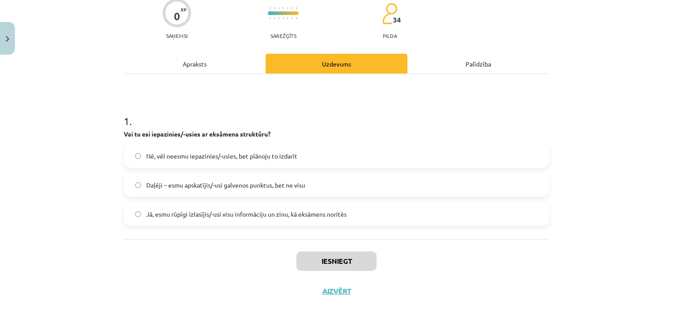
scroll to position [78, 0]
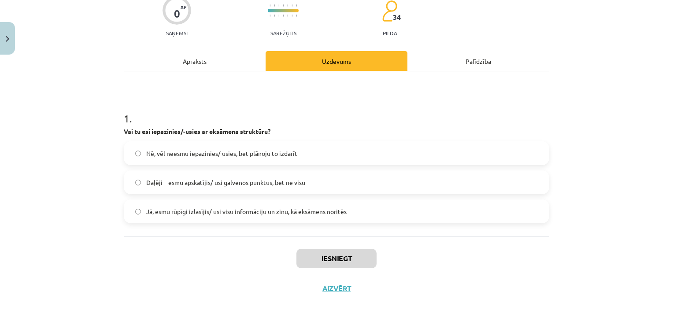
click at [316, 215] on span "Jā, esmu rūpīgi izlasījis/-usi visu informāciju un zinu, kā eksāmens noritēs" at bounding box center [246, 211] width 201 height 9
click at [356, 263] on button "Iesniegt" at bounding box center [337, 258] width 80 height 19
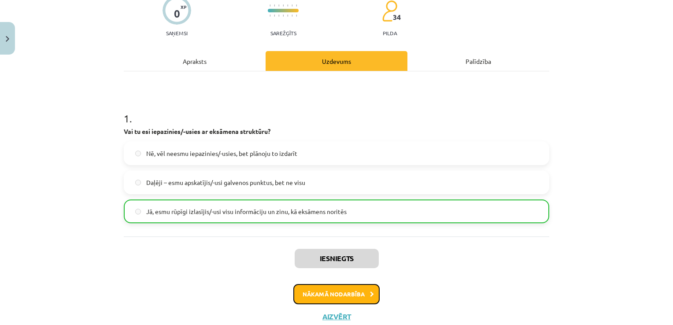
click at [360, 292] on button "Nākamā nodarbība" at bounding box center [337, 294] width 86 height 20
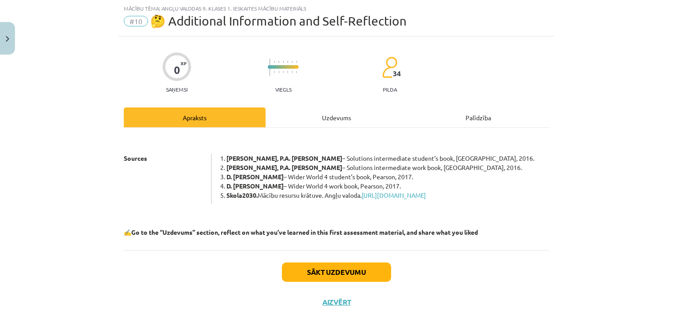
click at [327, 115] on div "Uzdevums" at bounding box center [337, 118] width 142 height 20
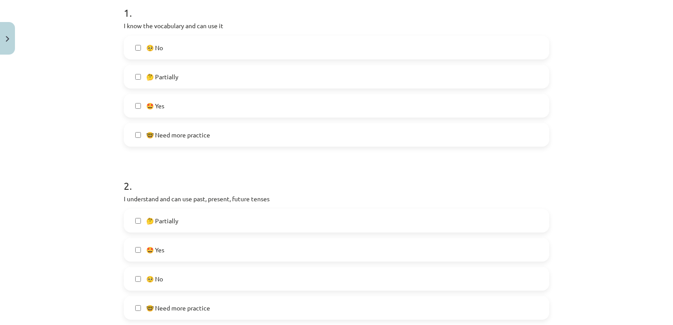
scroll to position [185, 0]
click at [197, 111] on label "🤩 Yes" at bounding box center [337, 105] width 424 height 22
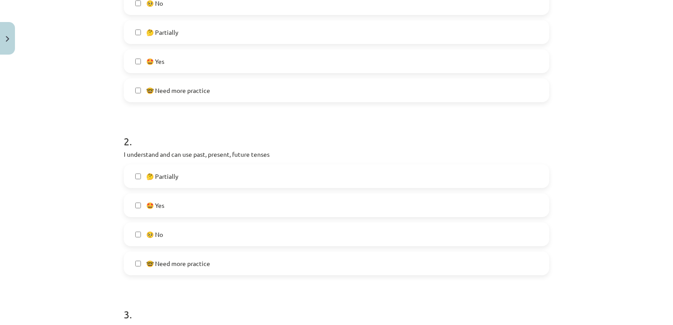
scroll to position [231, 0]
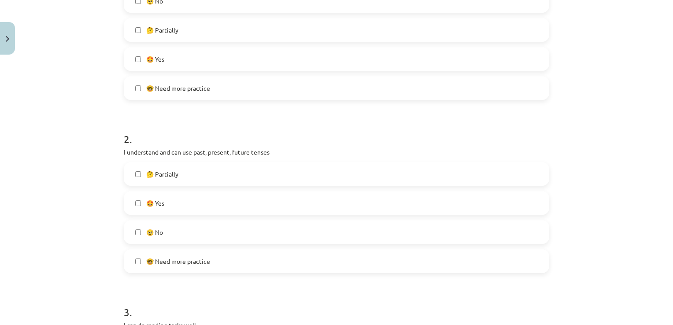
click at [198, 206] on label "🤩 Yes" at bounding box center [337, 203] width 424 height 22
click at [191, 174] on label "🤩 Yes" at bounding box center [337, 173] width 424 height 22
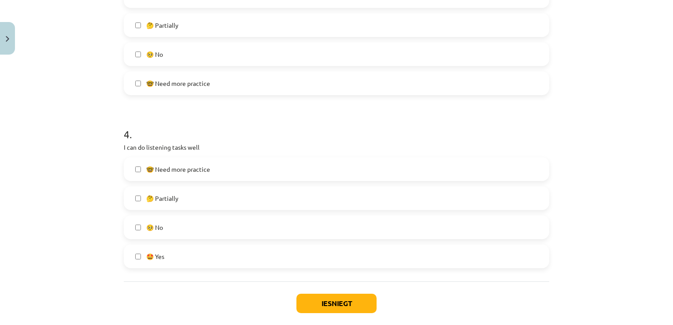
scroll to position [583, 0]
click at [169, 253] on label "🤩 Yes" at bounding box center [337, 256] width 424 height 22
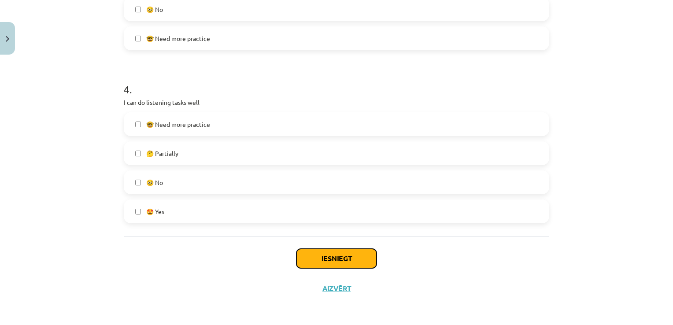
click at [329, 260] on button "Iesniegt" at bounding box center [337, 258] width 80 height 19
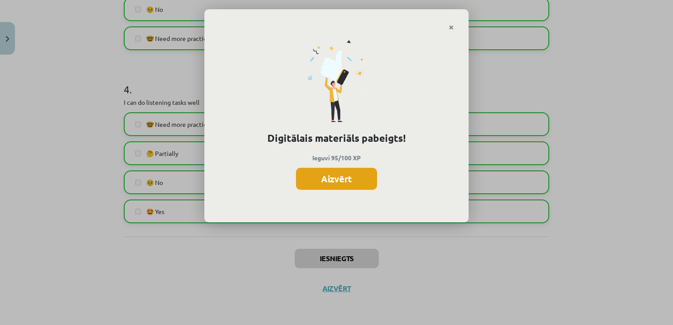
click at [348, 181] on button "Aizvērt" at bounding box center [336, 179] width 81 height 22
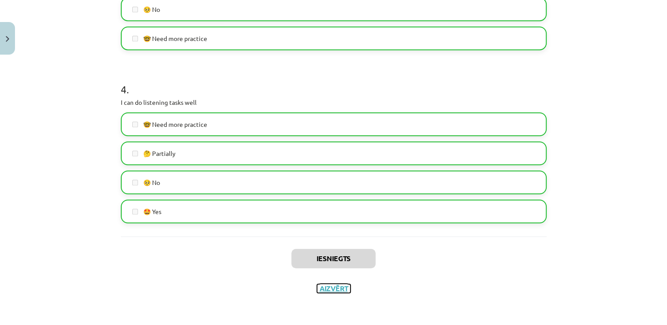
click at [338, 292] on button "Aizvērt" at bounding box center [333, 288] width 33 height 9
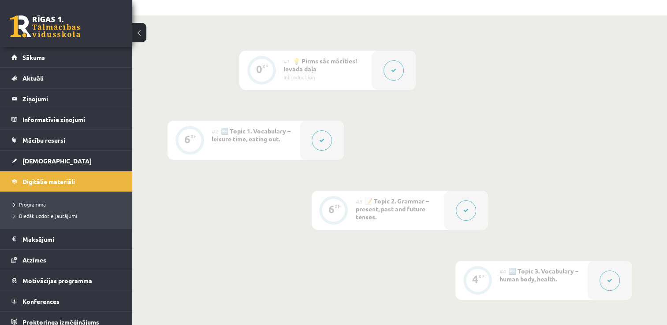
scroll to position [189, 0]
click at [79, 158] on link "[DEMOGRAPHIC_DATA]" at bounding box center [66, 161] width 110 height 20
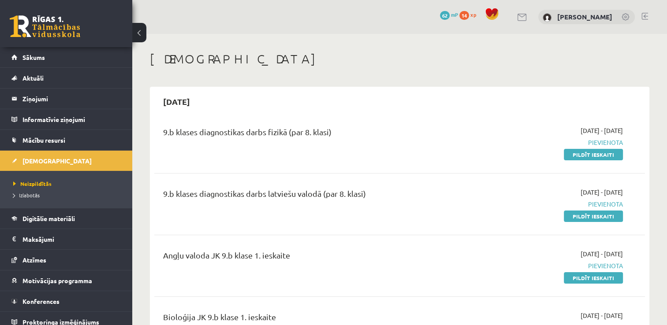
scroll to position [284, 0]
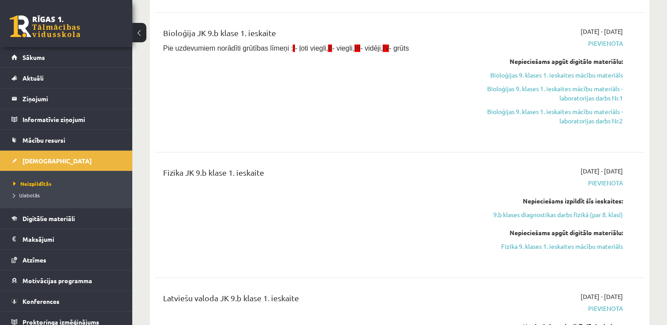
click at [442, 111] on div "Bioloģija JK 9.b klase 1. ieskaite Pie uzdevumiem norādīti grūtības līmeņi : I …" at bounding box center [313, 82] width 315 height 111
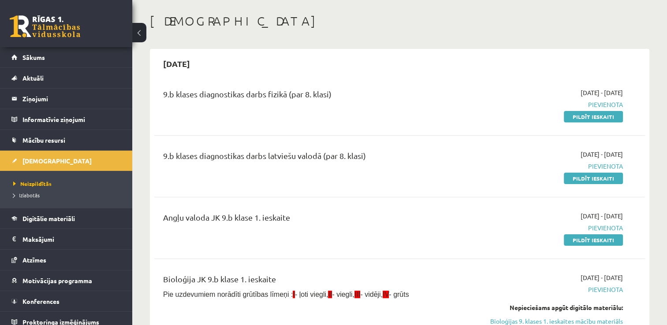
scroll to position [39, 0]
click at [603, 238] on link "Pildīt ieskaiti" at bounding box center [593, 239] width 59 height 11
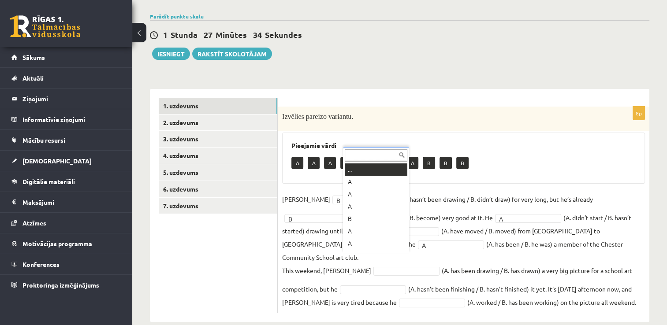
scroll to position [11, 0]
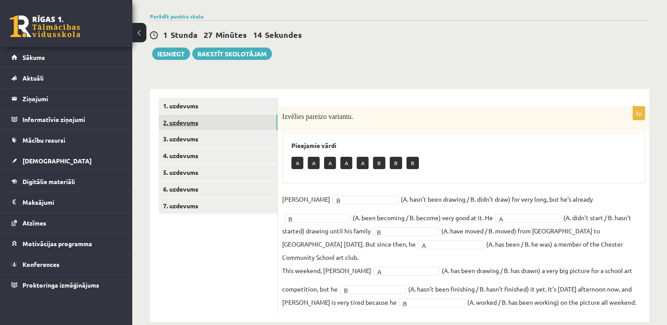
click at [243, 124] on link "2. uzdevums" at bounding box center [218, 123] width 119 height 16
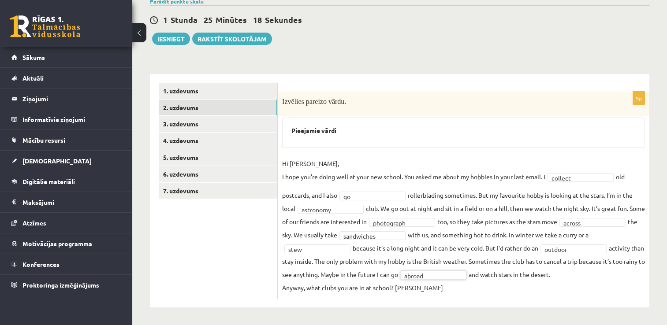
scroll to position [87, 0]
click at [199, 116] on link "3. uzdevums" at bounding box center [218, 124] width 119 height 16
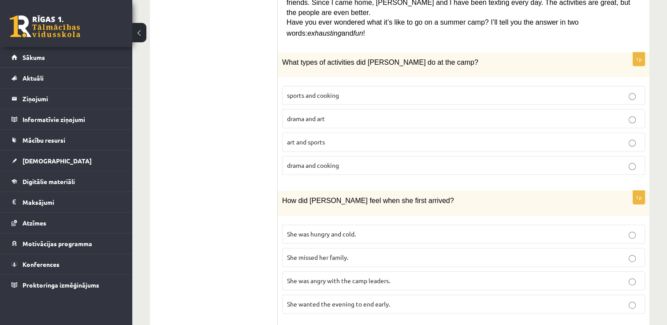
scroll to position [388, 0]
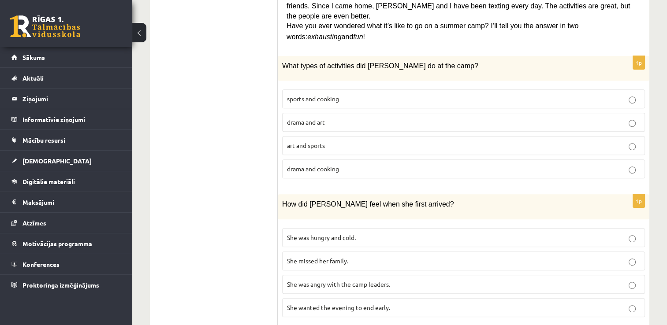
click at [356, 94] on p "sports and cooking" at bounding box center [463, 98] width 353 height 9
click at [357, 298] on label "She wanted the evening to end early." at bounding box center [463, 307] width 363 height 19
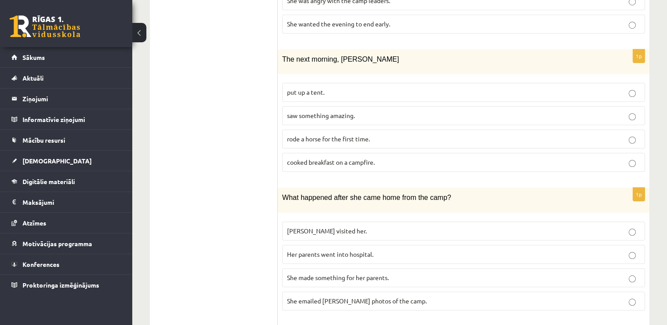
scroll to position [672, 0]
click at [386, 111] on p "saw something amazing." at bounding box center [463, 115] width 353 height 9
click at [358, 273] on p "She made something for her parents." at bounding box center [463, 277] width 353 height 9
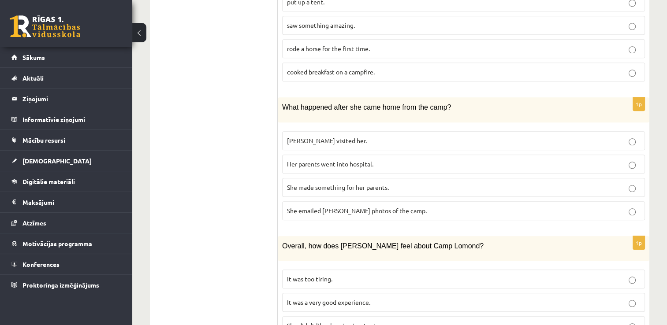
scroll to position [785, 0]
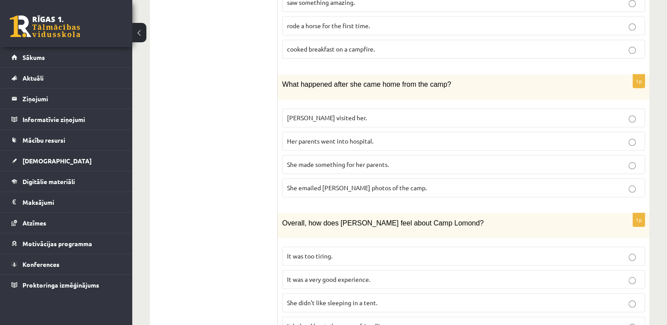
click at [340, 275] on span "It was a very good experience." at bounding box center [328, 279] width 83 height 8
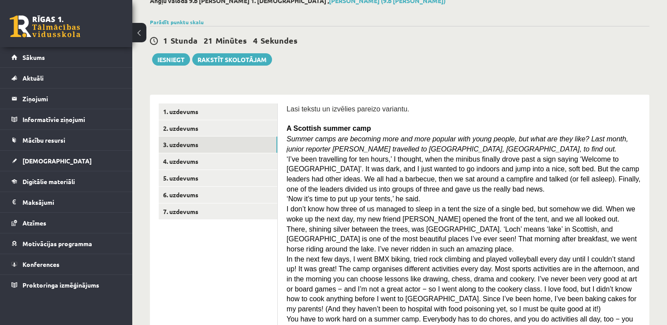
scroll to position [53, 0]
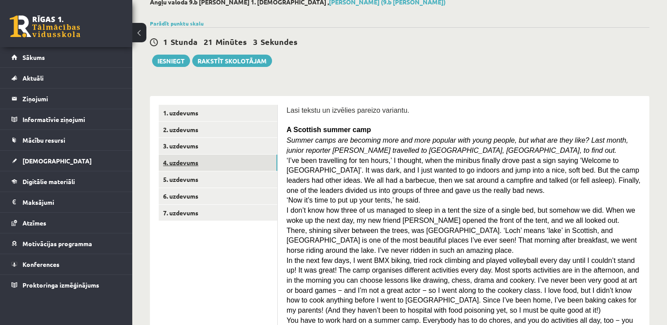
click at [235, 167] on link "4. uzdevums" at bounding box center [218, 163] width 119 height 16
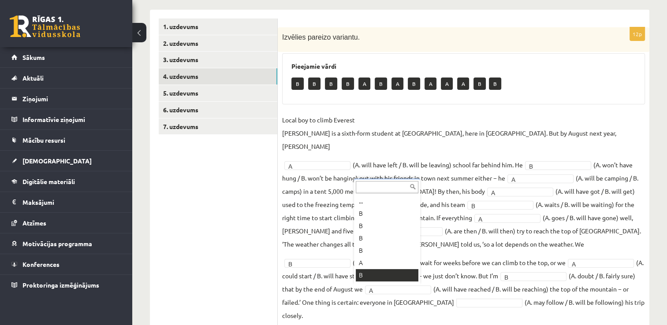
scroll to position [11, 0]
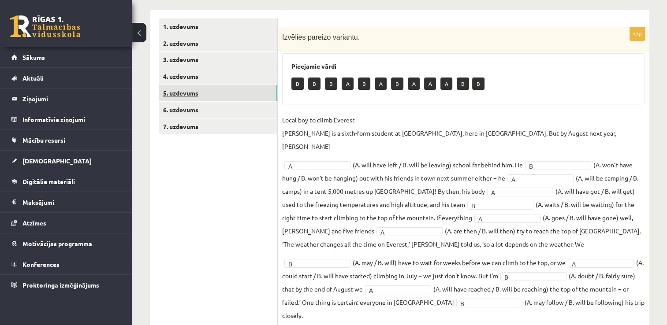
click at [200, 97] on link "5. uzdevums" at bounding box center [218, 93] width 119 height 16
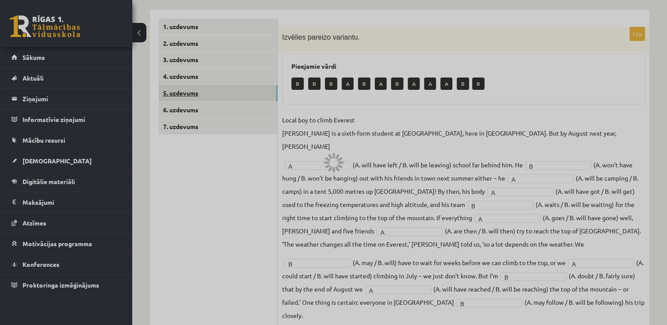
scroll to position [82, 0]
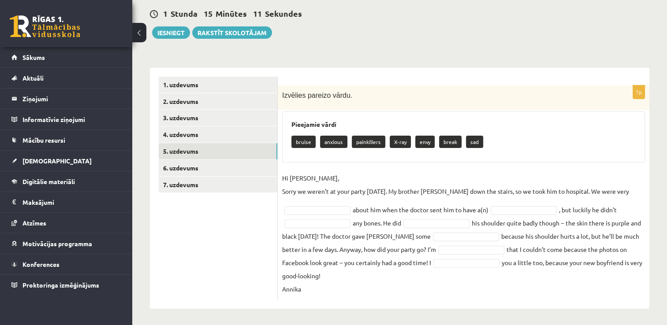
drag, startPoint x: 527, startPoint y: 154, endPoint x: 502, endPoint y: 151, distance: 24.9
click at [526, 156] on div "Pieejamie vārdi bruise anxious painkillers X-ray envy break sad" at bounding box center [463, 136] width 363 height 51
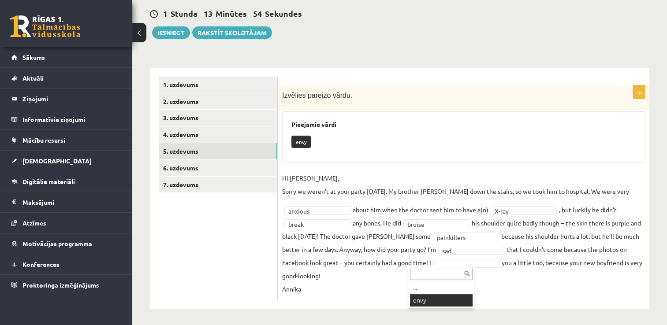
scroll to position [61, 0]
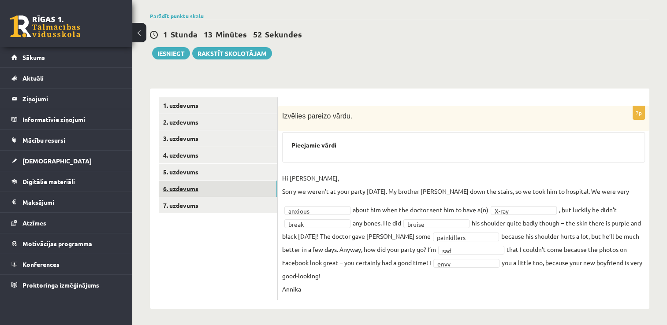
click at [245, 188] on link "6. uzdevums" at bounding box center [218, 189] width 119 height 16
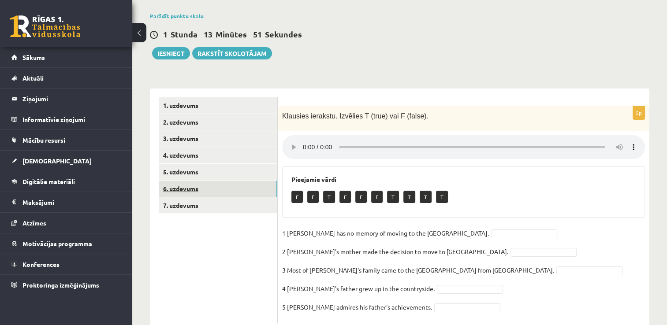
scroll to position [85, 0]
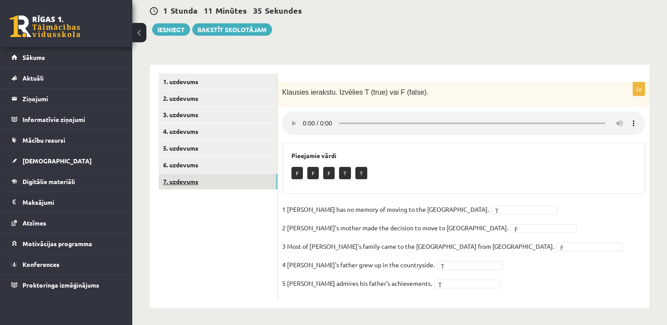
click at [182, 182] on link "7. uzdevums" at bounding box center [218, 182] width 119 height 16
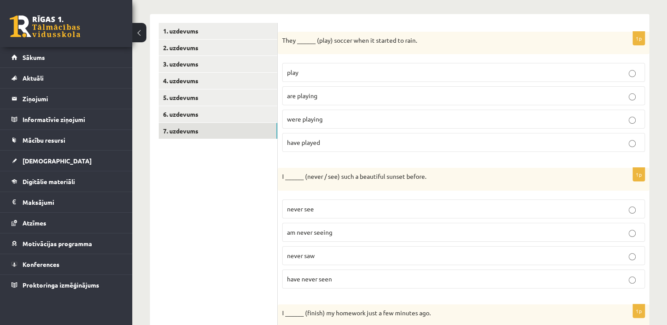
scroll to position [135, 0]
click at [356, 117] on p "were playing" at bounding box center [463, 119] width 353 height 9
click at [338, 279] on p "have never seen" at bounding box center [463, 279] width 353 height 9
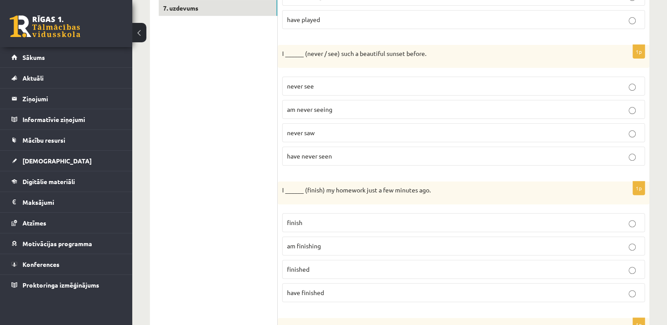
scroll to position [259, 0]
click at [318, 267] on p "finished" at bounding box center [463, 268] width 353 height 9
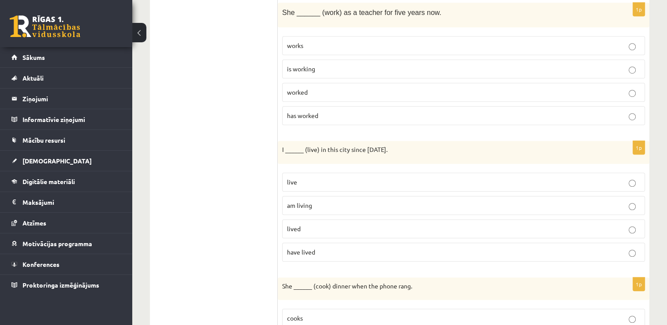
scroll to position [576, 0]
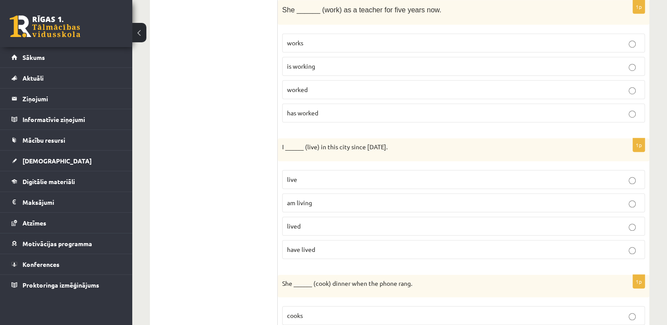
click at [327, 111] on p "has worked" at bounding box center [463, 112] width 353 height 9
click at [314, 247] on span "have lived" at bounding box center [301, 249] width 28 height 8
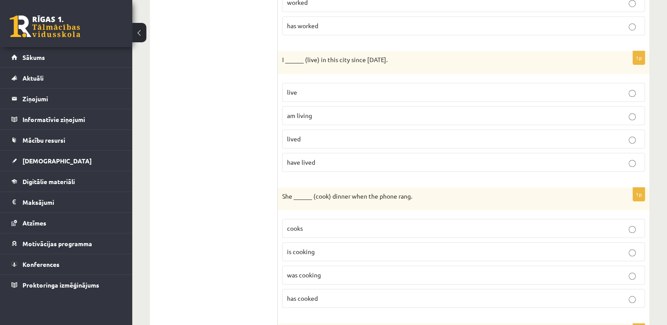
scroll to position [673, 0]
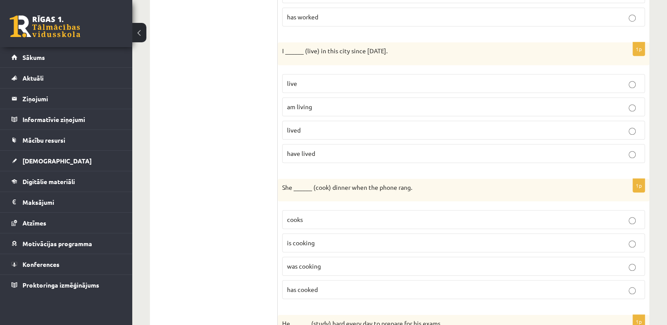
click at [347, 262] on p "was cooking" at bounding box center [463, 266] width 353 height 9
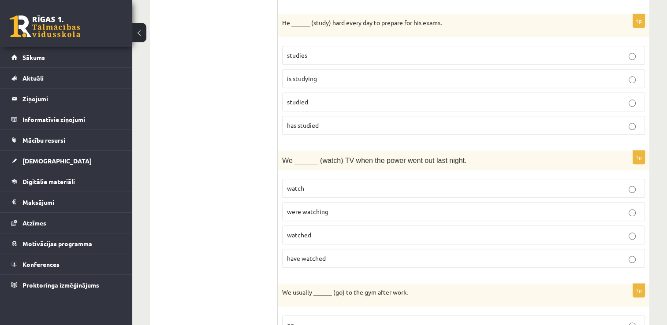
scroll to position [975, 0]
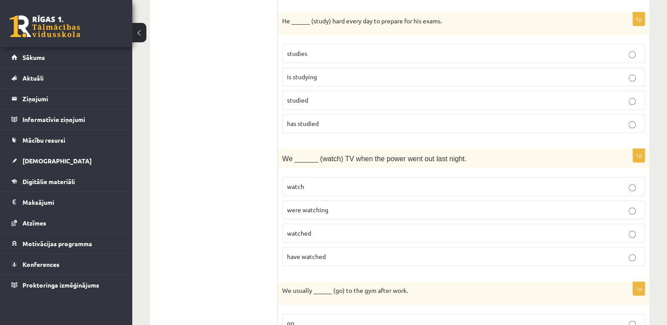
click at [338, 75] on p "is studying" at bounding box center [463, 76] width 353 height 9
click at [332, 229] on p "watched" at bounding box center [463, 233] width 353 height 9
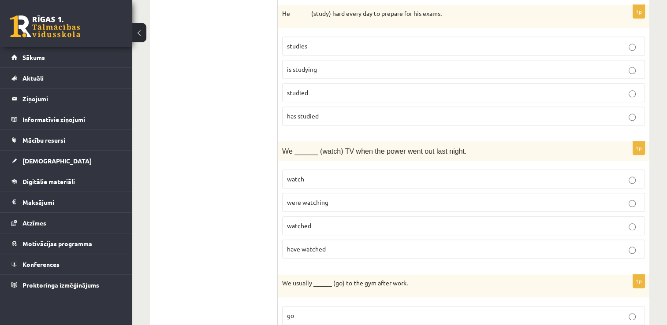
scroll to position [982, 0]
click at [342, 42] on p "studies" at bounding box center [463, 46] width 353 height 9
click at [344, 198] on p "were watching" at bounding box center [463, 202] width 353 height 9
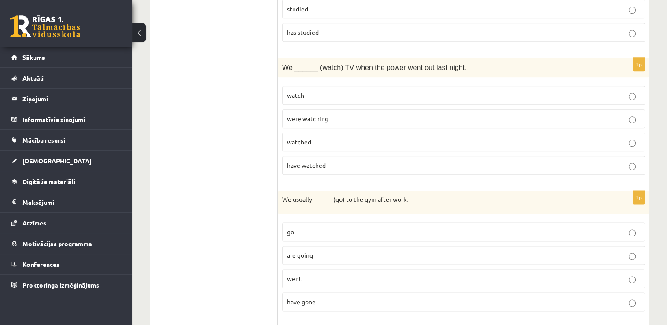
scroll to position [1091, 0]
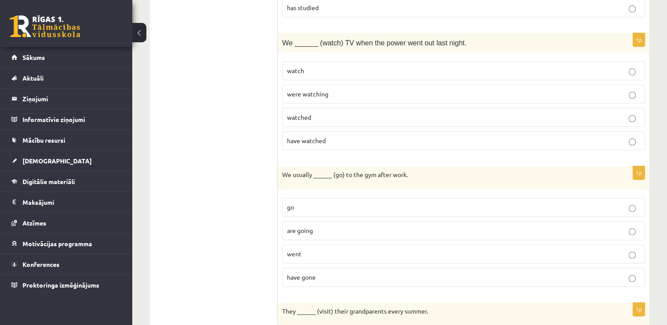
click at [344, 198] on label "go" at bounding box center [463, 207] width 363 height 19
click at [353, 203] on p "go" at bounding box center [463, 207] width 353 height 9
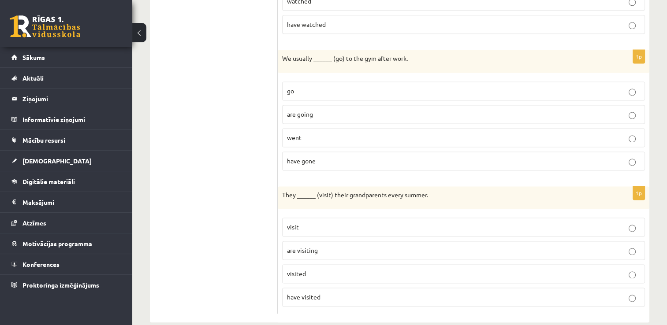
scroll to position [1214, 0]
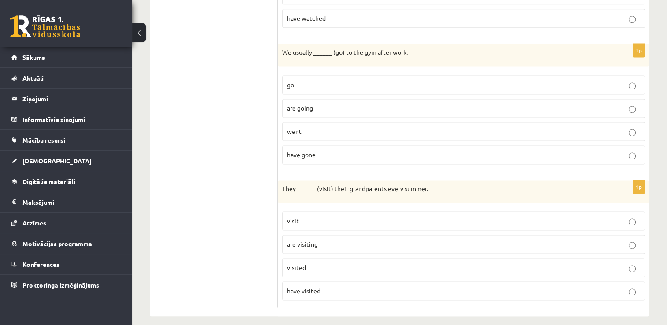
click at [331, 216] on p "visit" at bounding box center [463, 220] width 353 height 9
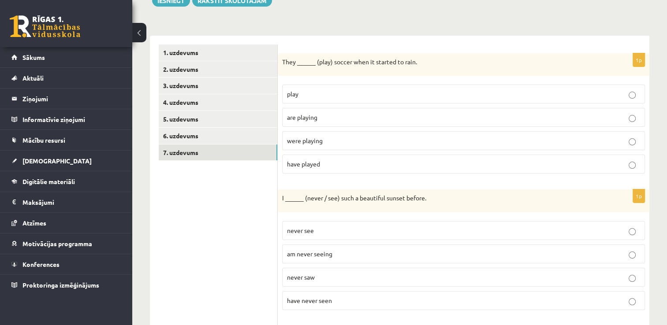
scroll to position [0, 0]
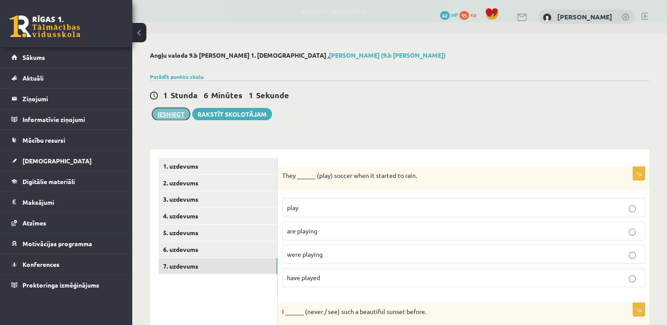
click at [175, 113] on button "Iesniegt" at bounding box center [171, 114] width 38 height 12
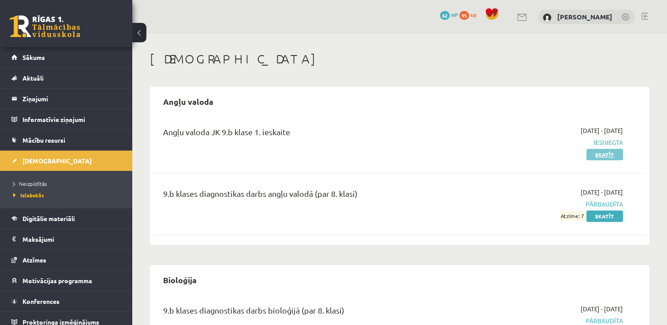
click at [604, 154] on link "Skatīt" at bounding box center [604, 154] width 37 height 11
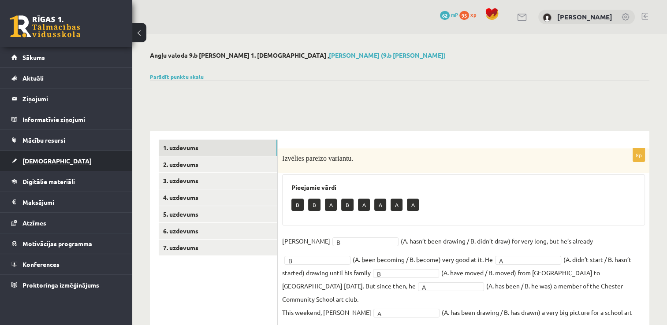
click at [62, 157] on link "[DEMOGRAPHIC_DATA]" at bounding box center [66, 161] width 110 height 20
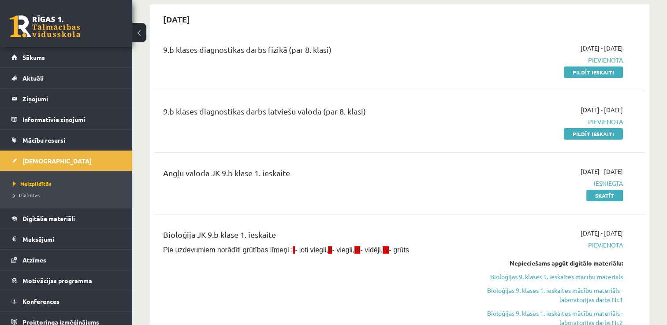
scroll to position [83, 0]
